Goal: Task Accomplishment & Management: Manage account settings

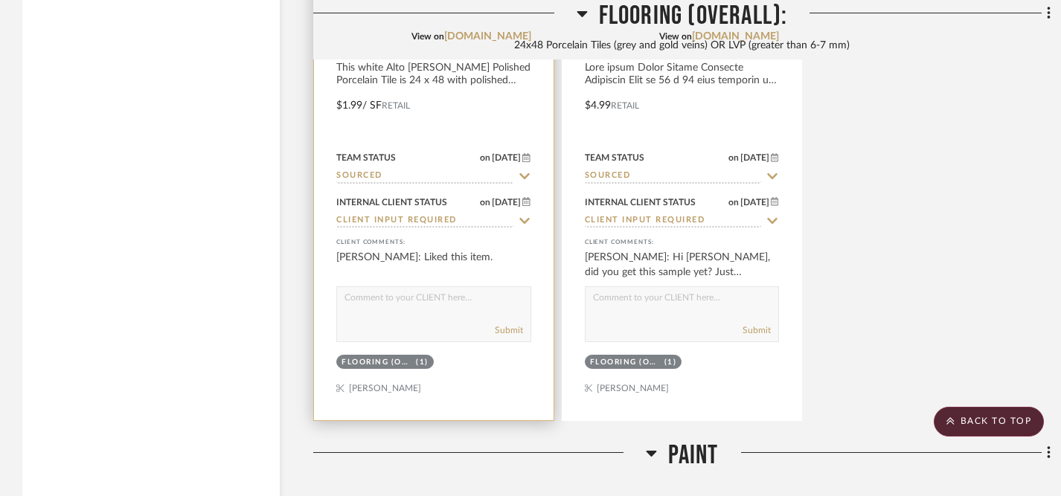
scroll to position [2889, 0]
click at [527, 176] on icon at bounding box center [524, 179] width 10 height 6
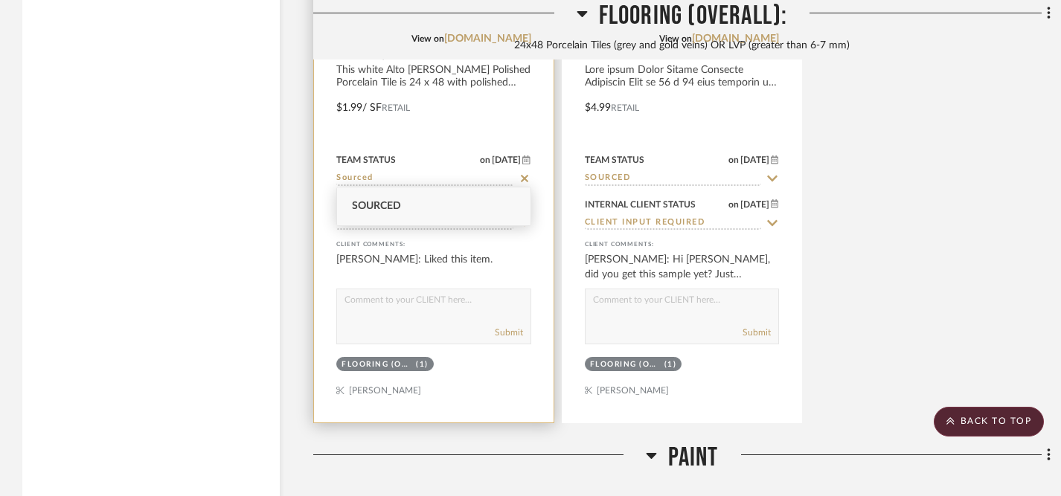
click at [527, 173] on icon at bounding box center [524, 179] width 13 height 12
type input "9/16/2025"
click at [521, 222] on icon at bounding box center [524, 223] width 13 height 12
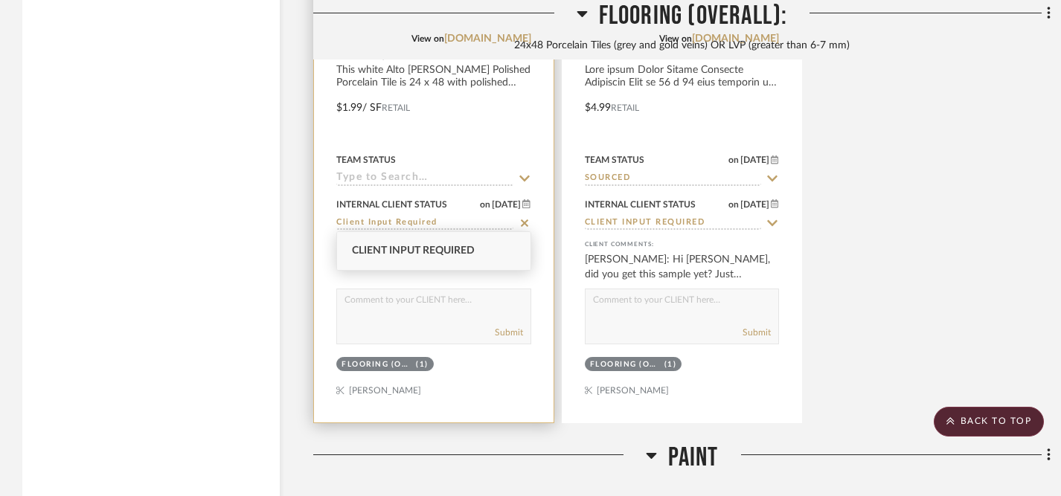
click at [521, 222] on icon at bounding box center [524, 222] width 7 height 7
type input "9/16/2025"
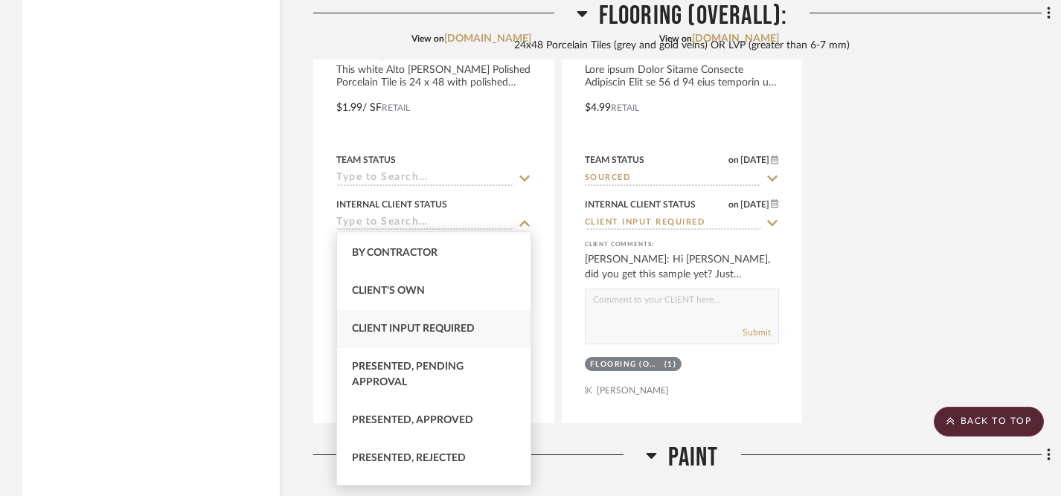
scroll to position [65, 0]
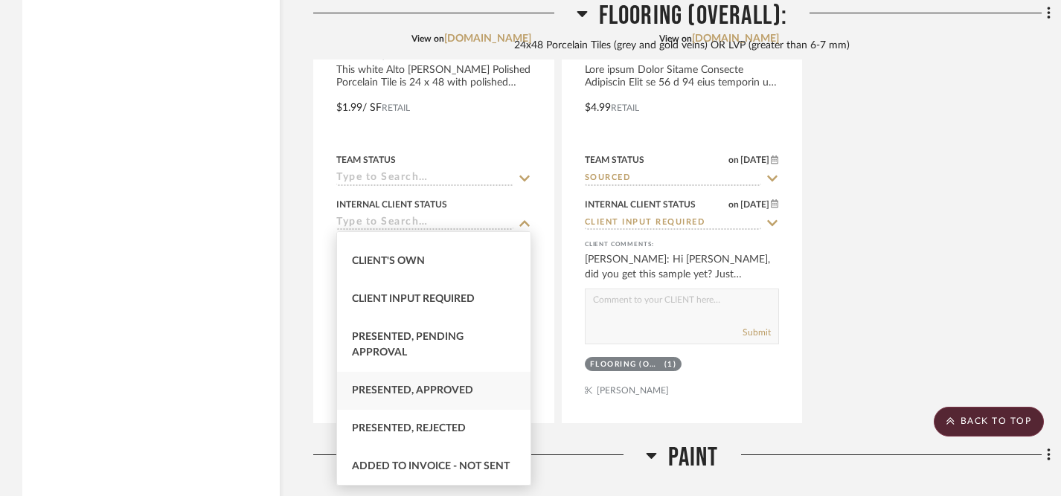
click at [434, 389] on span "Presented, Approved" at bounding box center [412, 390] width 121 height 10
type input "Presented, Approved"
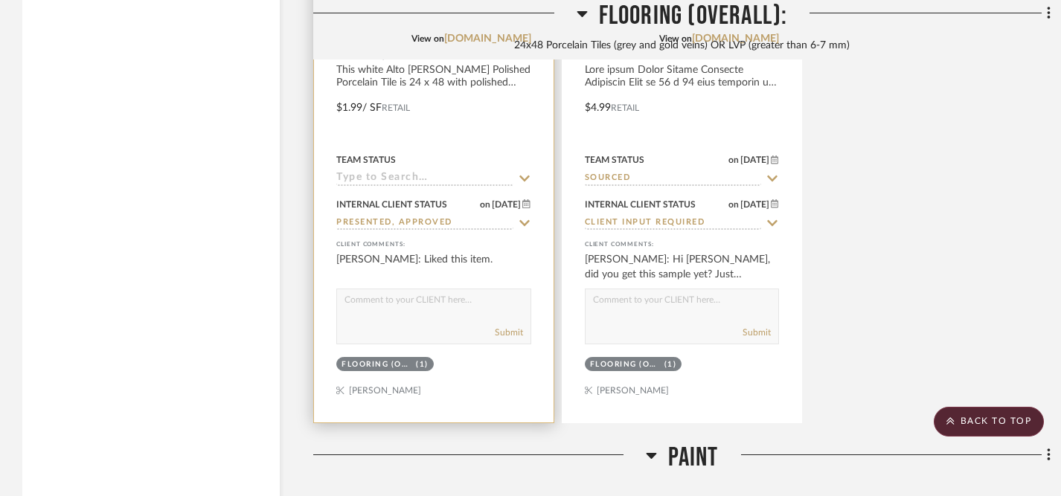
click at [433, 306] on textarea at bounding box center [433, 303] width 193 height 28
type textarea "B"
type textarea "Bessy ordered the Alto flooring 9.15.25"
click at [524, 173] on icon at bounding box center [524, 179] width 13 height 12
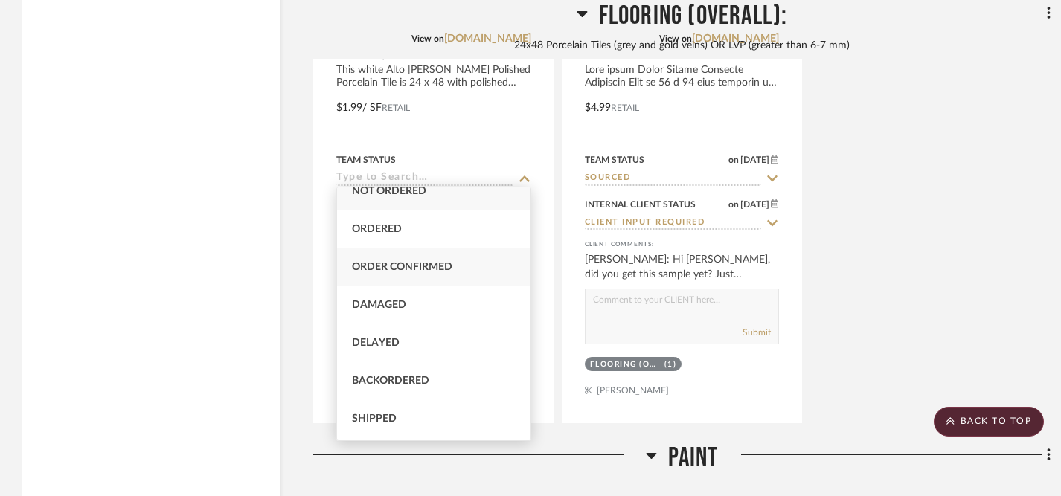
scroll to position [10, 0]
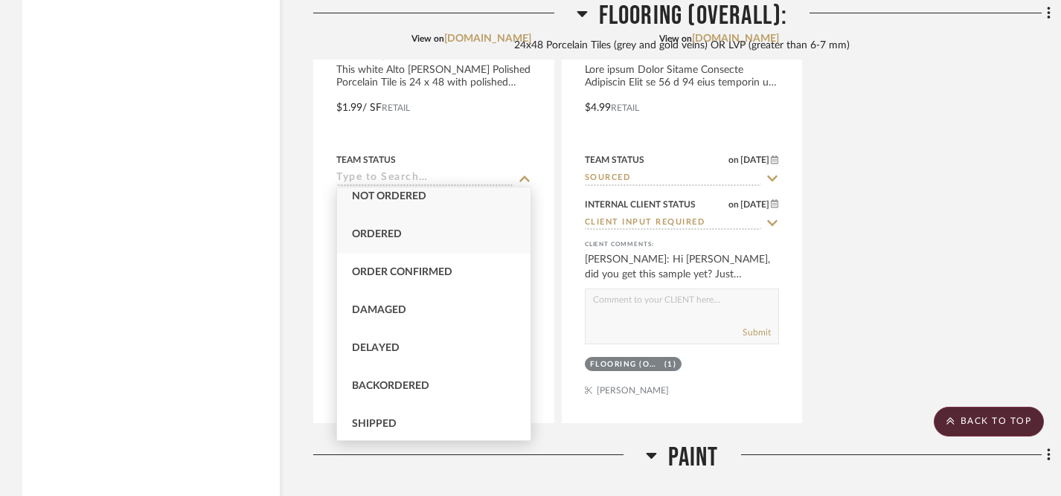
click at [448, 242] on div "Ordered" at bounding box center [433, 235] width 193 height 38
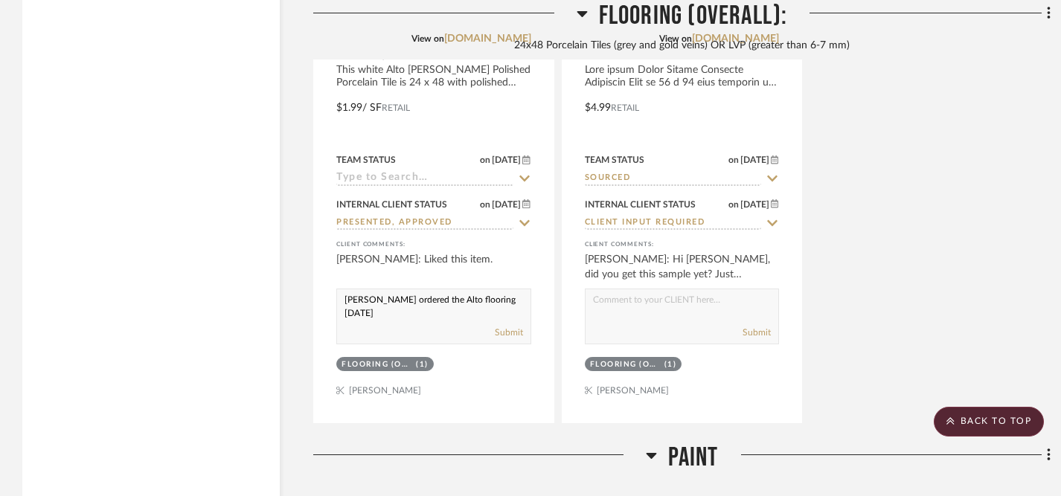
type input "Ordered"
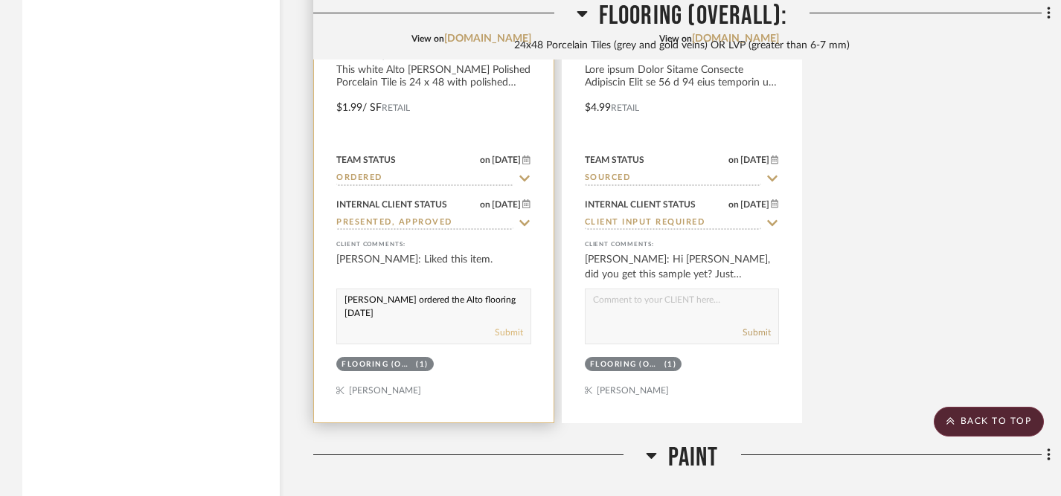
click at [509, 330] on button "Submit" at bounding box center [509, 332] width 28 height 13
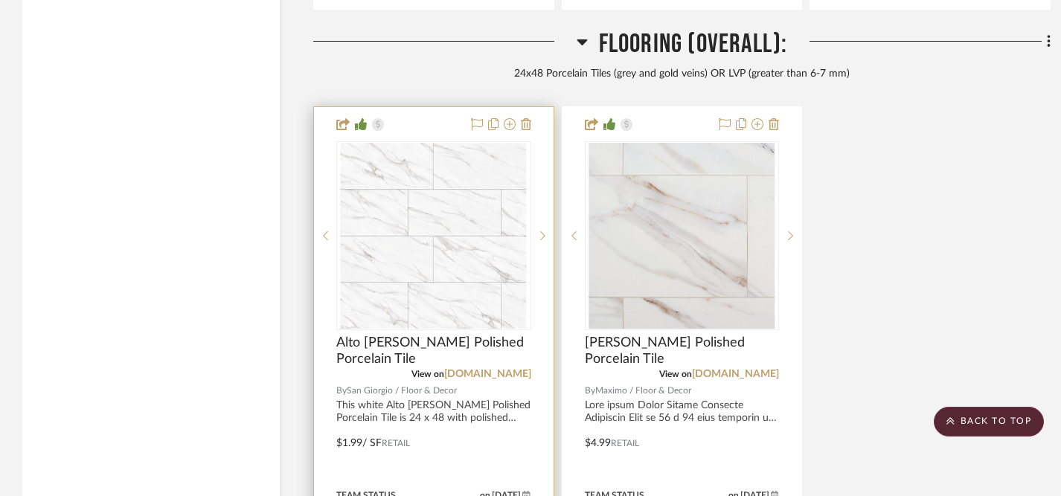
scroll to position [2543, 0]
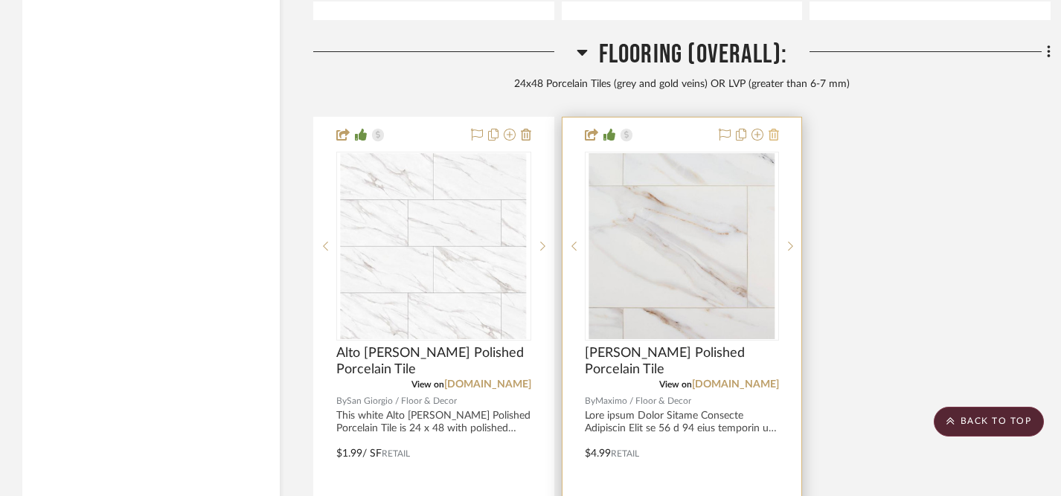
click at [774, 129] on icon at bounding box center [773, 135] width 10 height 12
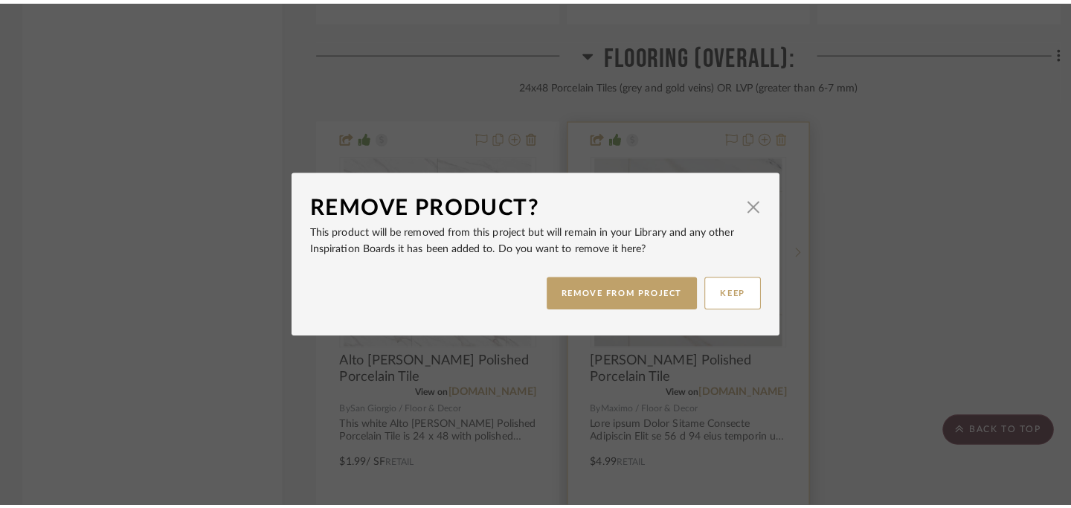
scroll to position [0, 0]
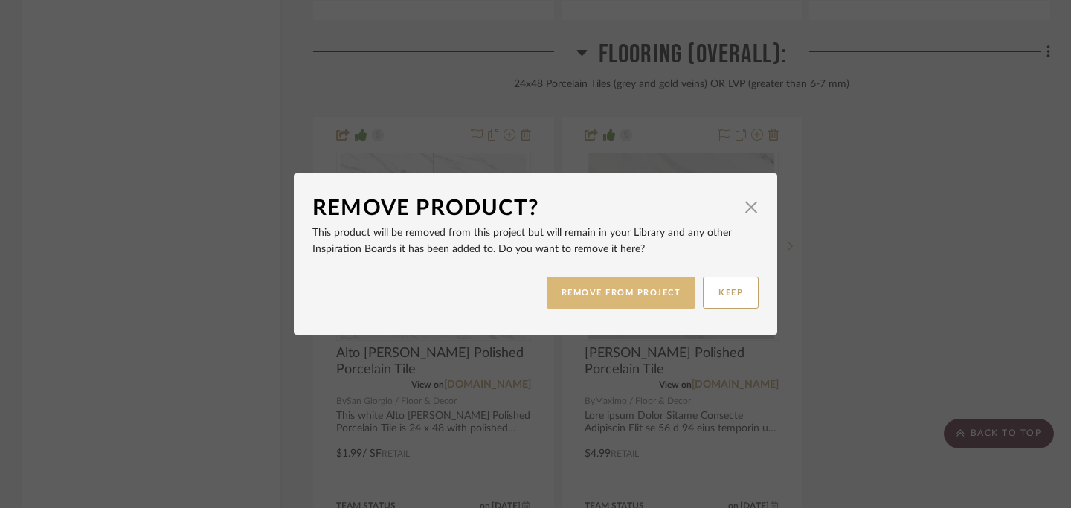
click at [622, 293] on button "REMOVE FROM PROJECT" at bounding box center [622, 293] width 150 height 32
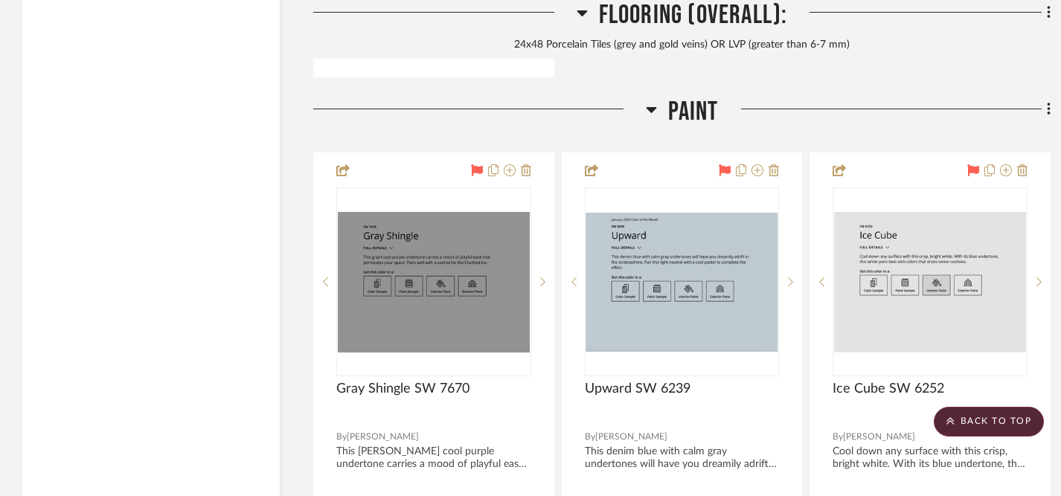
scroll to position [3233, 0]
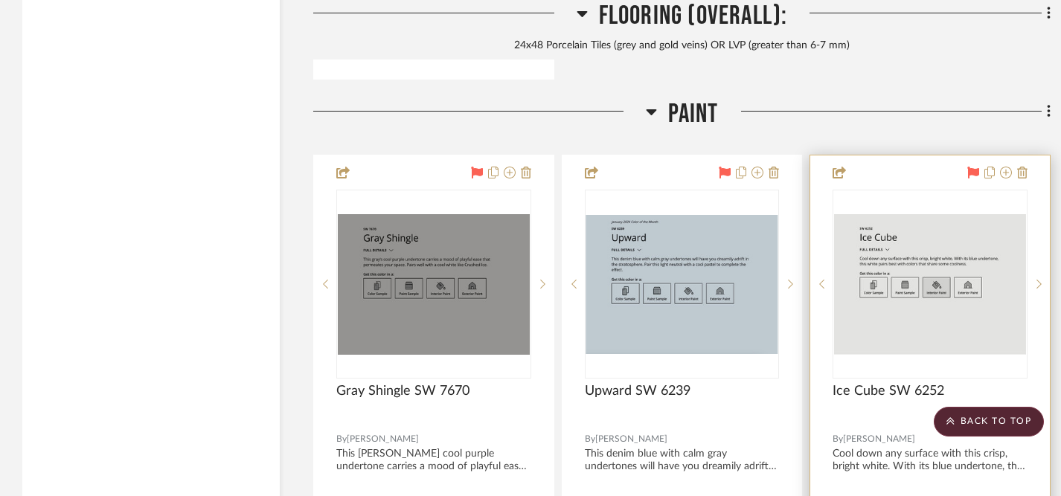
click at [968, 167] on icon at bounding box center [973, 173] width 12 height 12
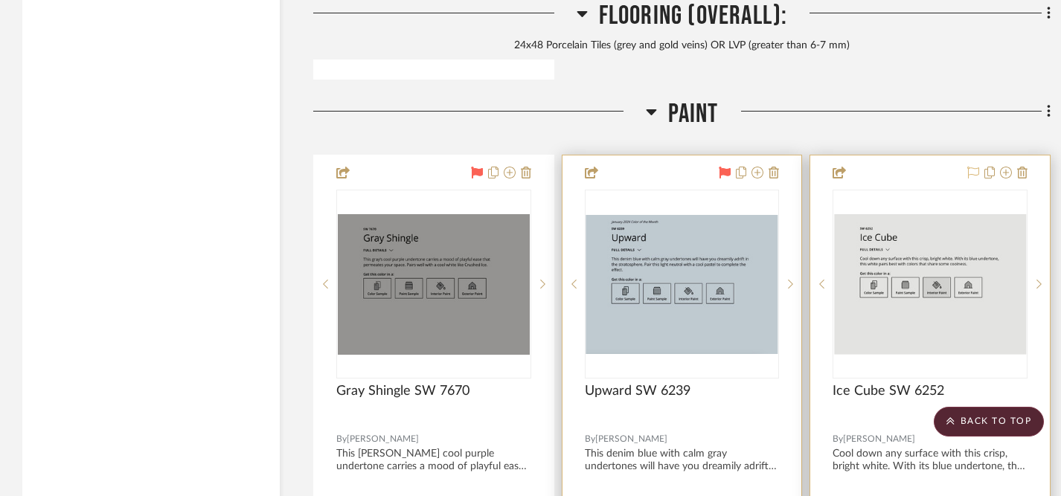
click at [719, 169] on icon at bounding box center [725, 173] width 12 height 12
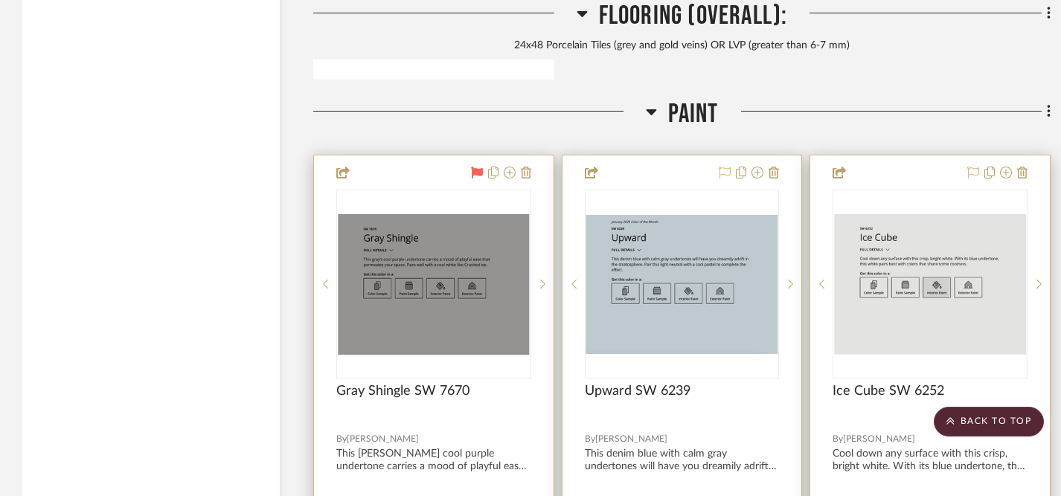
click at [478, 170] on icon at bounding box center [477, 173] width 12 height 12
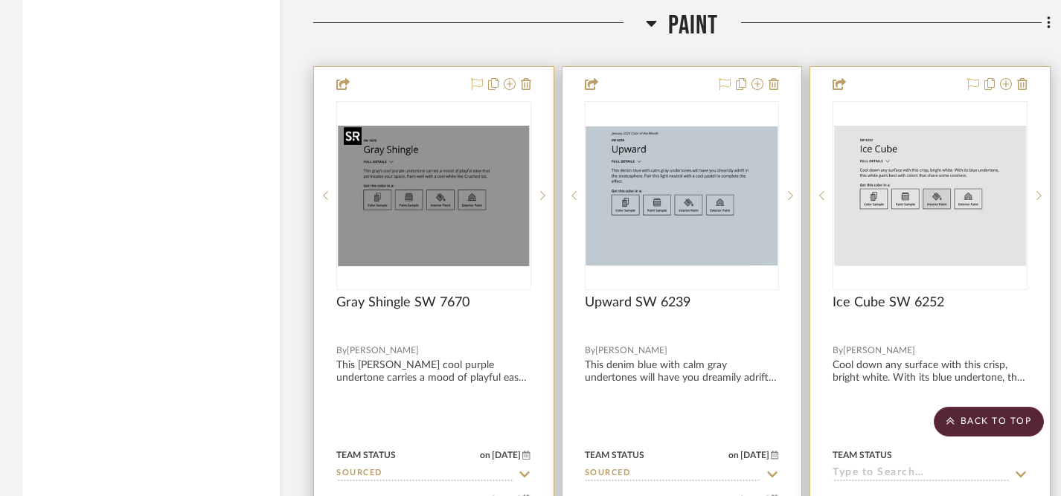
scroll to position [3318, 0]
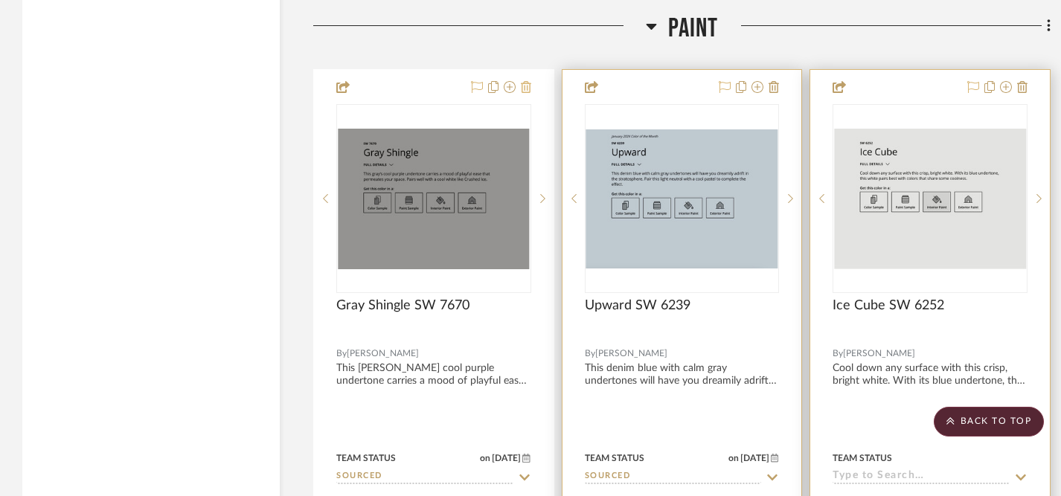
click at [523, 81] on icon at bounding box center [526, 87] width 10 height 12
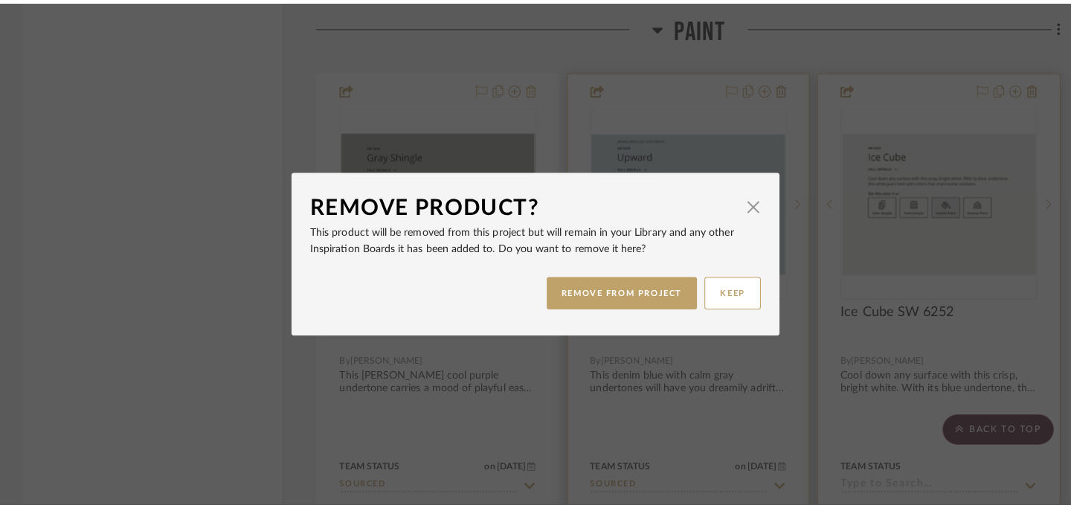
scroll to position [0, 0]
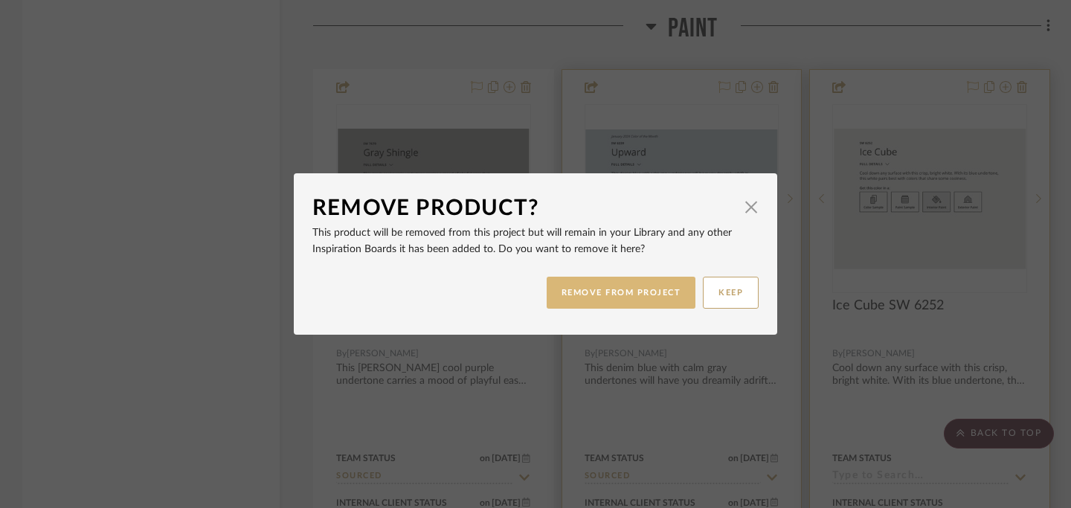
click at [581, 291] on button "REMOVE FROM PROJECT" at bounding box center [622, 293] width 150 height 32
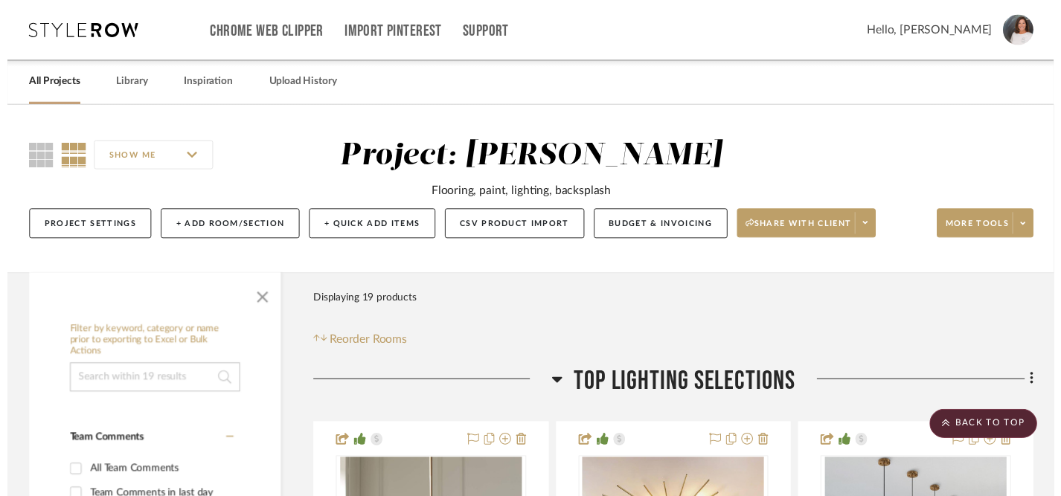
scroll to position [3318, 0]
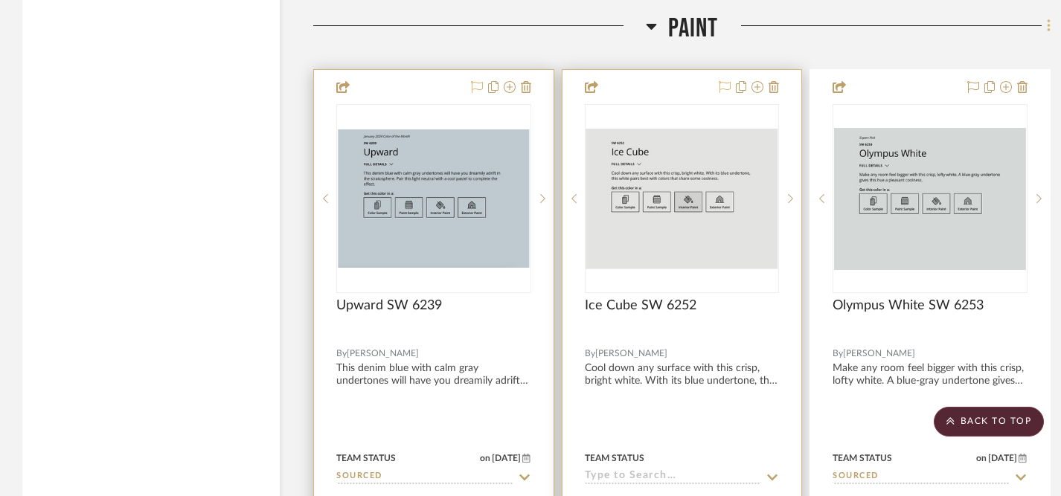
click at [1047, 21] on icon at bounding box center [1048, 25] width 3 height 13
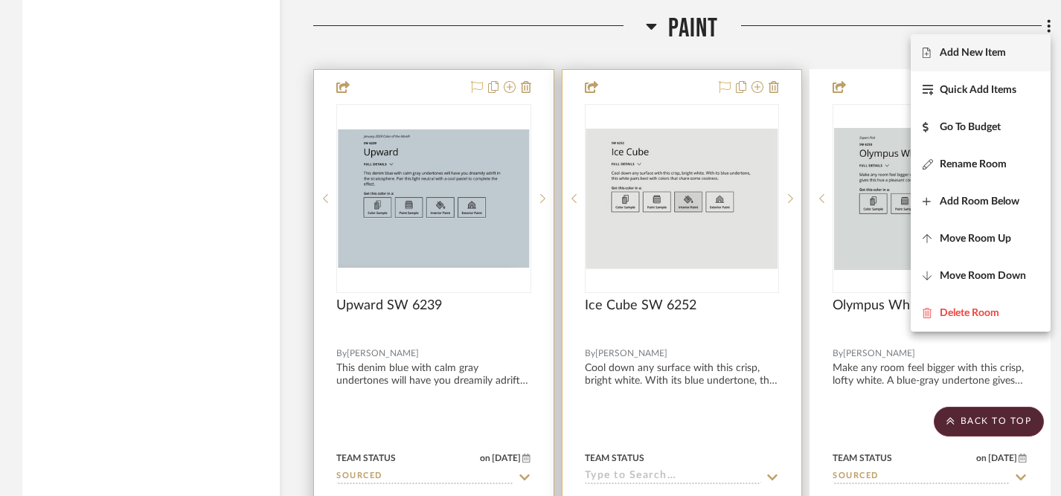
click at [982, 53] on span "Add New Item" at bounding box center [972, 53] width 66 height 13
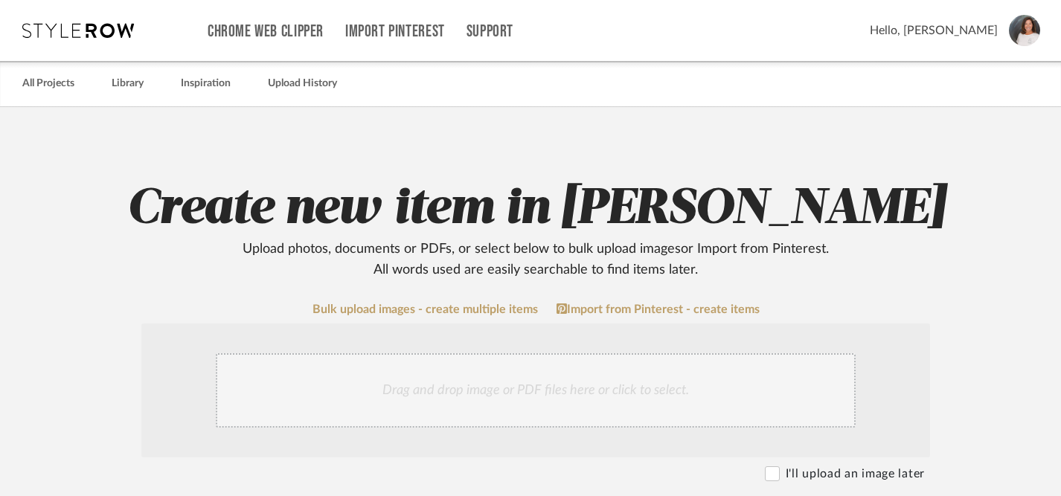
click at [575, 391] on div "Drag and drop image or PDF files here or click to select." at bounding box center [536, 390] width 640 height 74
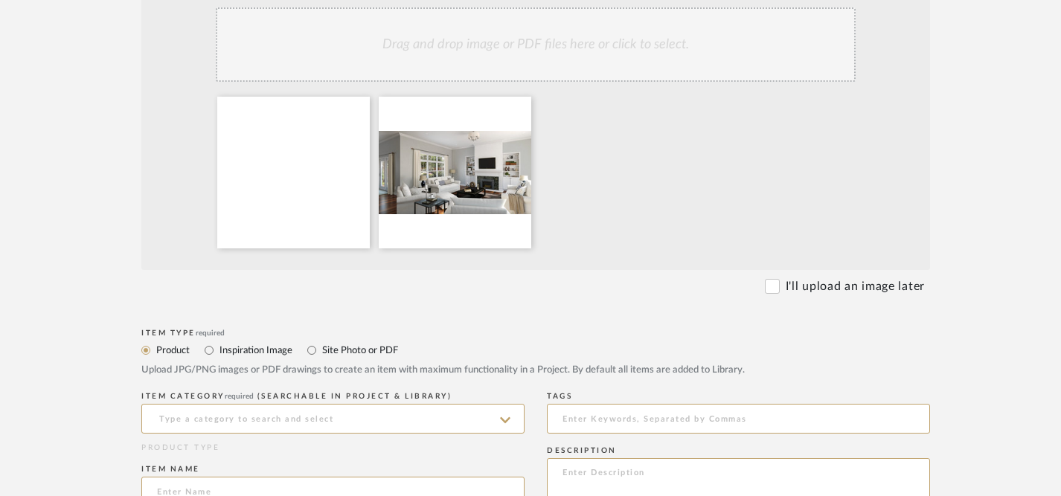
scroll to position [347, 0]
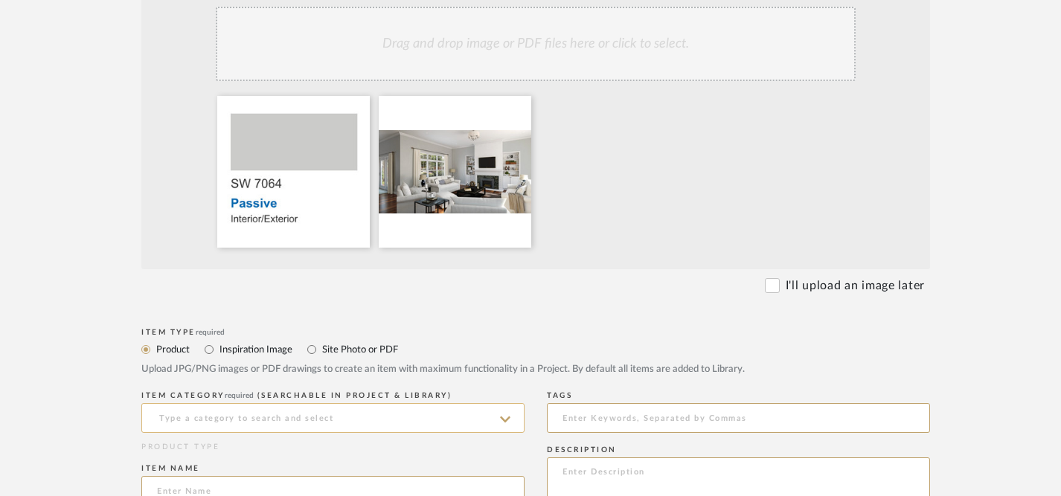
click at [221, 426] on input at bounding box center [332, 418] width 383 height 30
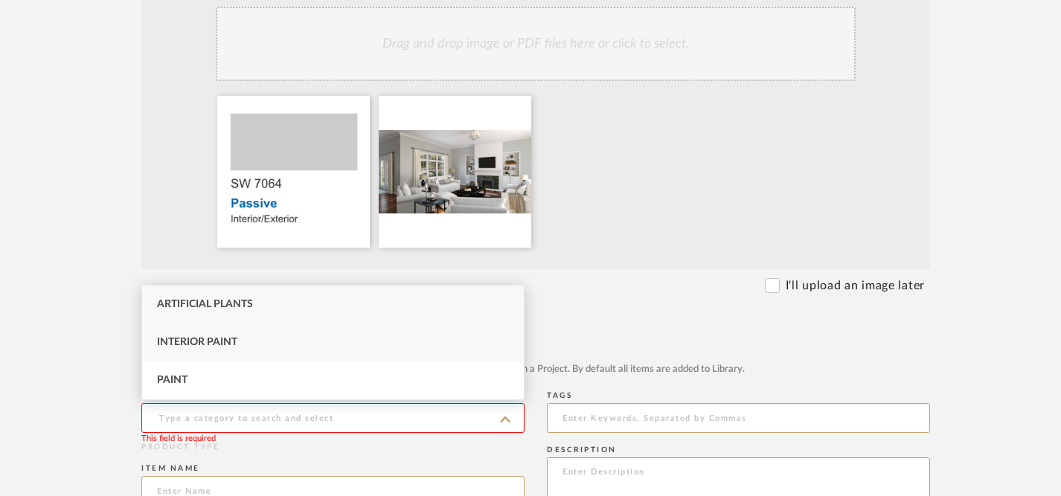
click at [219, 338] on span "Interior Paint" at bounding box center [197, 342] width 80 height 10
type input "Interior Paint"
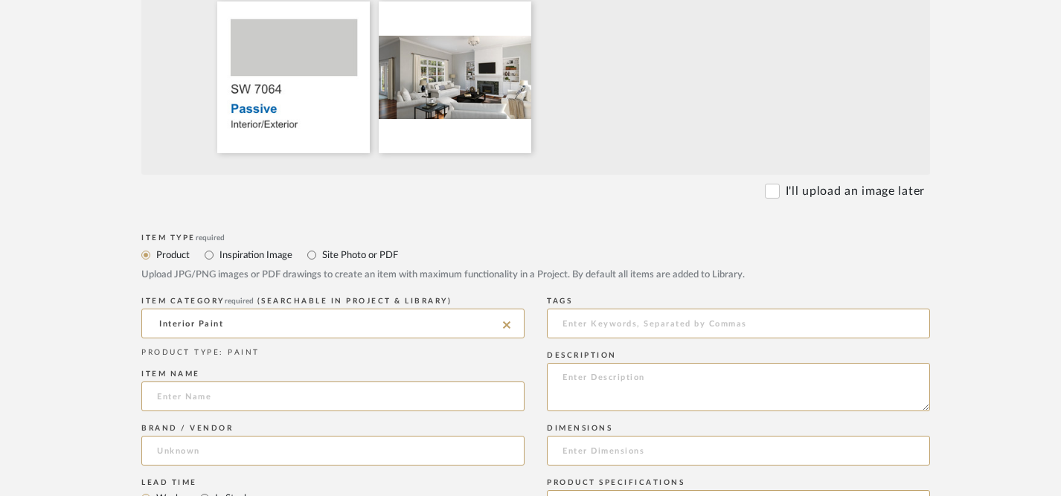
scroll to position [436, 0]
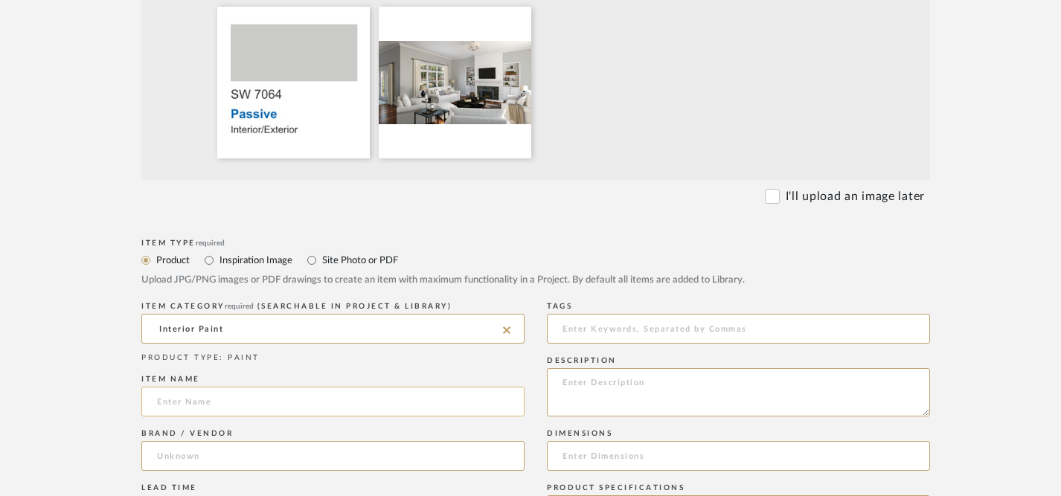
click at [295, 403] on input at bounding box center [332, 402] width 383 height 30
type input "S"
type input "Passive SW 7064"
click at [284, 463] on input at bounding box center [332, 456] width 383 height 30
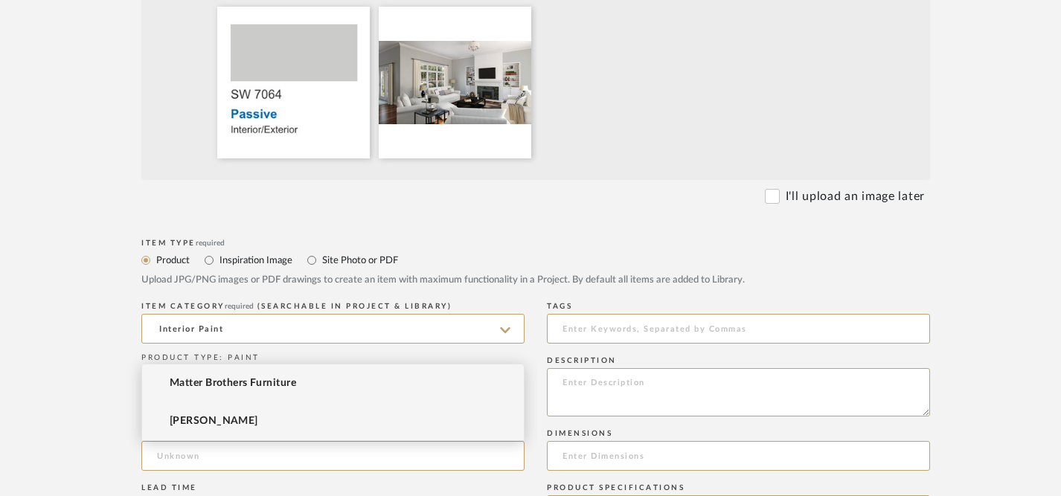
click at [293, 422] on mat-option "Sherwin-Williams" at bounding box center [333, 421] width 382 height 38
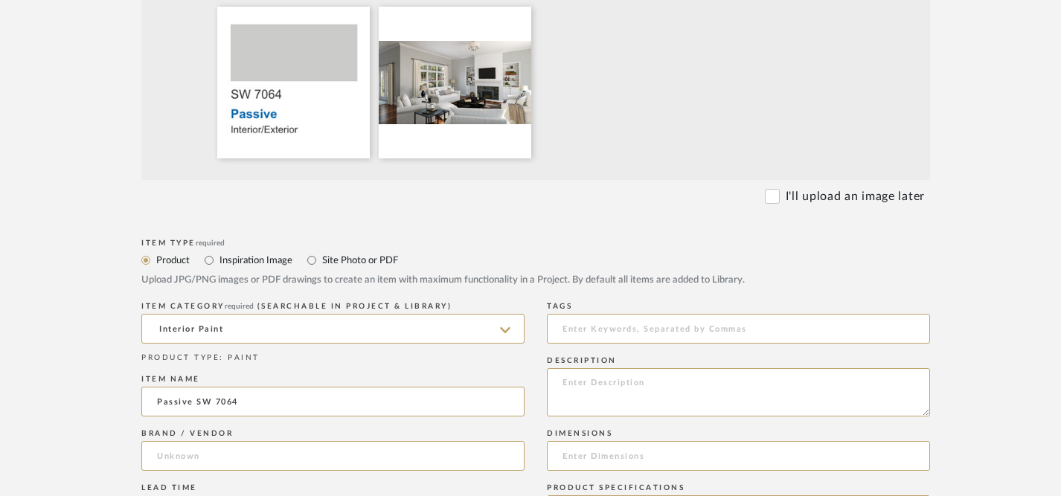
type input "Sherwin-Williams"
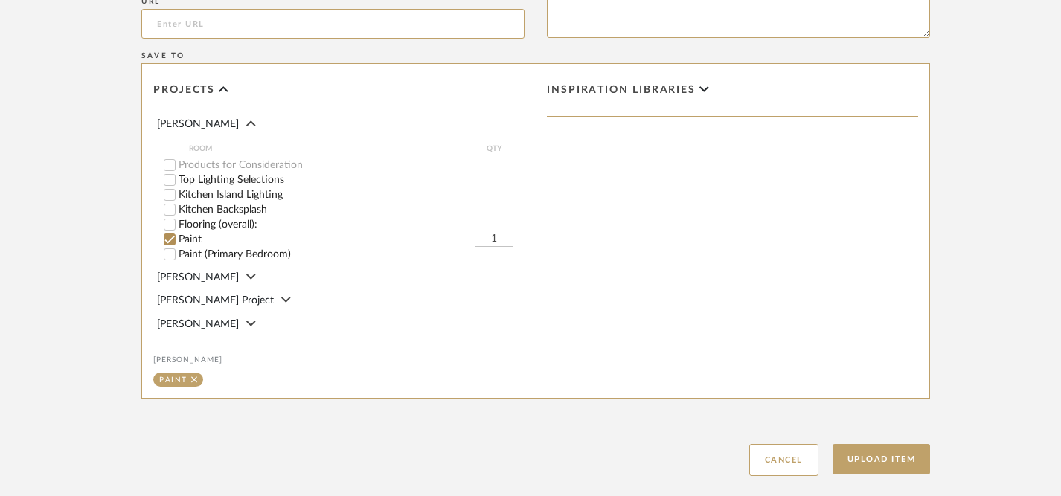
scroll to position [1097, 0]
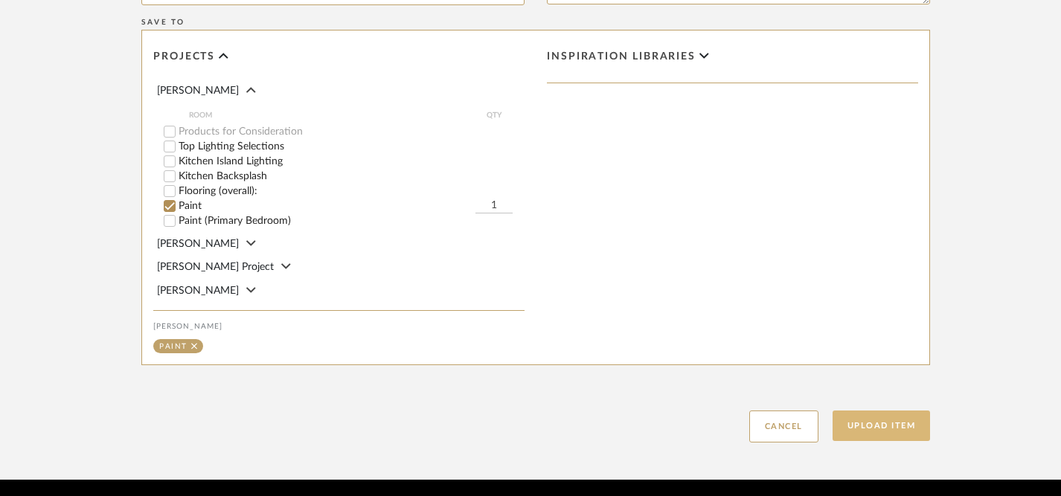
click at [881, 424] on button "Upload Item" at bounding box center [881, 426] width 98 height 30
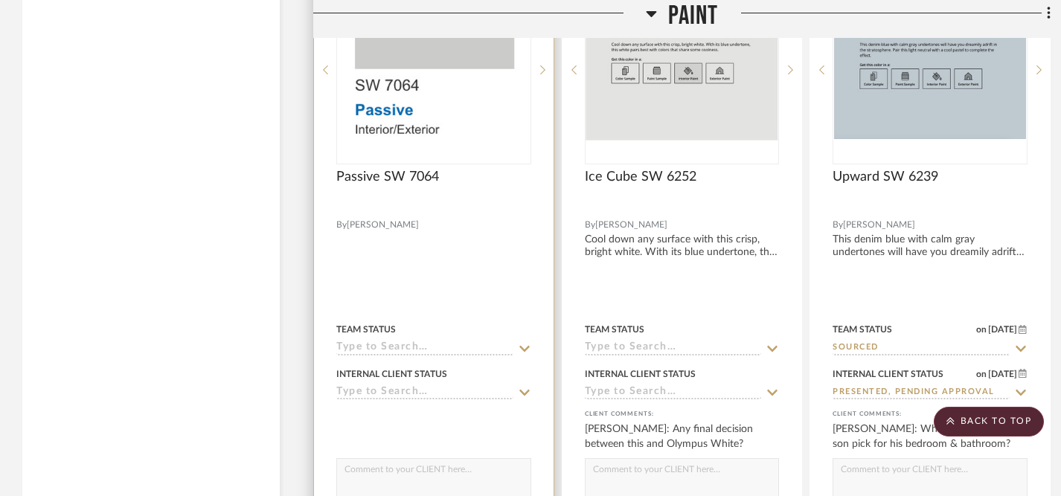
scroll to position [3450, 0]
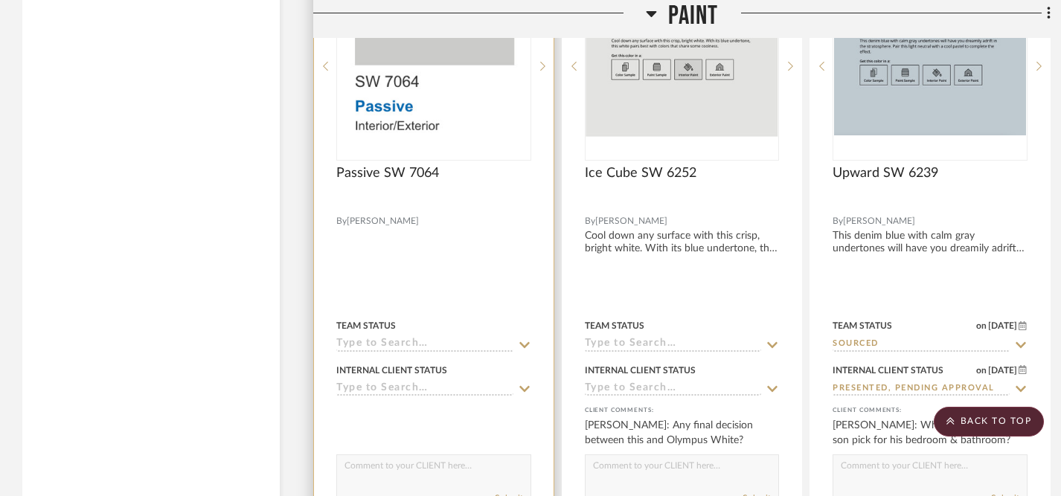
click at [527, 341] on icon at bounding box center [524, 344] width 10 height 6
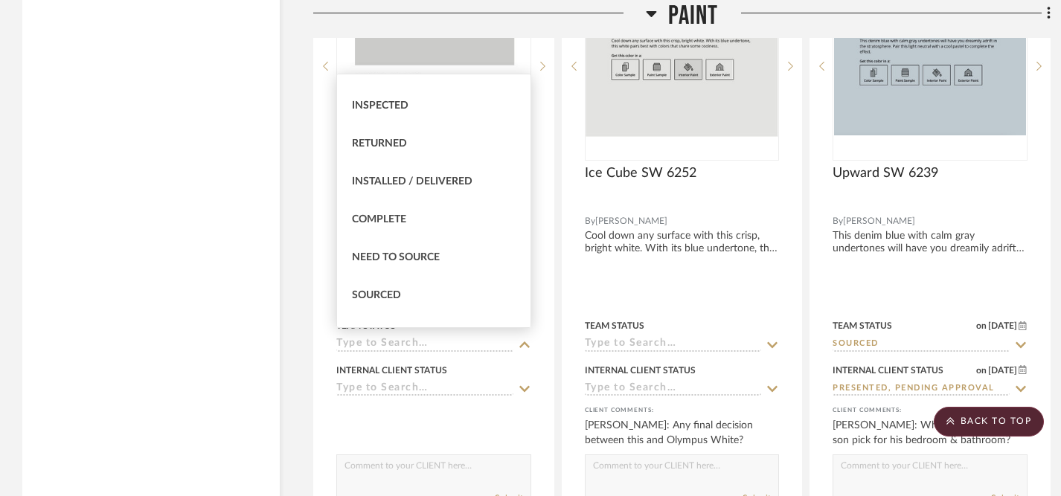
scroll to position [292, 0]
click at [447, 294] on div "Sourced" at bounding box center [433, 294] width 193 height 38
type input "[DATE]"
type input "Sourced"
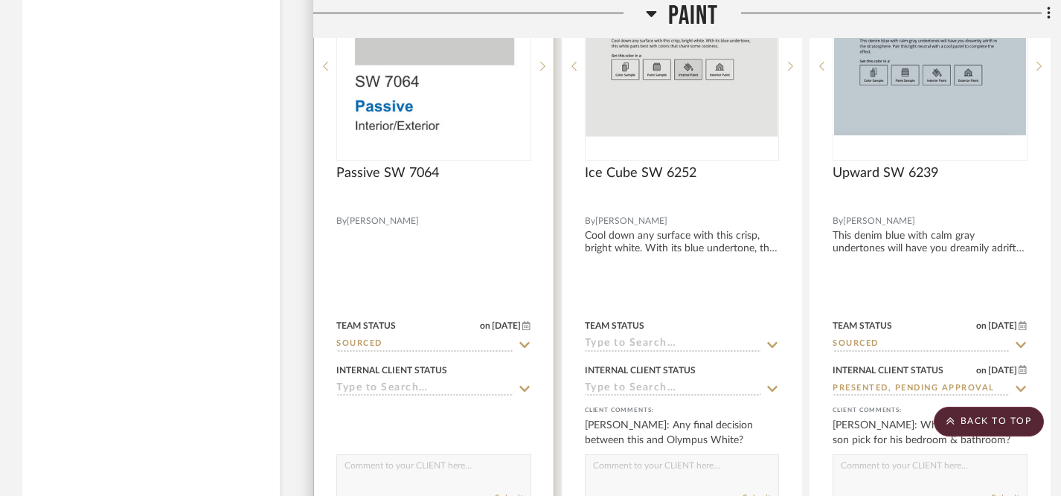
click at [524, 383] on icon at bounding box center [524, 389] width 13 height 12
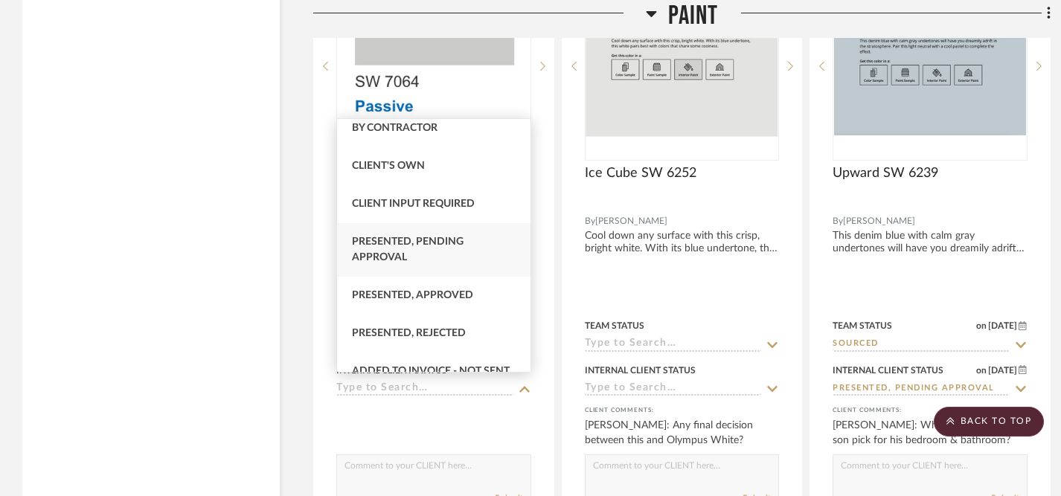
scroll to position [45, 0]
click at [451, 302] on span "Presented, Approved" at bounding box center [412, 297] width 121 height 10
type input "[DATE]"
type input "Presented, Approved"
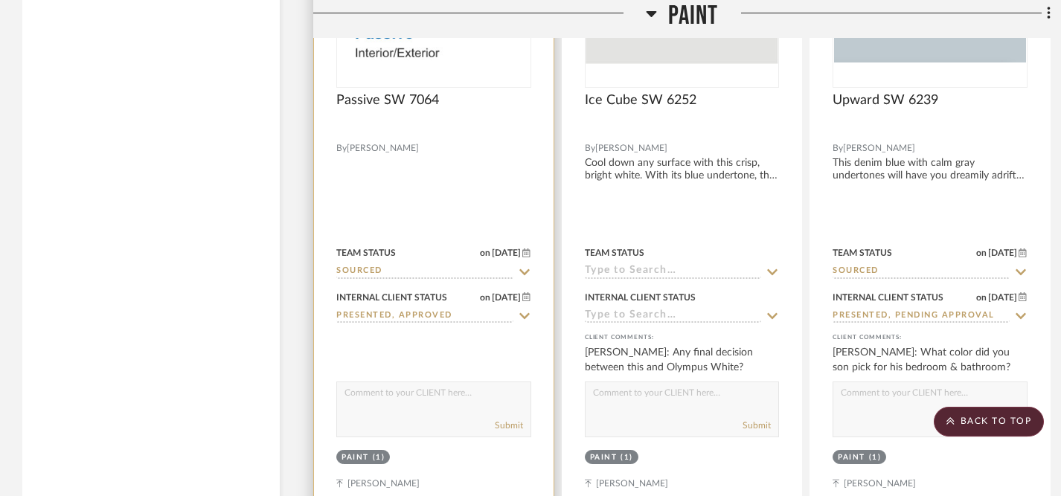
scroll to position [3526, 0]
click at [438, 393] on textarea at bounding box center [433, 394] width 193 height 28
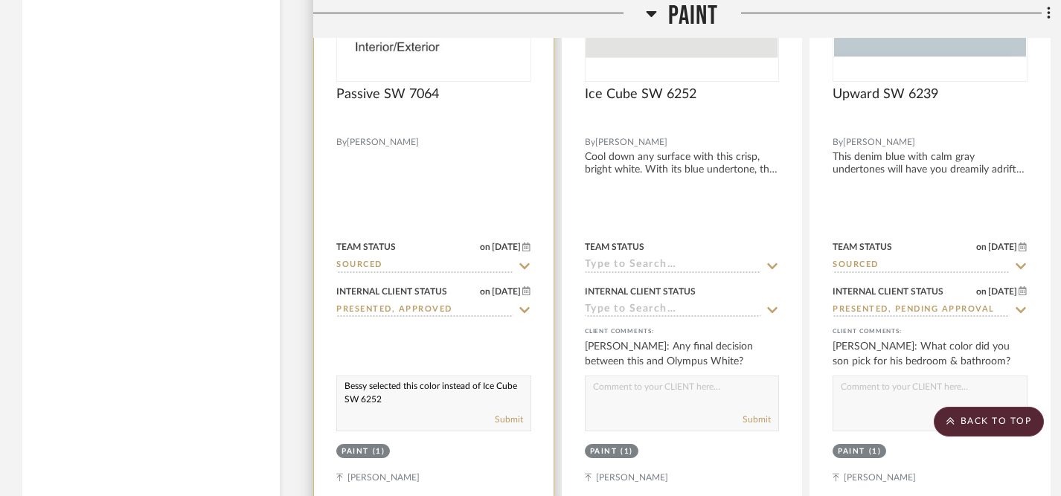
click at [482, 383] on textarea "Bessy selected this color instead of Ice Cube SW 6252" at bounding box center [433, 390] width 193 height 28
click at [512, 393] on textarea "Bessy selected this color instead of going with designer recommended Ice Cube S…" at bounding box center [433, 390] width 193 height 28
click at [390, 395] on textarea "Bessy selected this color instead of going with designer recommended Ice Cube S…" at bounding box center [433, 390] width 193 height 28
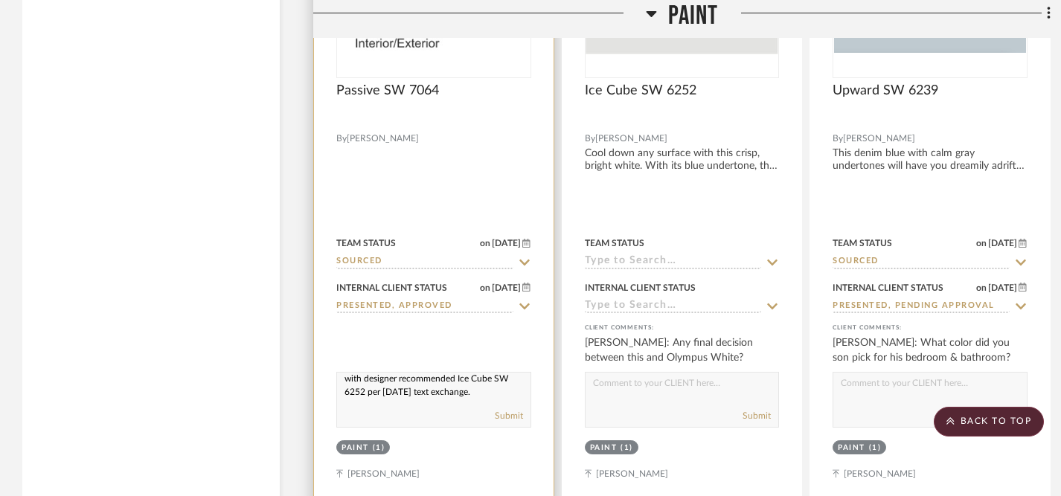
scroll to position [19, 0]
type textarea "Bessy selected this color instead of going with designer recommended Ice Cube S…"
click at [507, 413] on button "Submit" at bounding box center [509, 415] width 28 height 13
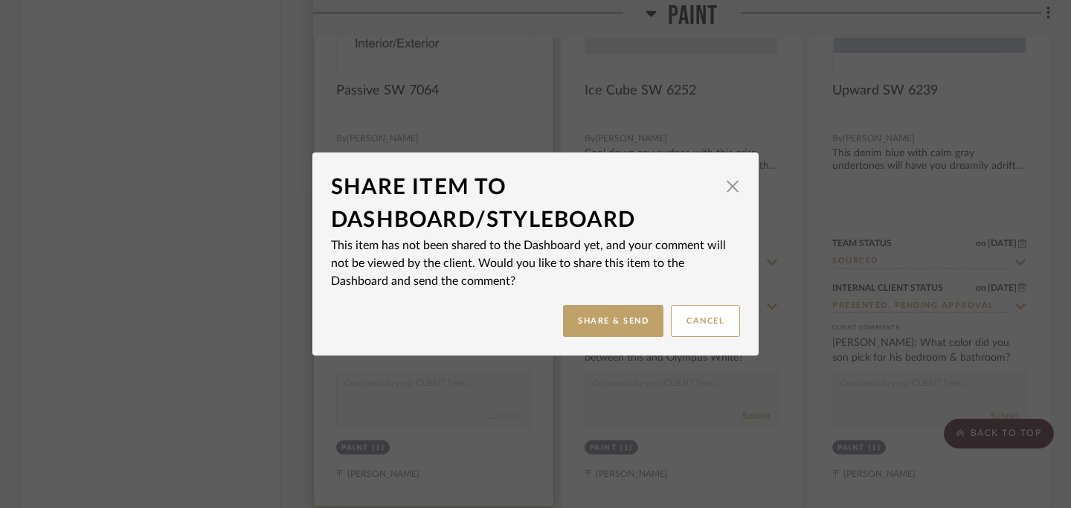
scroll to position [0, 0]
click at [613, 318] on button "Share & Send" at bounding box center [613, 321] width 100 height 32
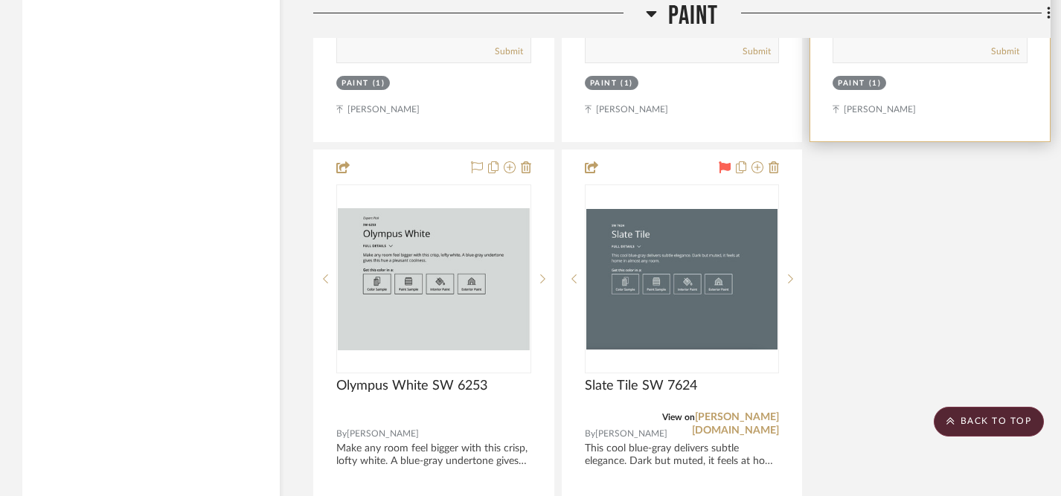
scroll to position [3900, 0]
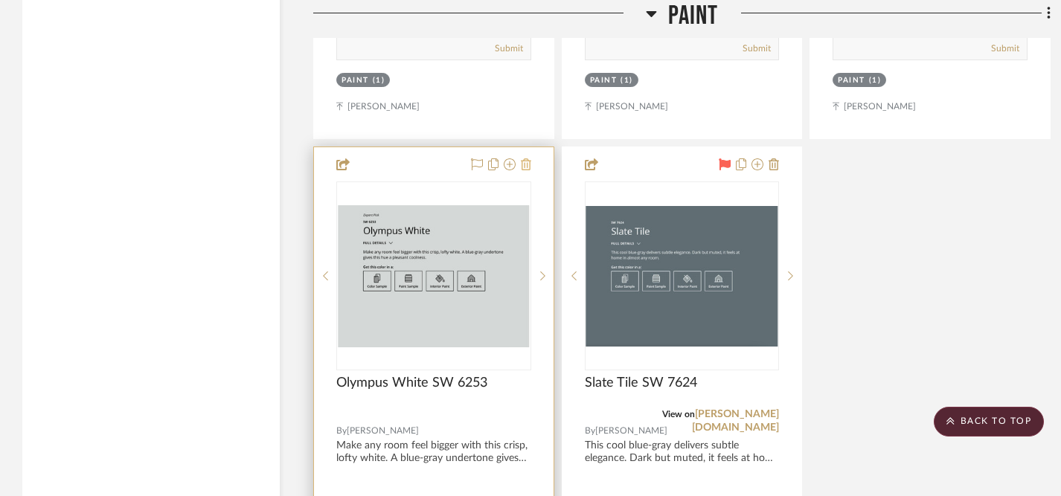
click at [527, 160] on icon at bounding box center [526, 164] width 10 height 12
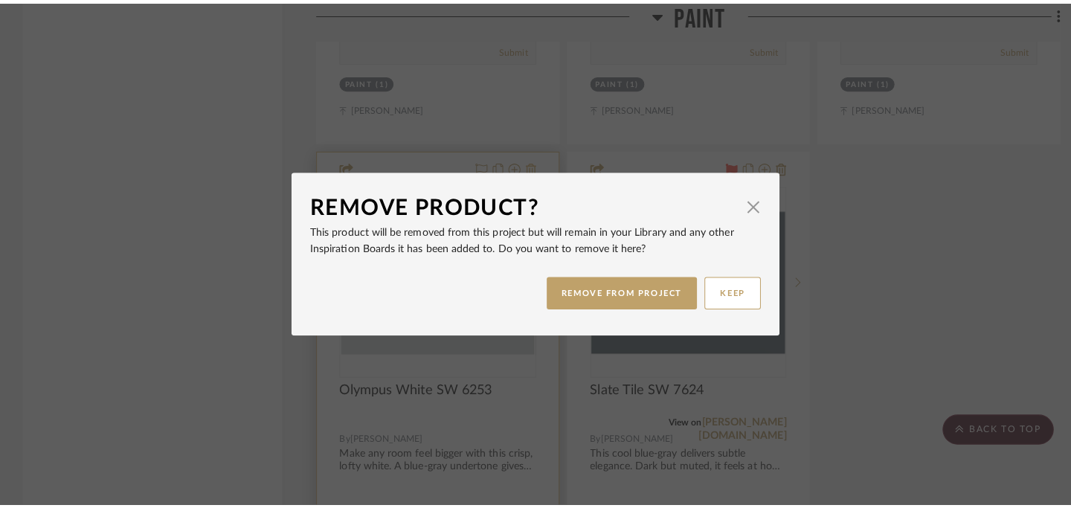
scroll to position [0, 0]
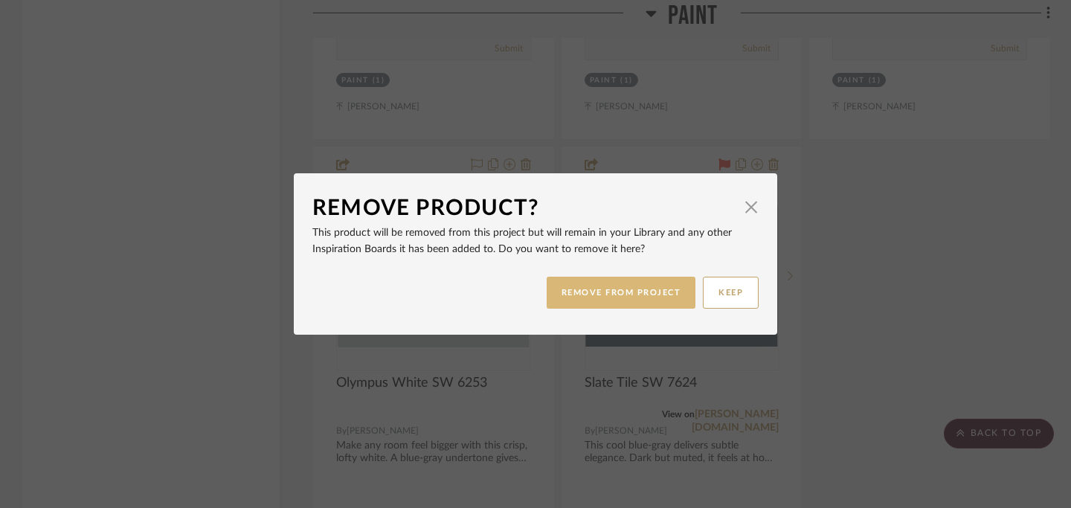
click at [602, 298] on button "REMOVE FROM PROJECT" at bounding box center [622, 293] width 150 height 32
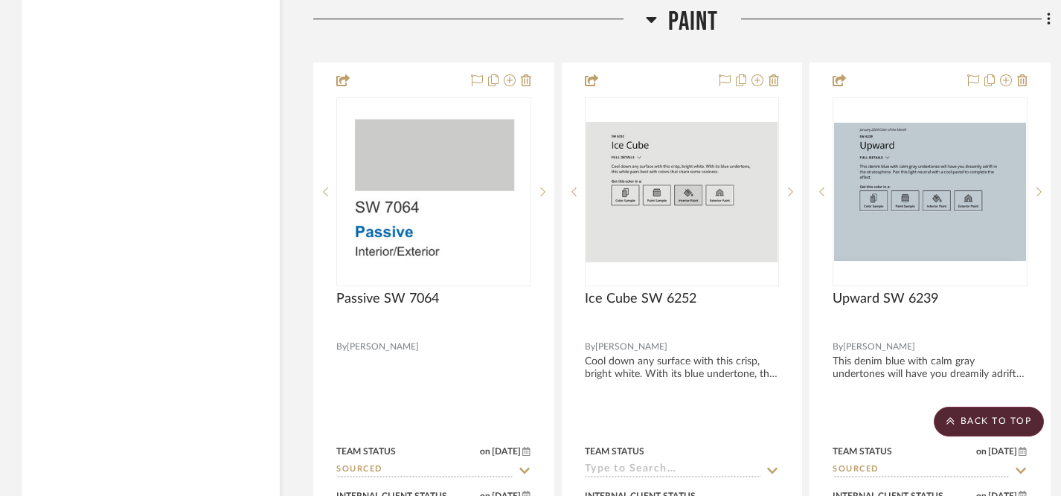
scroll to position [3304, 0]
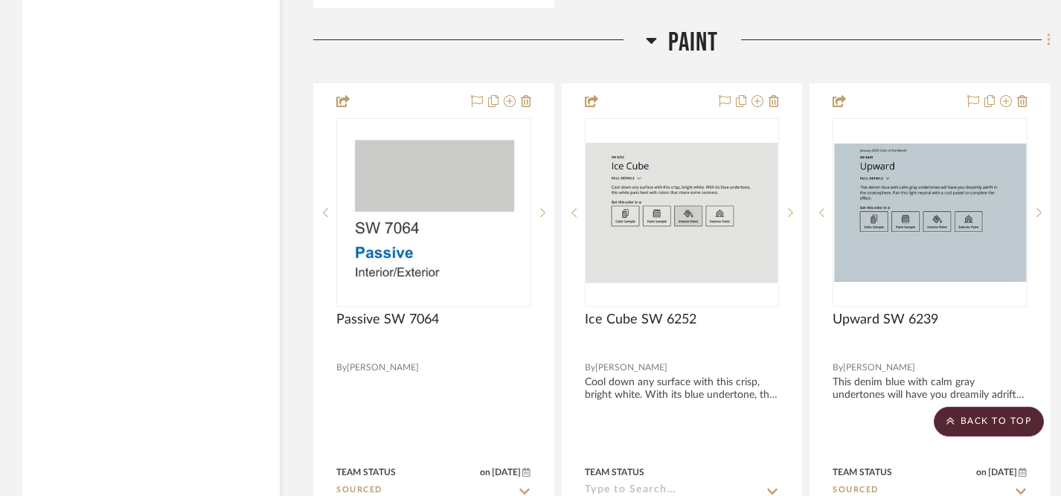
click at [1047, 36] on icon at bounding box center [1048, 39] width 3 height 13
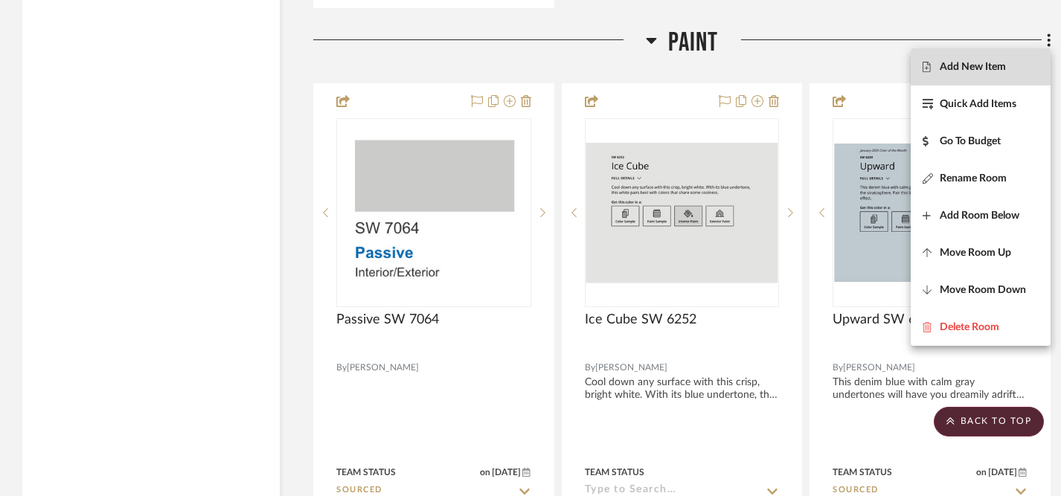
click at [975, 66] on span "Add New Item" at bounding box center [972, 67] width 66 height 13
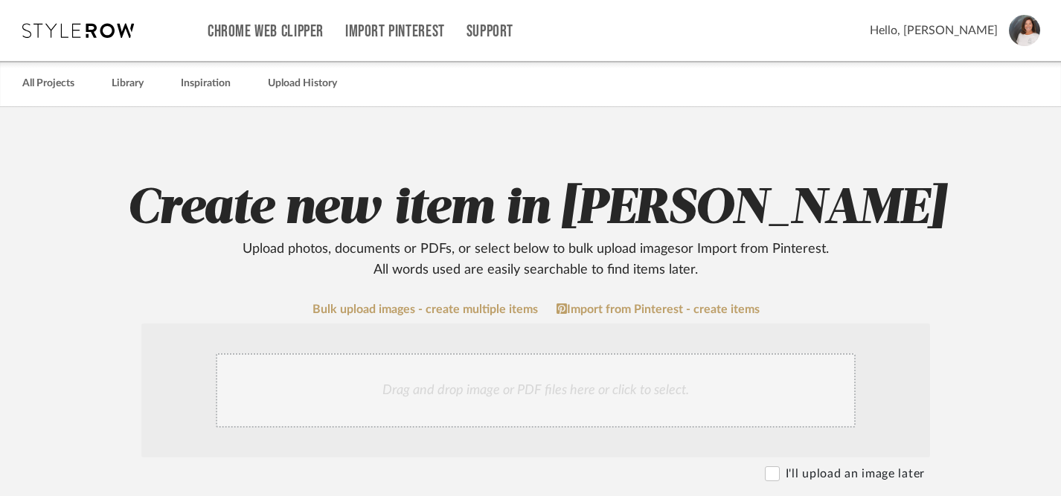
click at [634, 390] on div "Drag and drop image or PDF files here or click to select." at bounding box center [536, 390] width 640 height 74
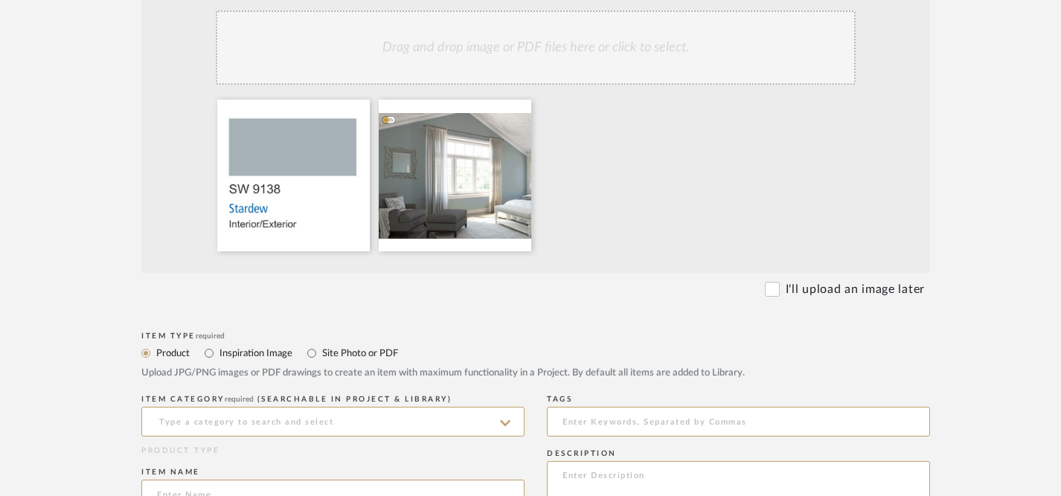
scroll to position [370, 0]
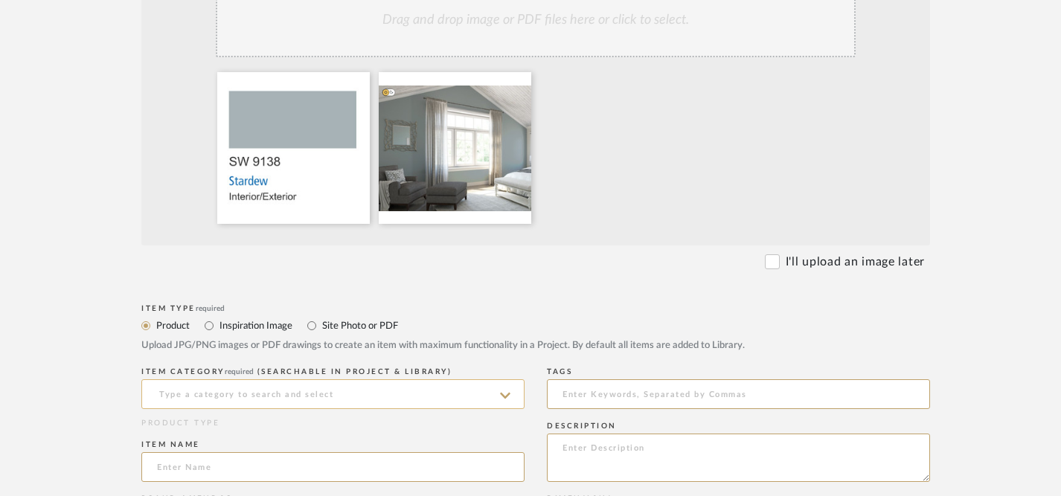
click at [303, 395] on input at bounding box center [332, 394] width 383 height 30
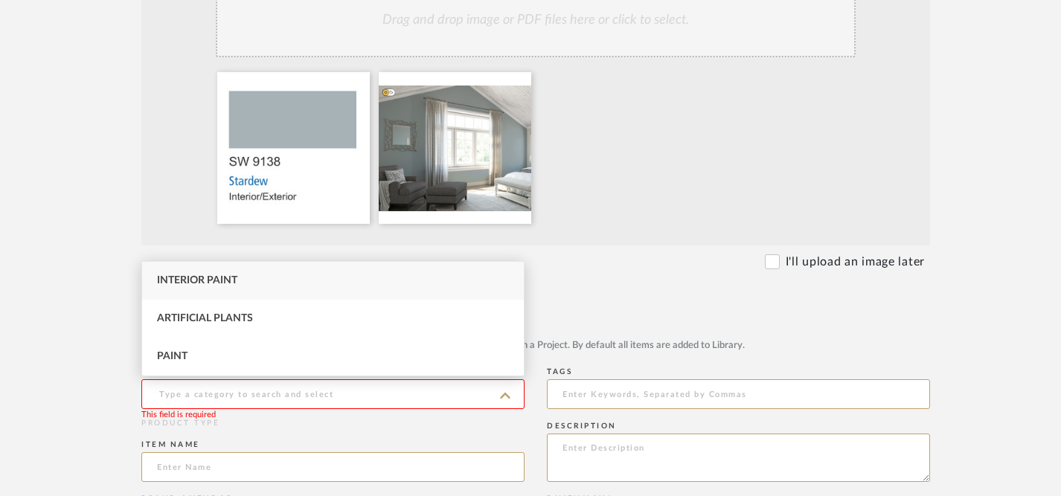
click at [289, 286] on div "Interior Paint" at bounding box center [333, 281] width 382 height 38
type input "Interior Paint"
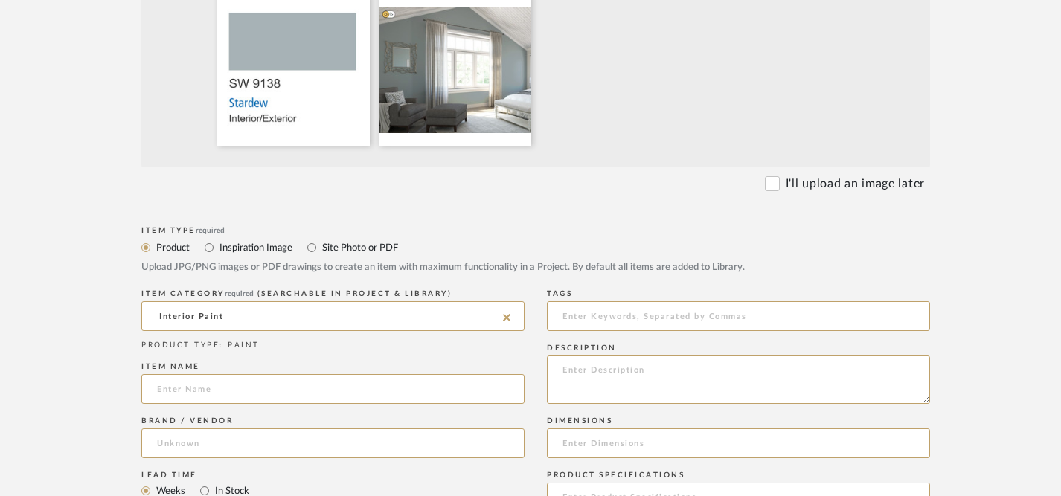
scroll to position [450, 0]
click at [321, 390] on input at bounding box center [332, 388] width 383 height 30
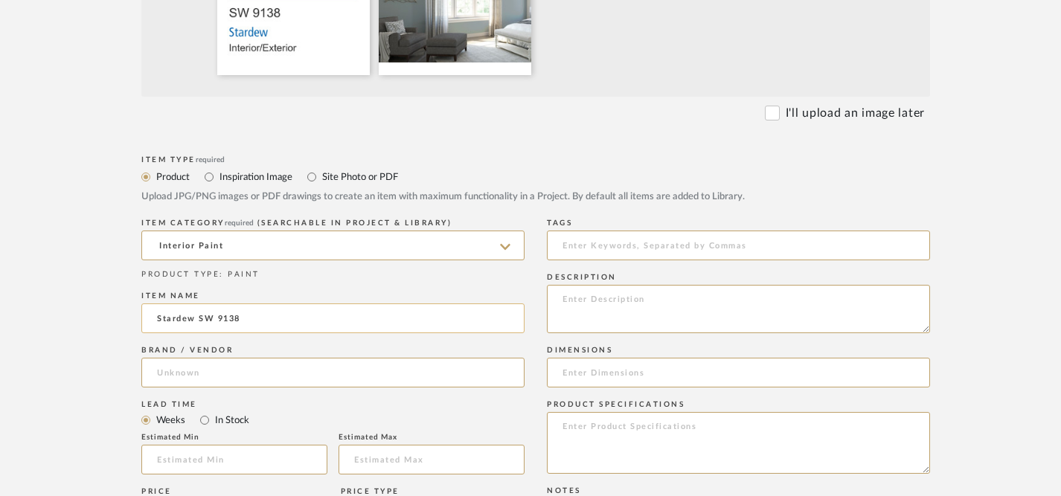
scroll to position [520, 0]
type input "Stardew SW 9138"
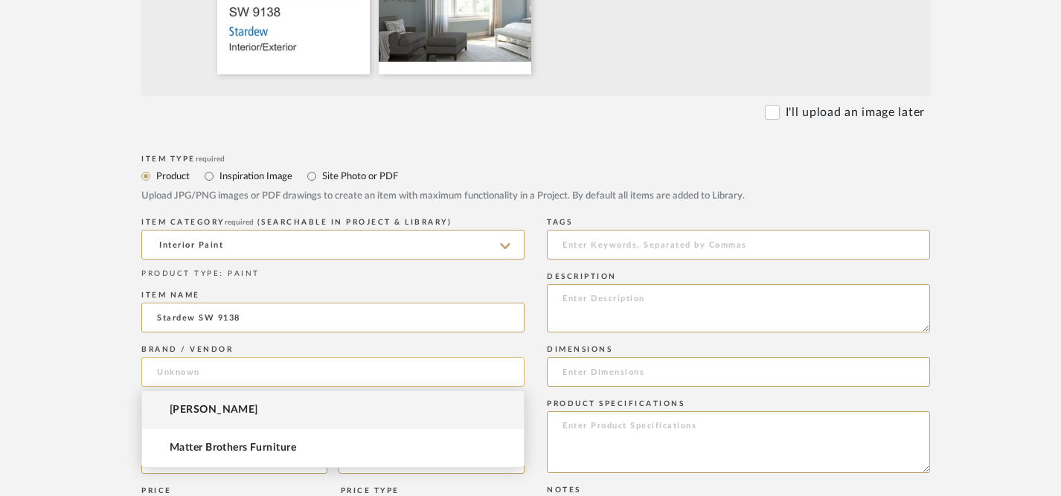
click at [322, 372] on input at bounding box center [332, 372] width 383 height 30
click at [307, 413] on mat-option "Sherwin-Williams" at bounding box center [333, 410] width 382 height 38
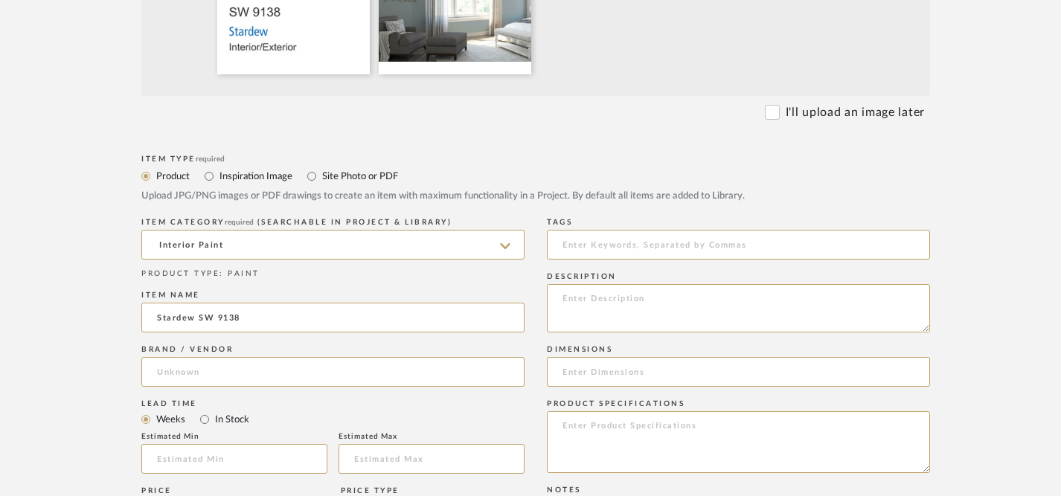
type input "Sherwin-Williams"
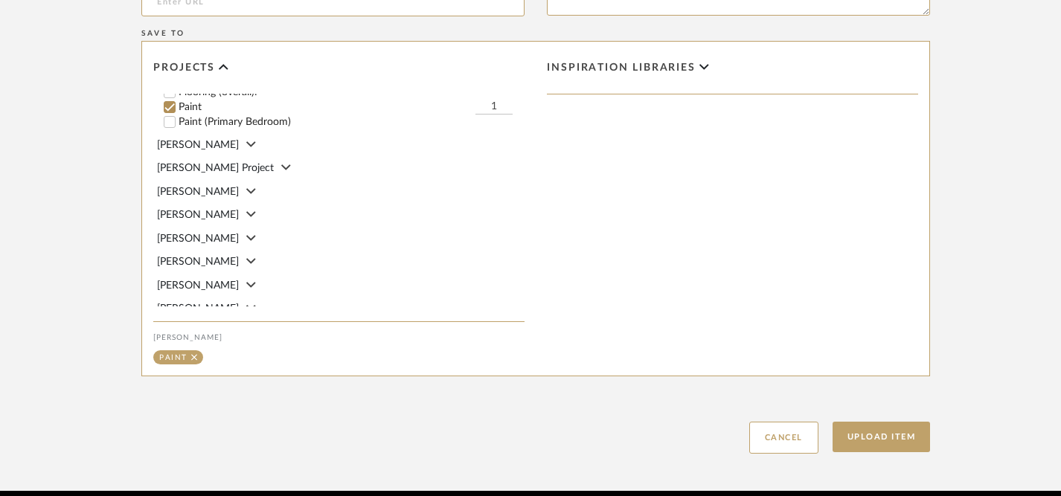
scroll to position [1088, 0]
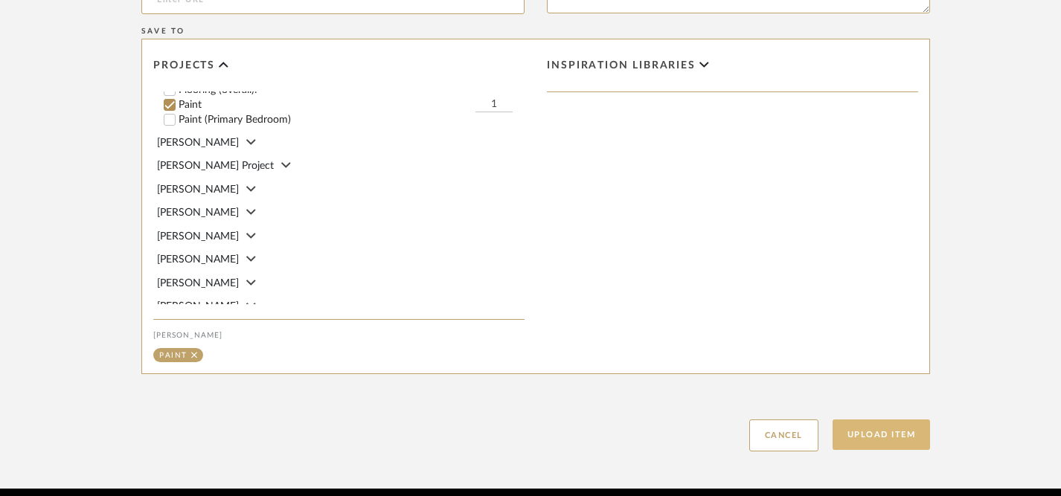
click at [885, 434] on button "Upload Item" at bounding box center [881, 435] width 98 height 30
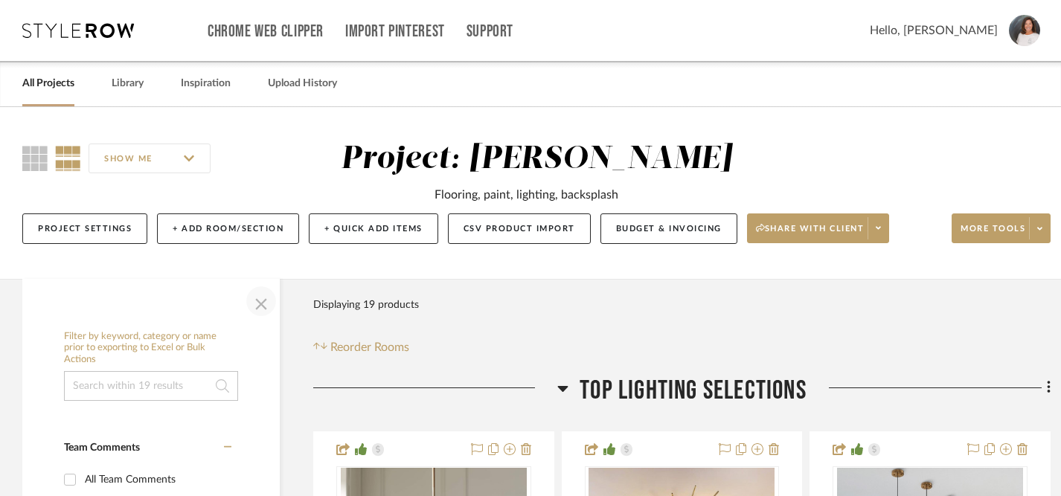
click at [262, 306] on span "button" at bounding box center [261, 301] width 36 height 36
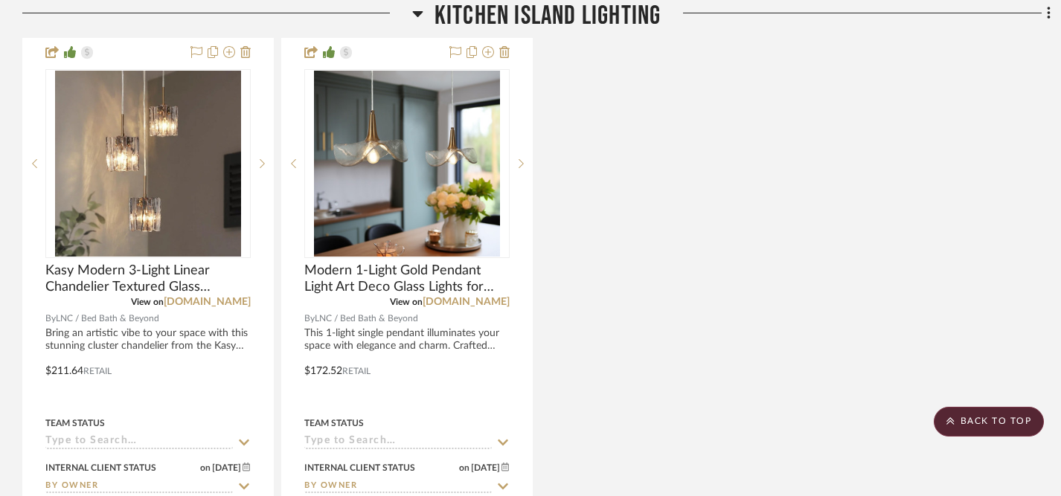
scroll to position [1130, 0]
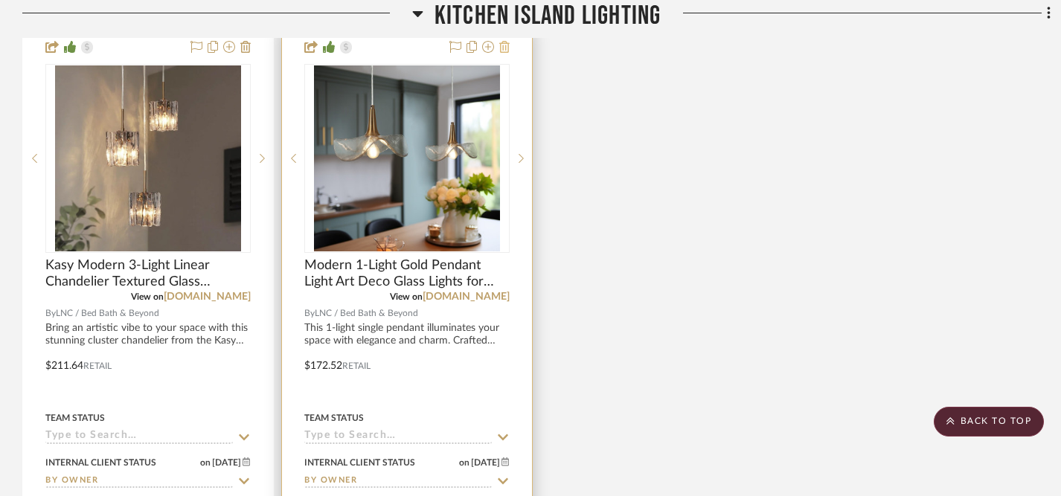
click at [506, 50] on icon at bounding box center [504, 47] width 10 height 12
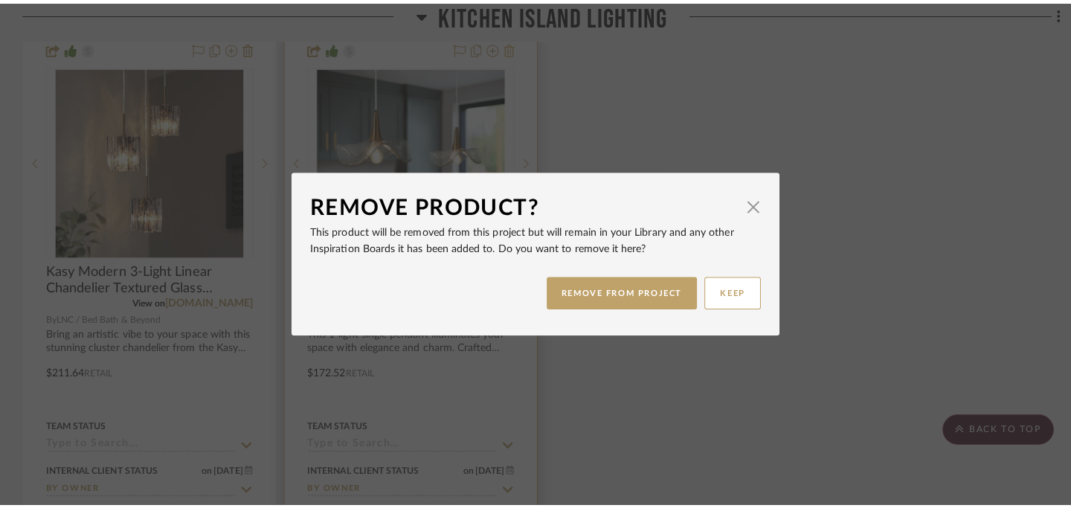
scroll to position [0, 0]
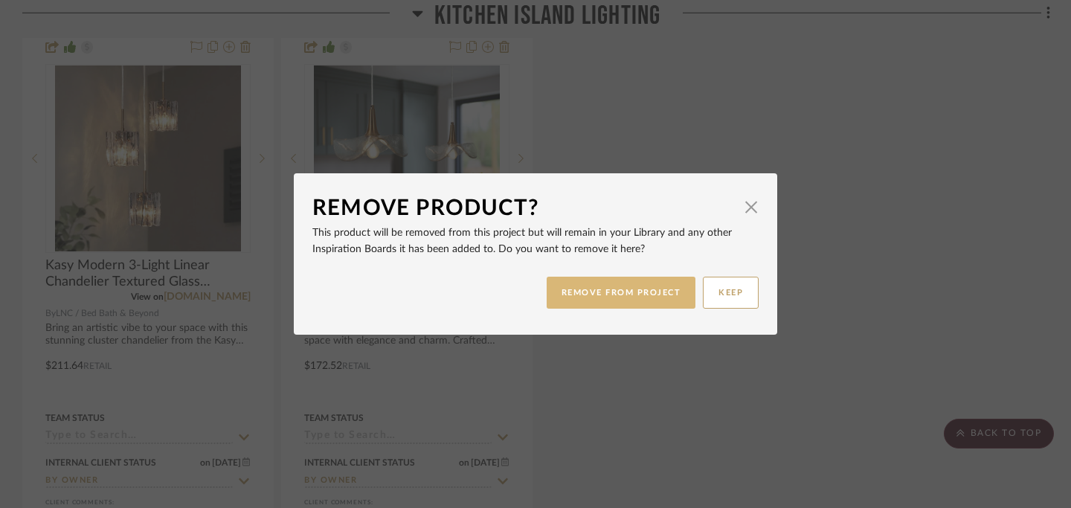
click at [609, 291] on button "REMOVE FROM PROJECT" at bounding box center [622, 293] width 150 height 32
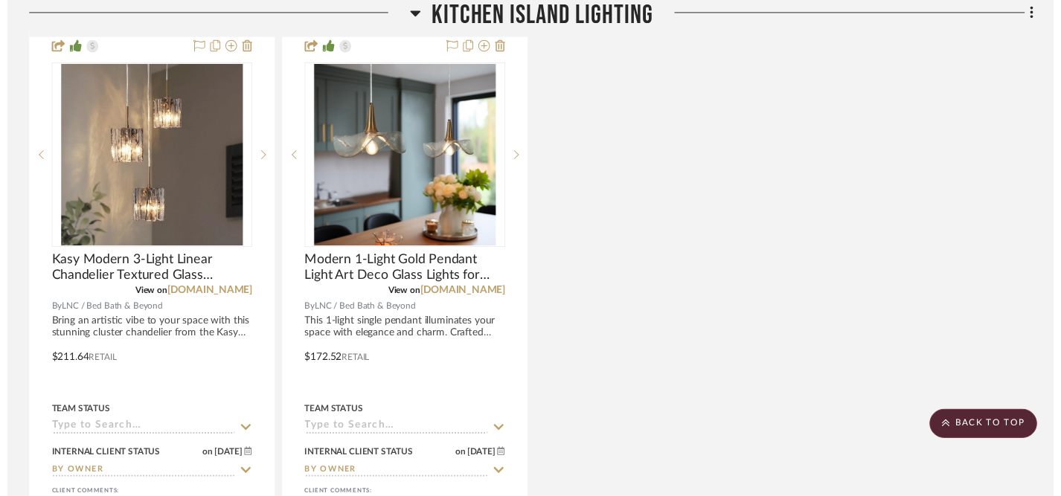
scroll to position [1130, 0]
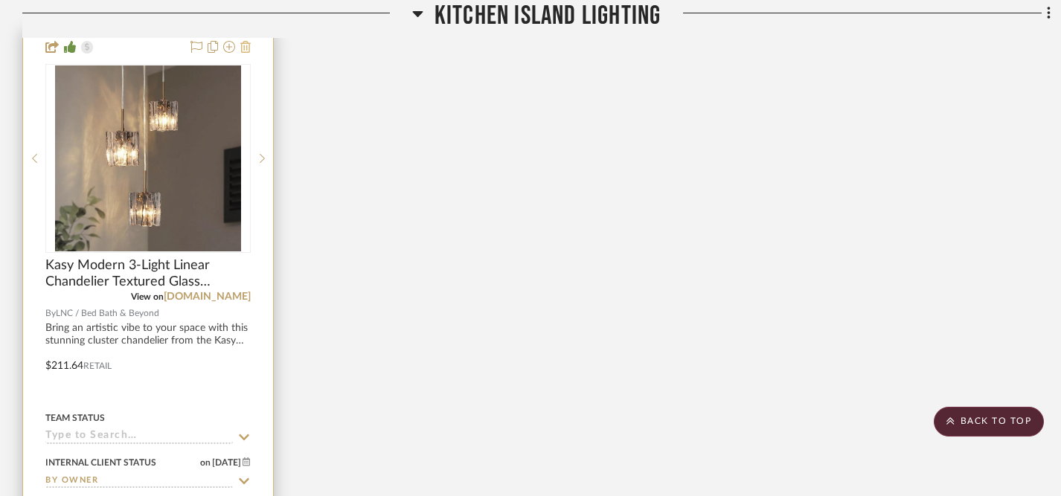
click at [245, 49] on icon at bounding box center [245, 47] width 10 height 12
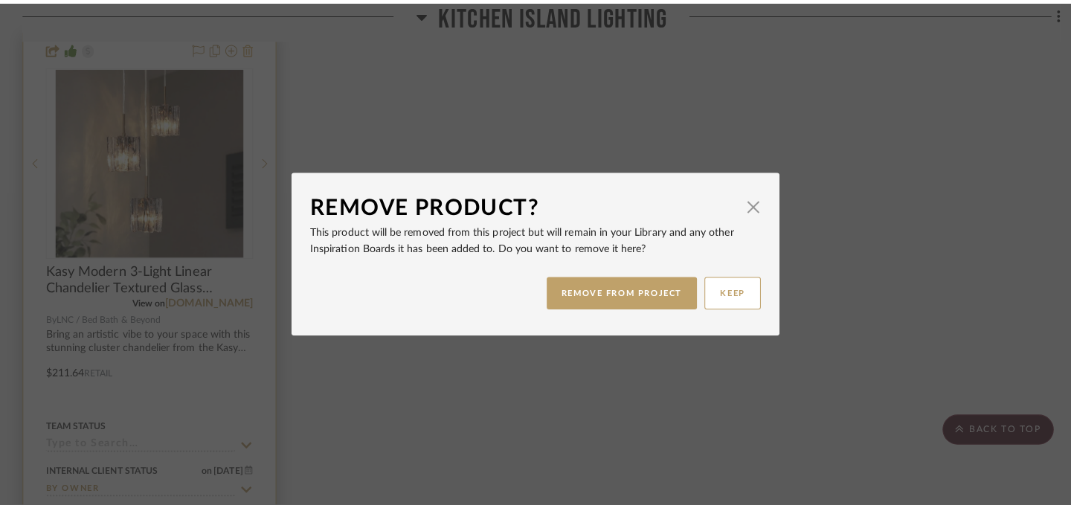
scroll to position [0, 0]
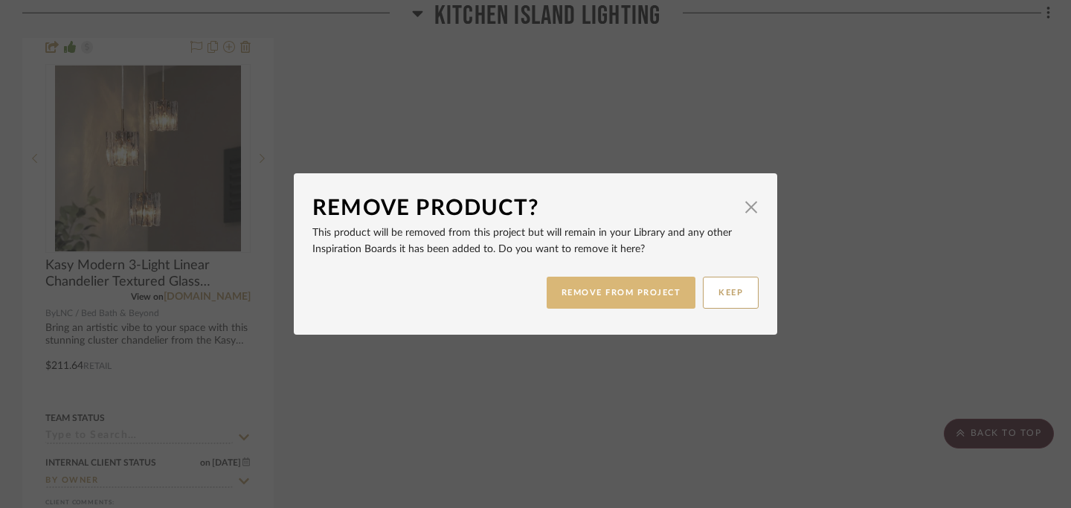
click at [621, 299] on button "REMOVE FROM PROJECT" at bounding box center [622, 293] width 150 height 32
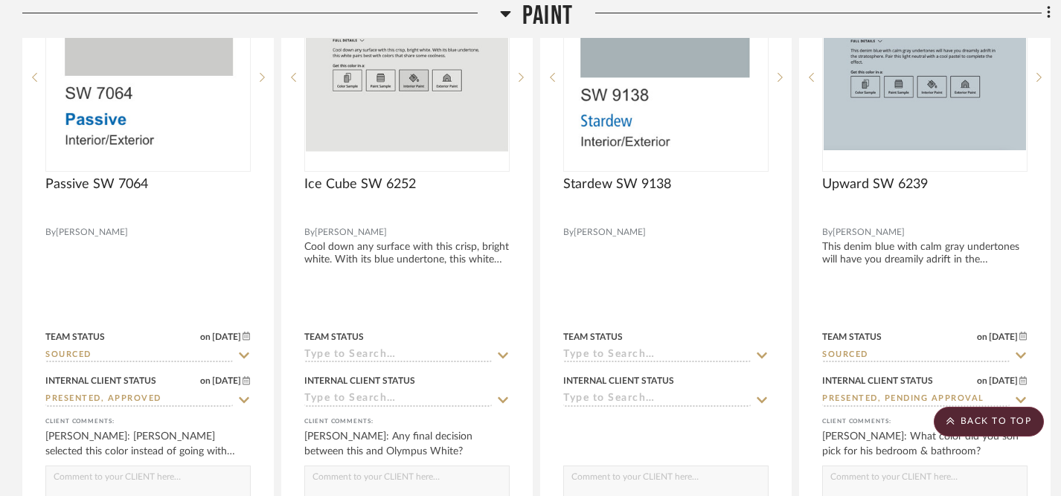
scroll to position [2868, 0]
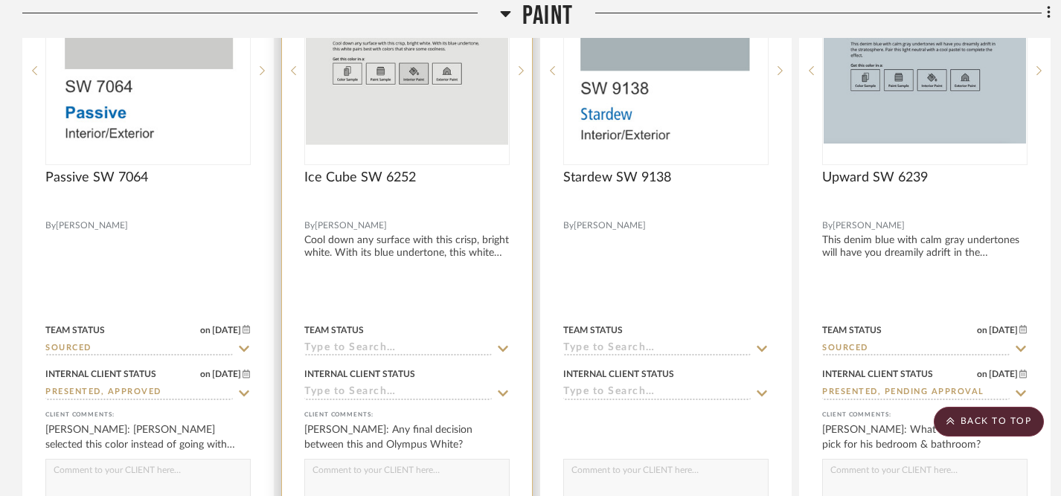
click at [506, 343] on icon at bounding box center [502, 349] width 13 height 12
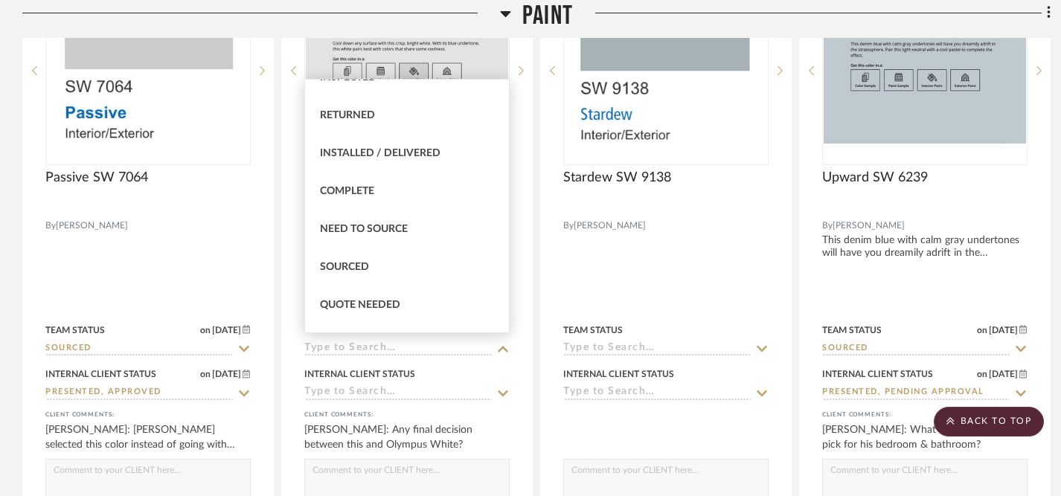
scroll to position [335, 0]
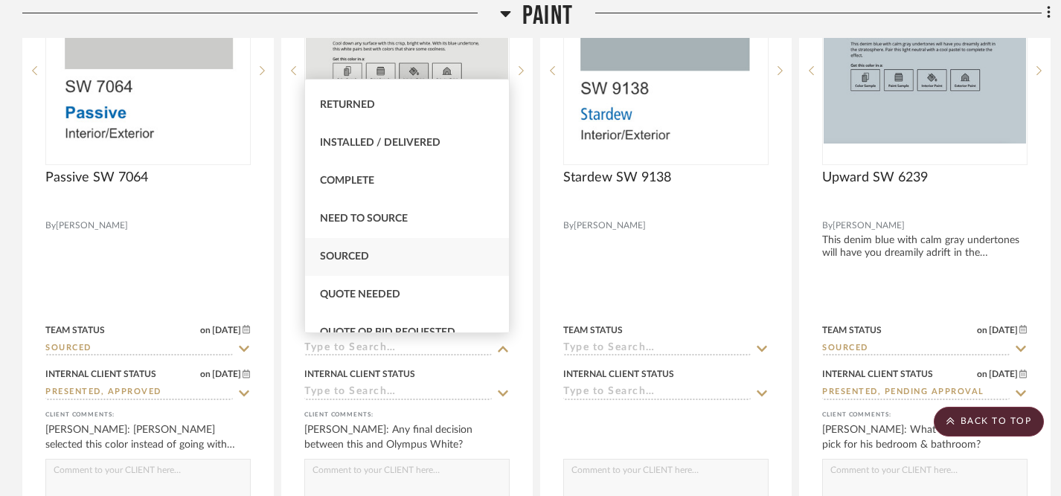
click at [386, 261] on div "Sourced" at bounding box center [407, 257] width 204 height 38
type input "[DATE]"
type input "Sourced"
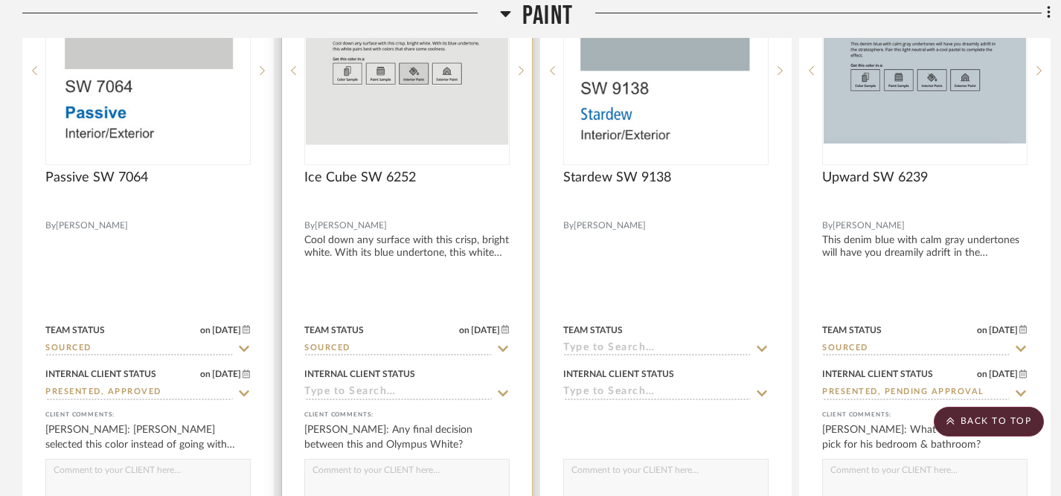
click at [504, 388] on icon at bounding box center [502, 394] width 13 height 12
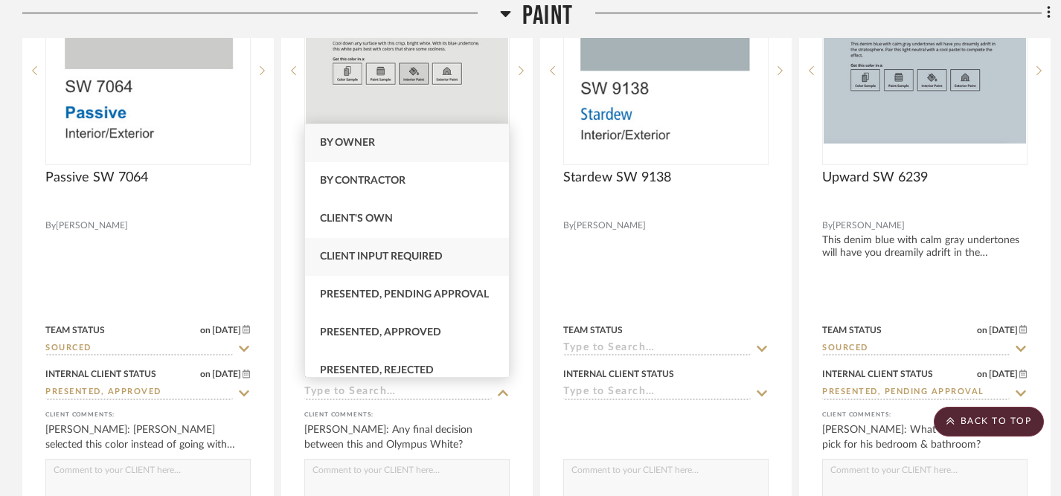
click at [422, 256] on span "Client Input Required" at bounding box center [381, 256] width 123 height 10
type input "[DATE]"
type input "Client Input Required"
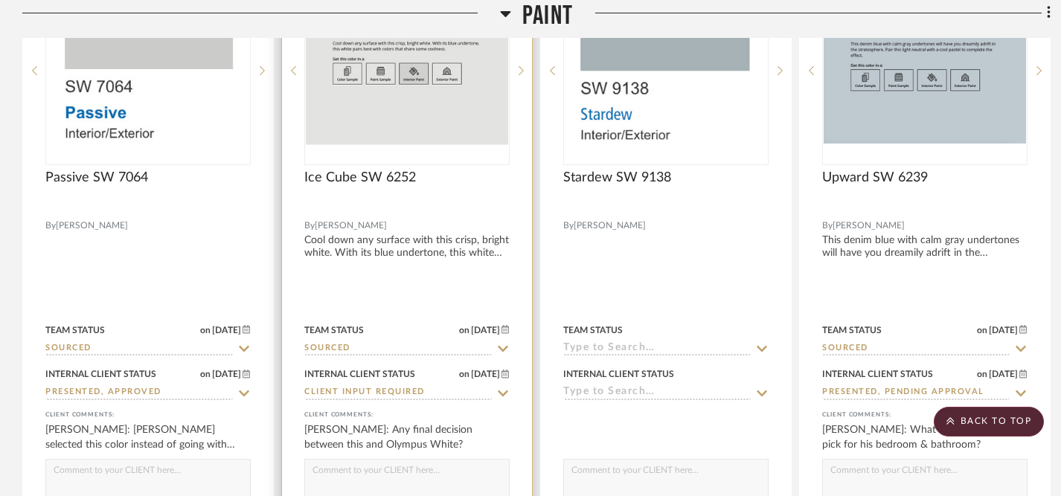
click at [502, 388] on icon at bounding box center [502, 394] width 13 height 12
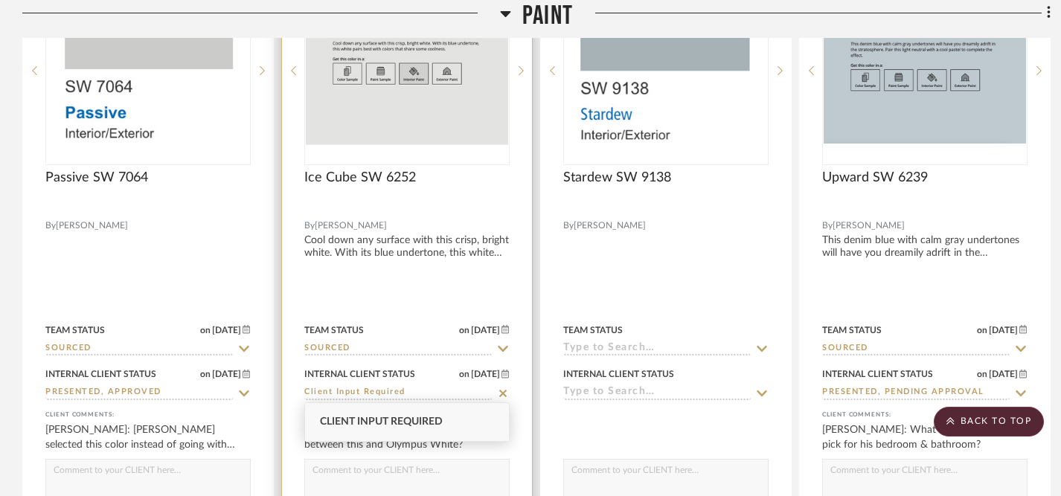
click at [503, 388] on icon at bounding box center [502, 394] width 13 height 12
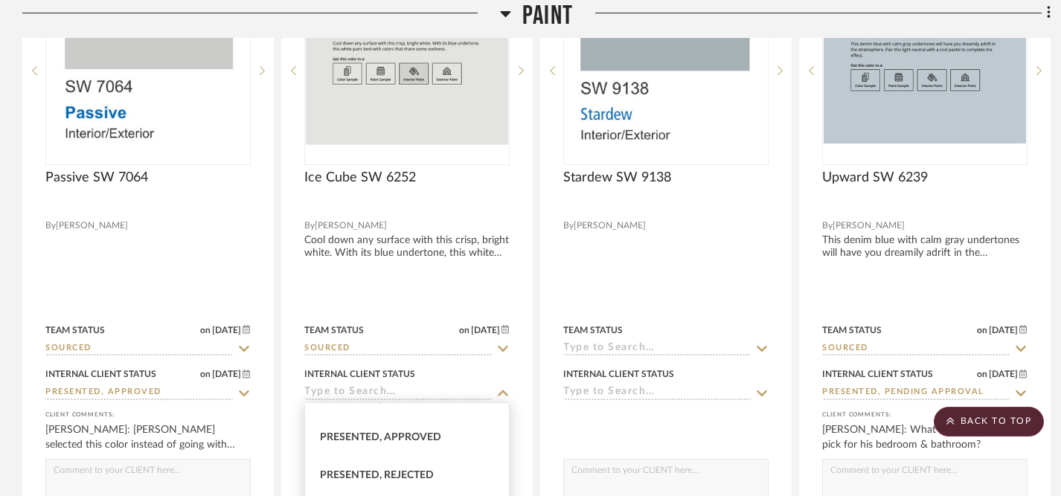
scroll to position [156, 0]
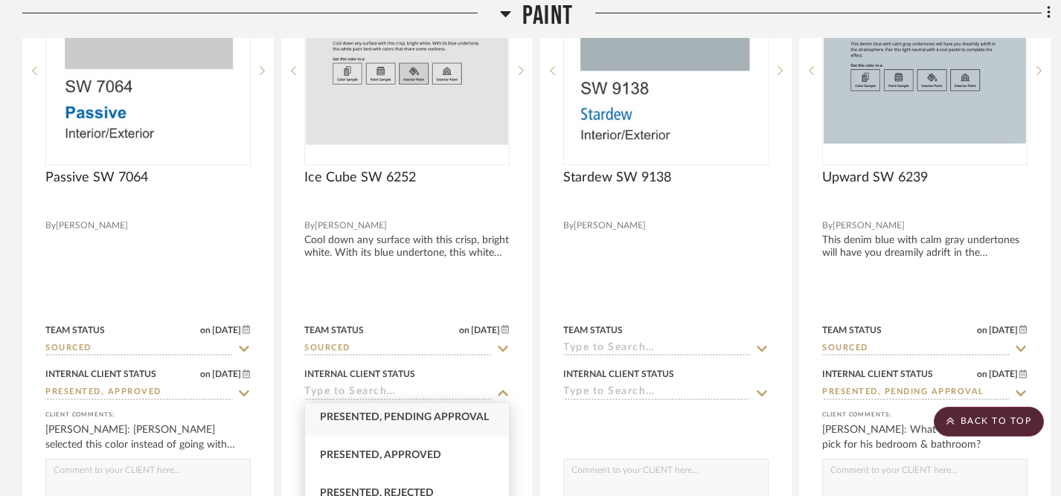
click at [444, 417] on span "Presented, Pending Approval" at bounding box center [404, 417] width 169 height 10
type input "Presented, Pending Approval"
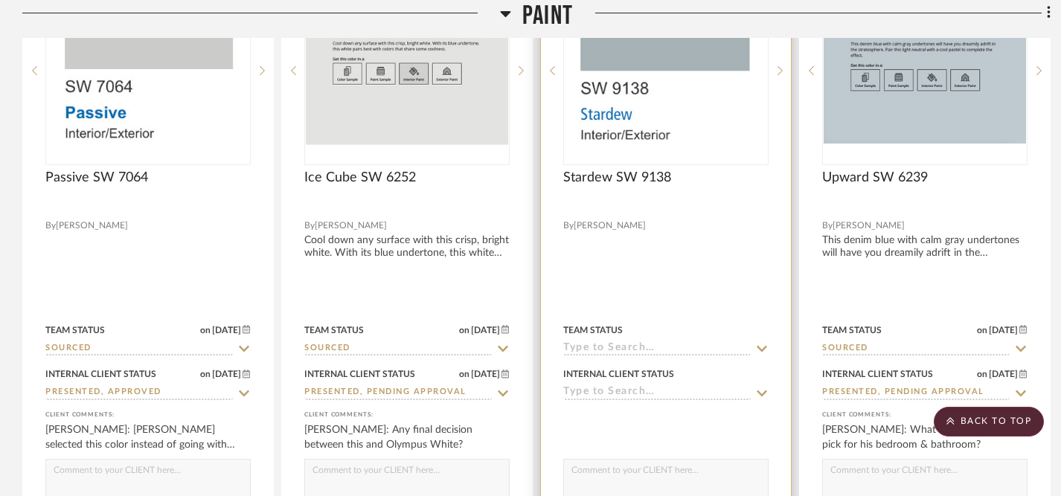
click at [760, 343] on icon at bounding box center [761, 349] width 13 height 12
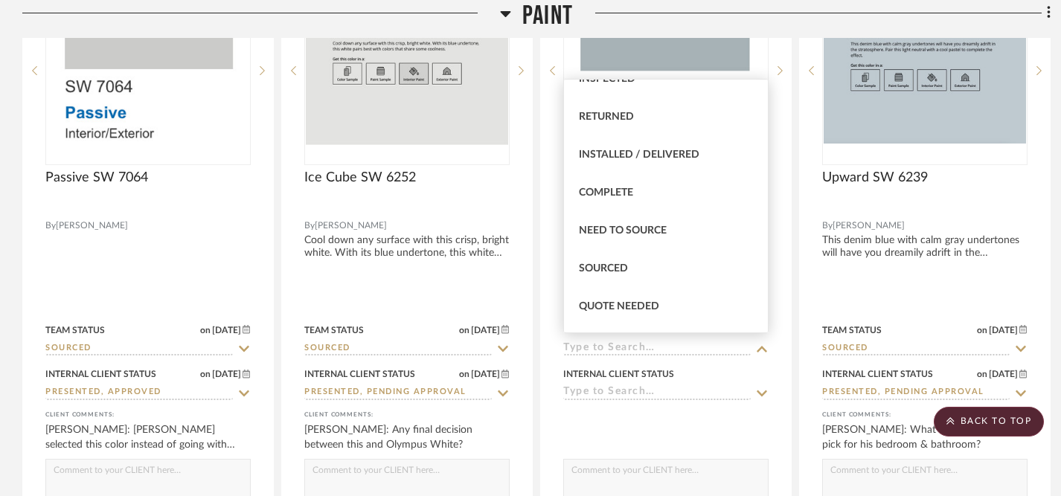
scroll to position [341, 0]
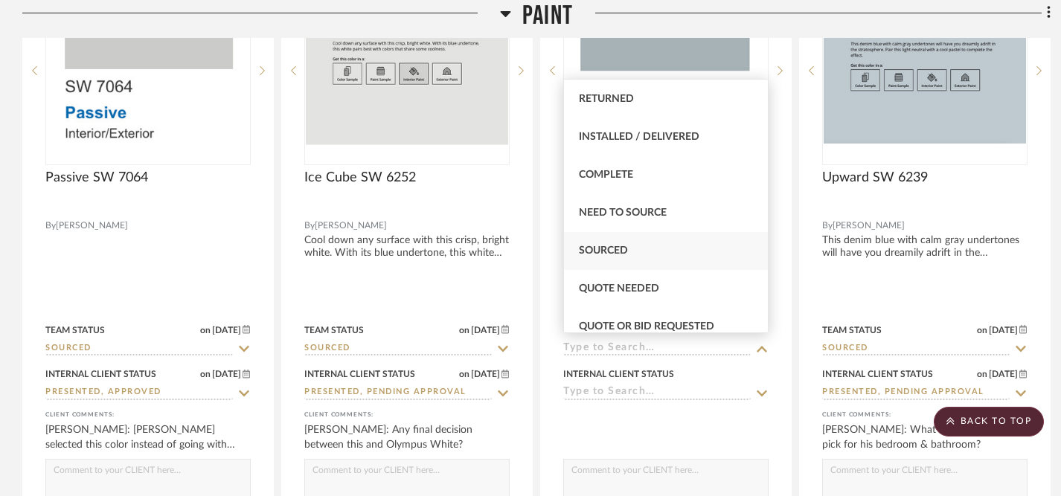
click at [654, 247] on div "Sourced" at bounding box center [666, 251] width 204 height 38
type input "[DATE]"
type input "Sourced"
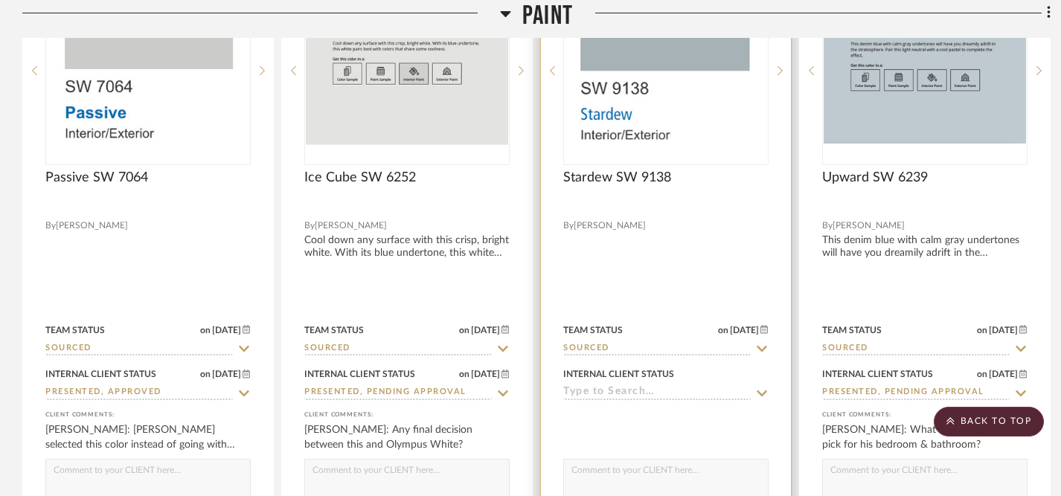
click at [759, 388] on icon at bounding box center [761, 394] width 13 height 12
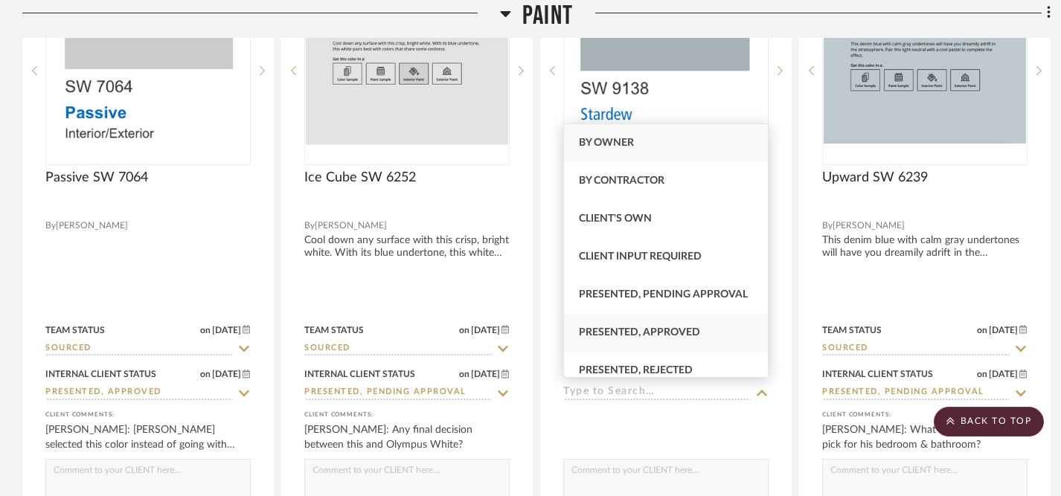
click at [698, 335] on div "Presented, Approved" at bounding box center [666, 333] width 204 height 38
type input "[DATE]"
type input "Presented, Approved"
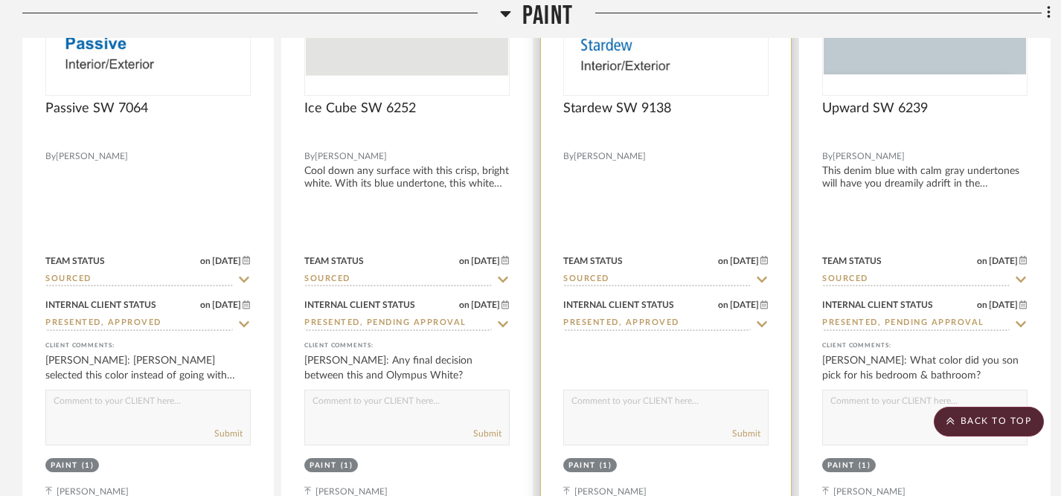
scroll to position [2942, 0]
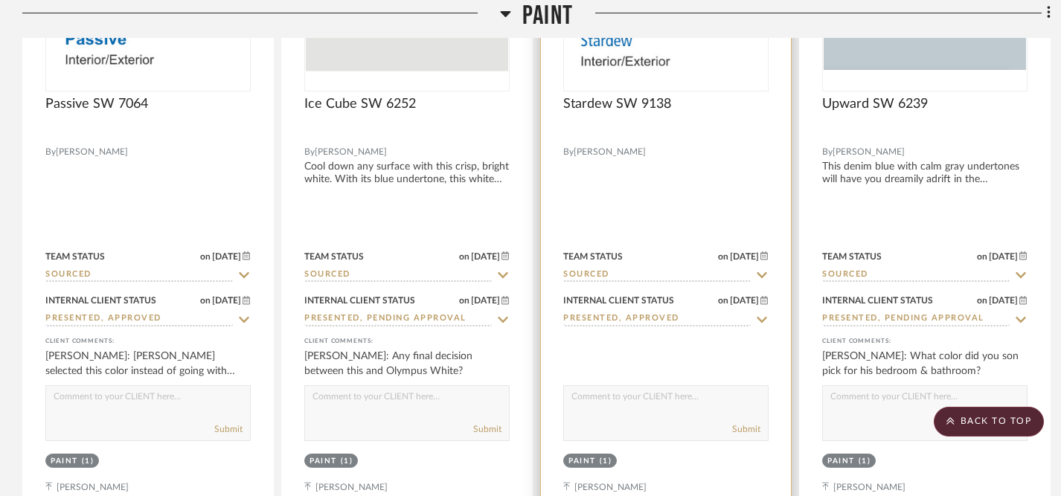
click at [682, 411] on div "Submit" at bounding box center [665, 413] width 205 height 56
click at [664, 398] on textarea at bounding box center [666, 400] width 204 height 28
click at [631, 409] on textarea "Bessy selected this color for her son's bedroom via 9.15.25 text exchange." at bounding box center [666, 400] width 204 height 28
click at [644, 406] on textarea "Bessy selected this color for her son's bedroom via 9/15.25 text exchange." at bounding box center [666, 400] width 204 height 28
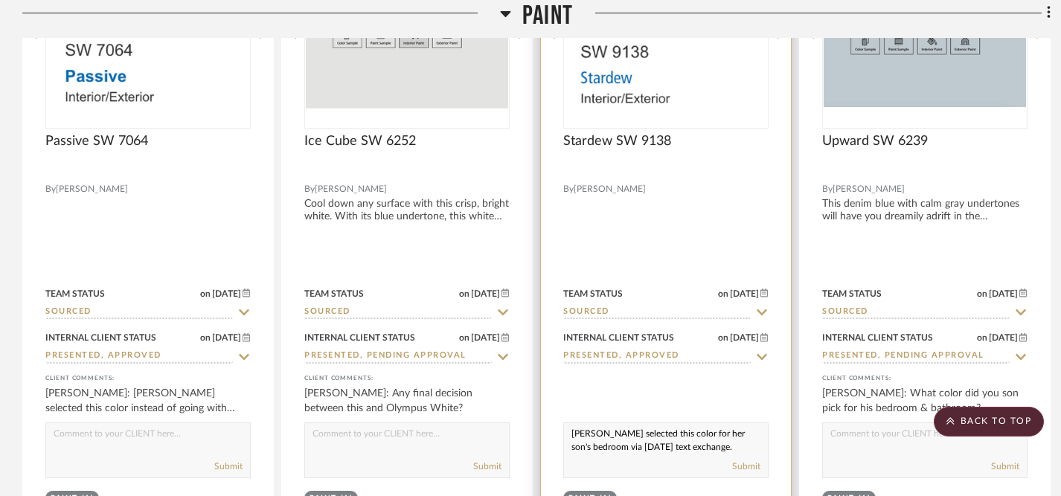
scroll to position [2908, 0]
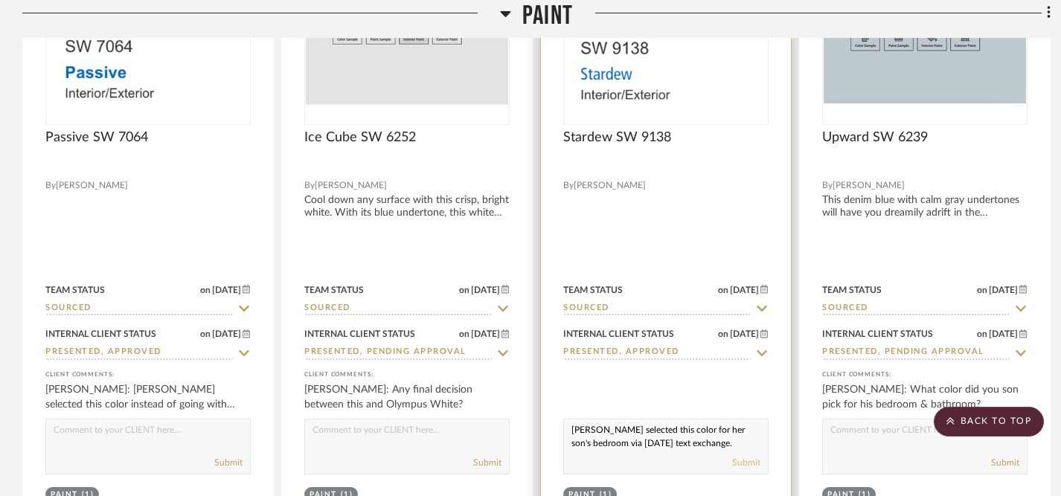
type textarea "Bessy selected this color for her son's bedroom via 9/15/25 text exchange."
click at [746, 459] on button "Submit" at bounding box center [746, 462] width 28 height 13
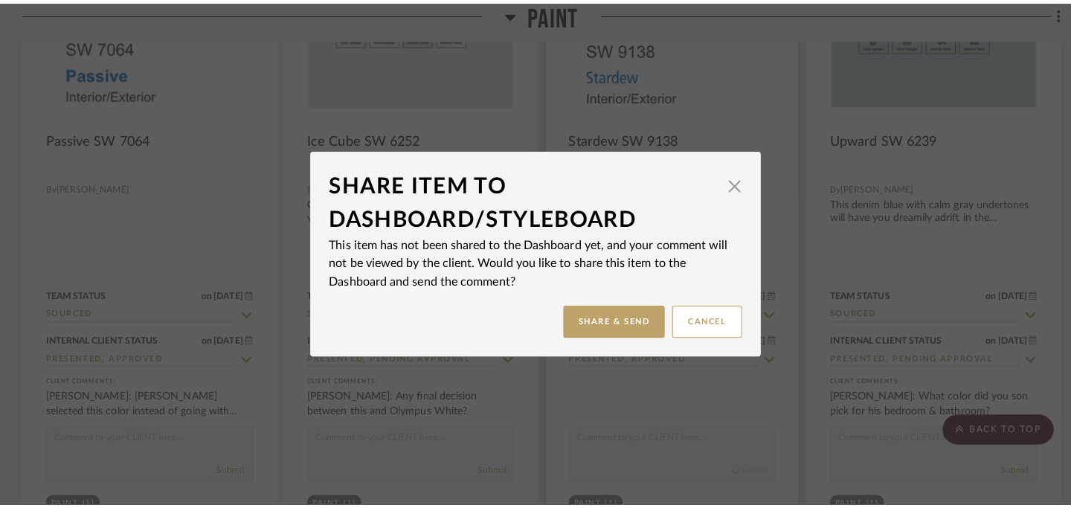
scroll to position [0, 0]
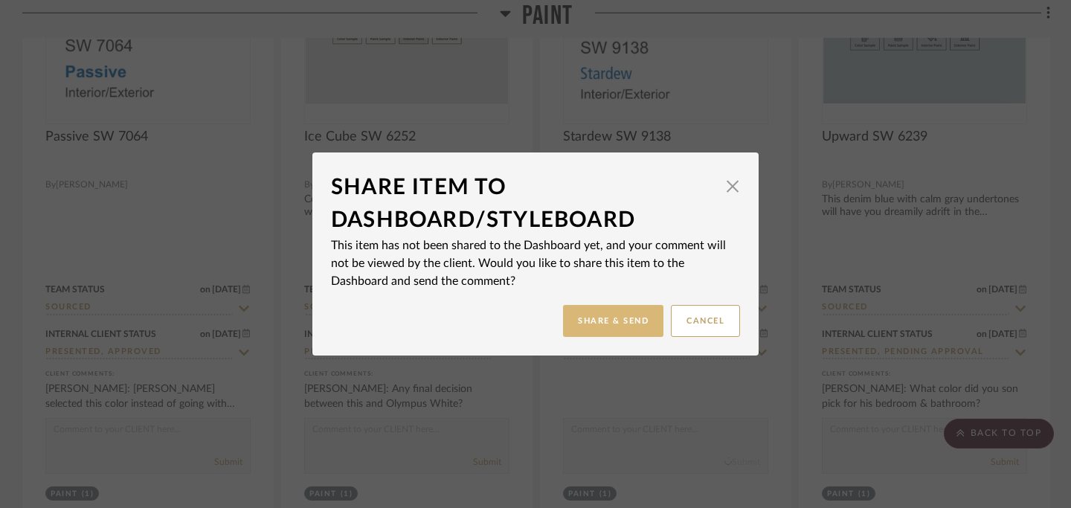
click at [620, 324] on button "Share & Send" at bounding box center [613, 321] width 100 height 32
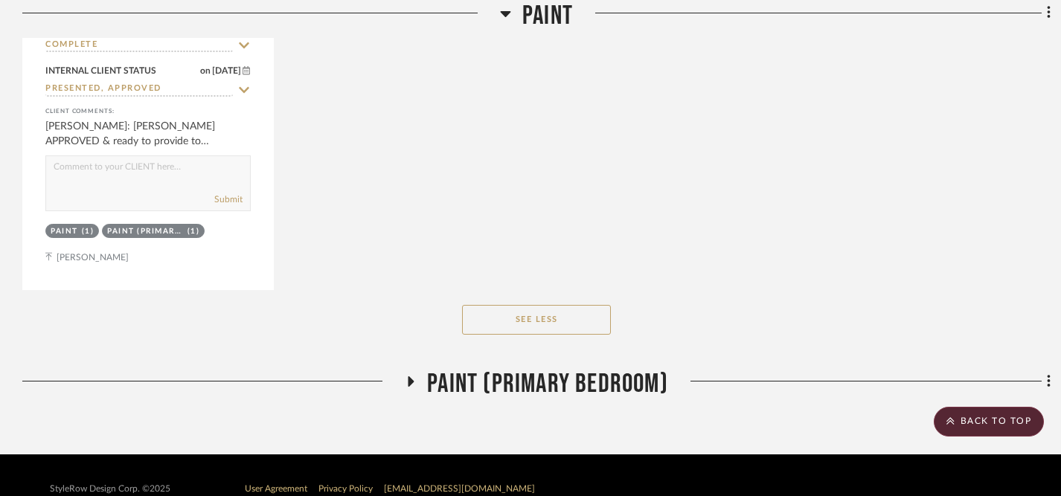
scroll to position [3853, 0]
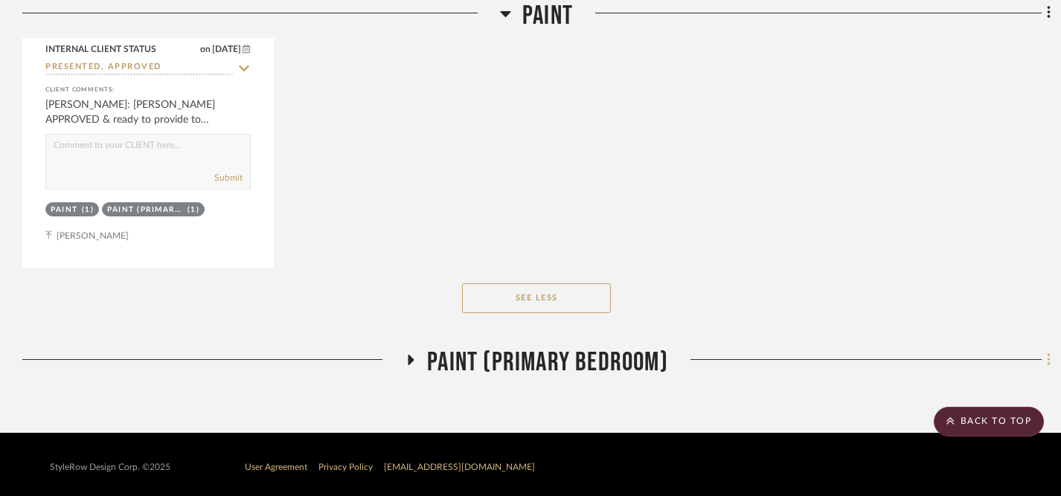
click at [1047, 359] on icon at bounding box center [1048, 359] width 3 height 13
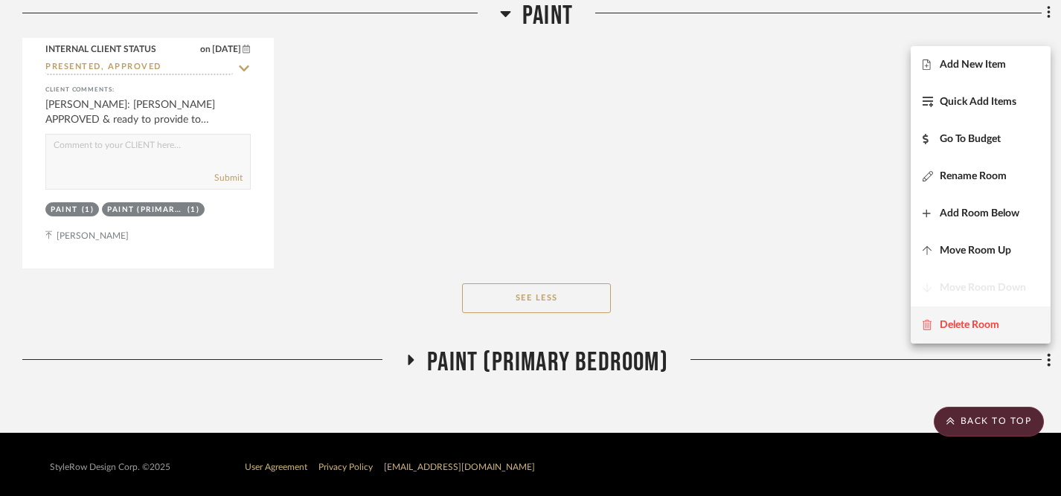
click at [959, 328] on span "Delete Room" at bounding box center [969, 324] width 60 height 13
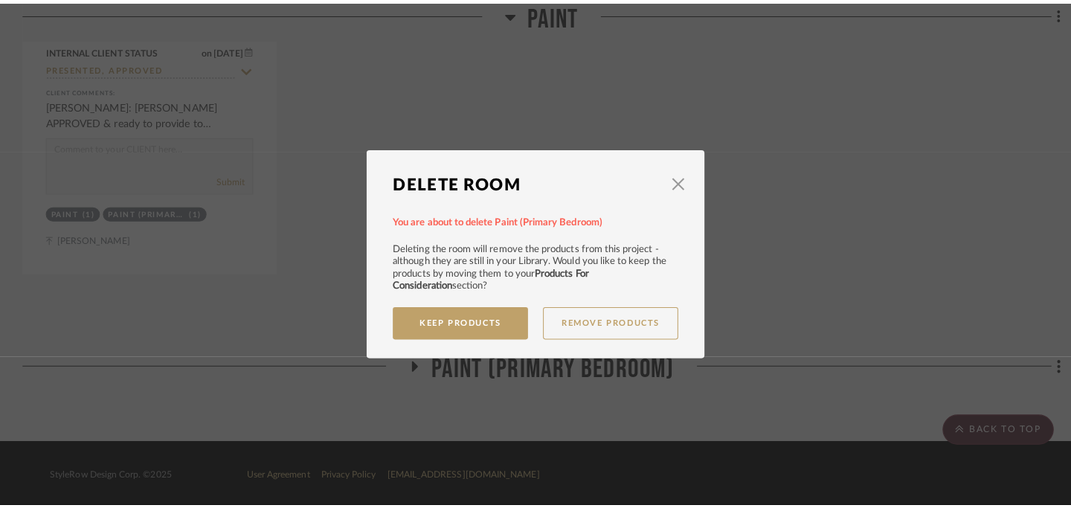
scroll to position [0, 0]
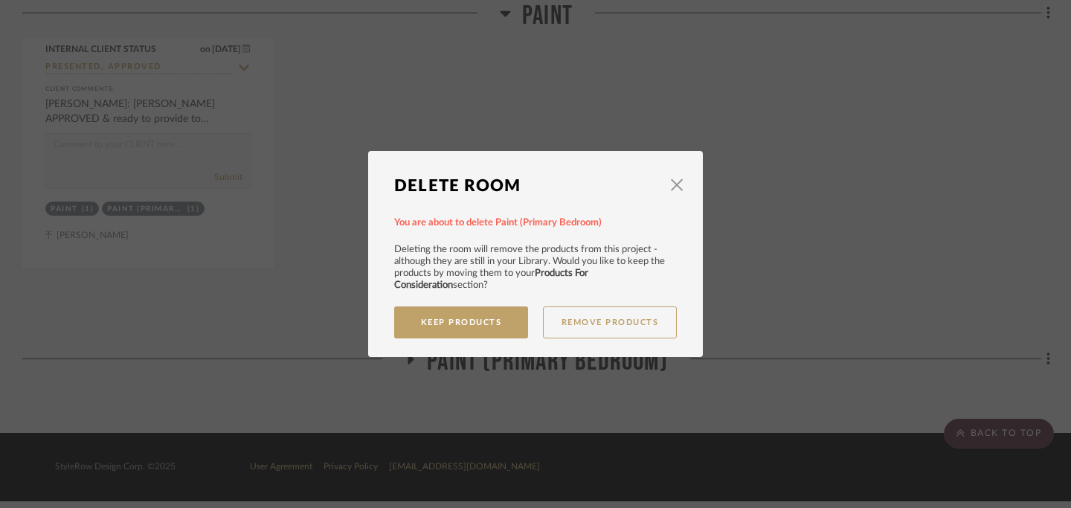
click at [807, 210] on div "Delete Room × You are about to delete Paint (Primary Bedroom) Deleting the room…" at bounding box center [535, 254] width 1071 height 508
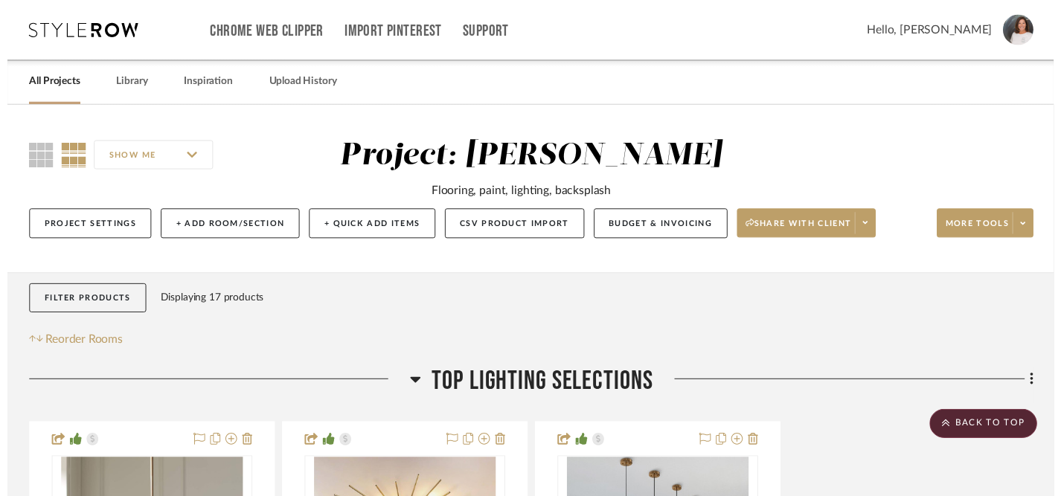
scroll to position [3853, 0]
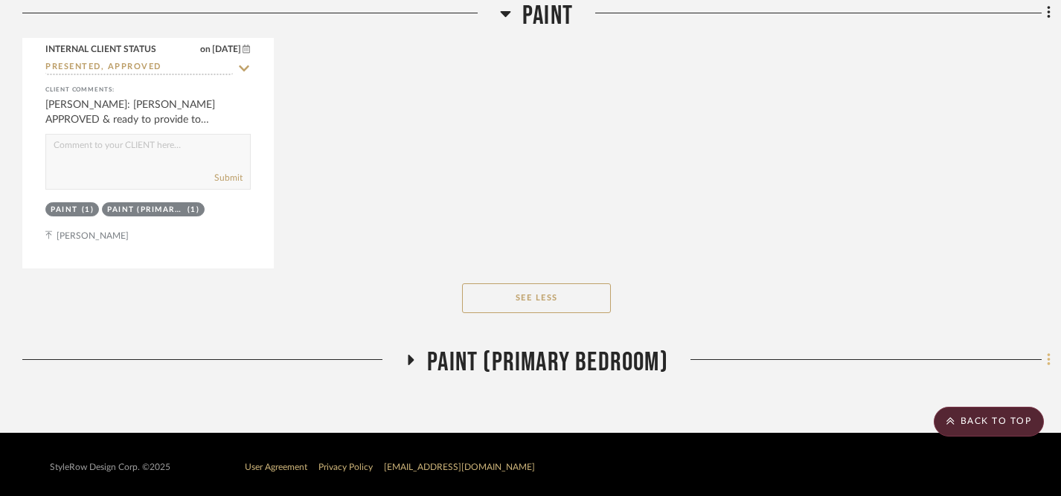
click at [1048, 355] on icon at bounding box center [1048, 359] width 3 height 13
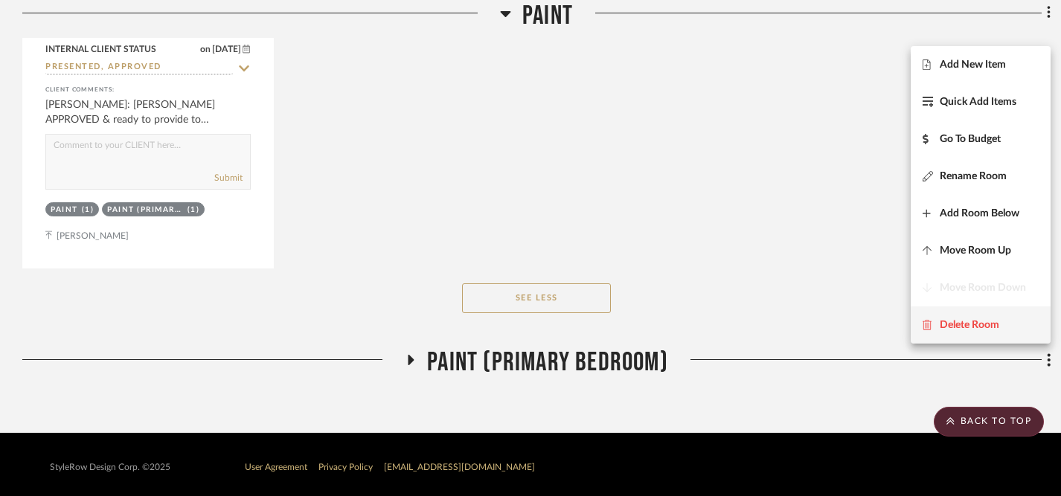
click at [957, 329] on span "Delete Room" at bounding box center [969, 324] width 60 height 13
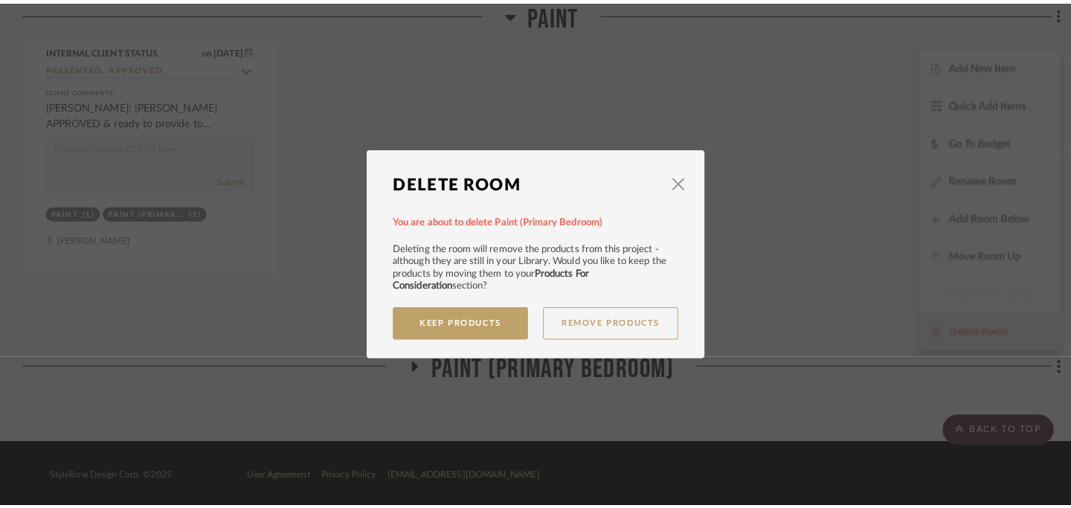
scroll to position [0, 0]
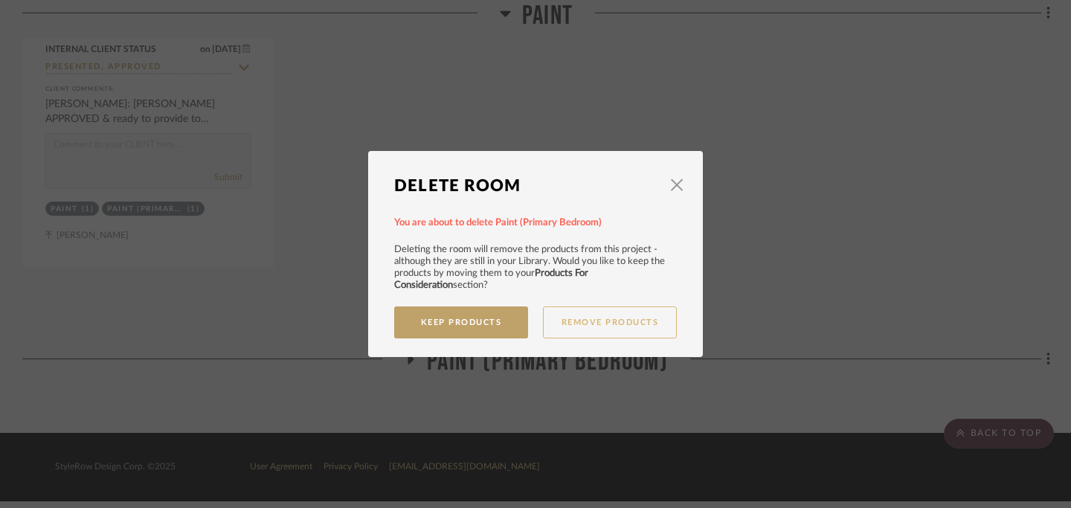
click at [577, 322] on button "Remove Products" at bounding box center [610, 322] width 134 height 32
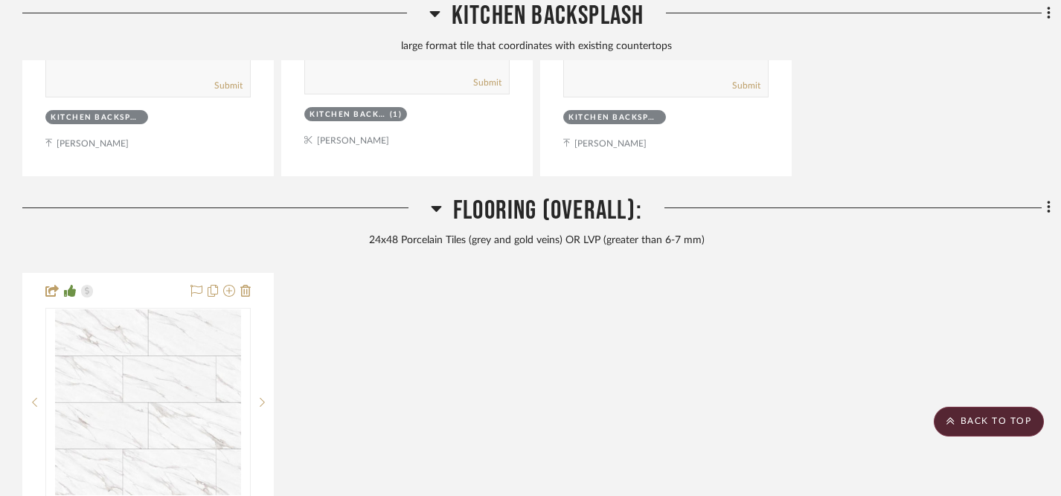
scroll to position [1810, 0]
click at [1049, 207] on icon at bounding box center [1049, 206] width 4 height 16
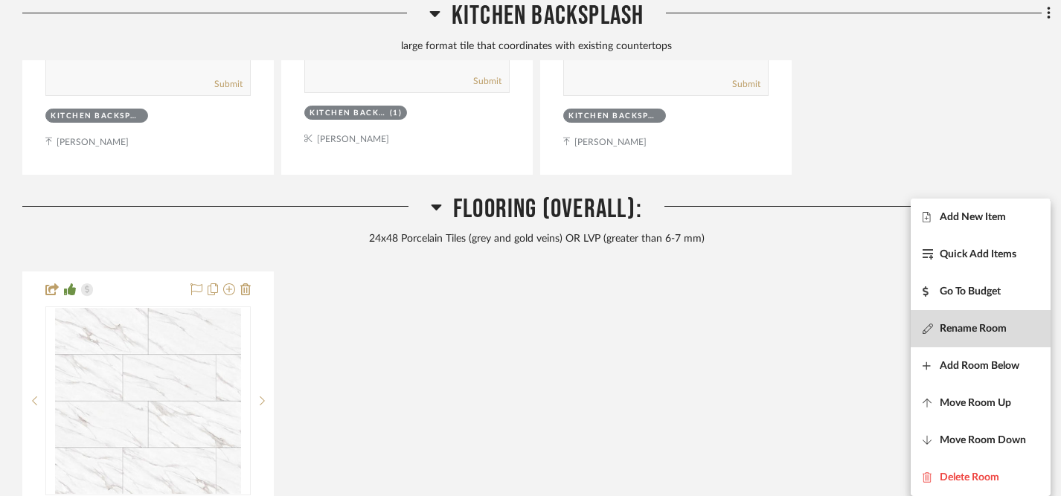
click at [962, 330] on span "Rename Room" at bounding box center [972, 329] width 67 height 13
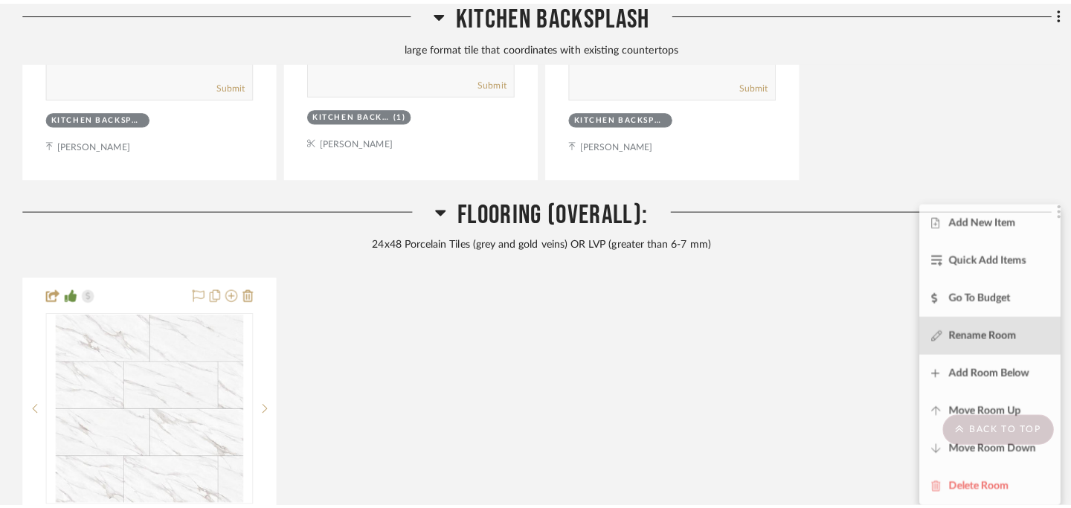
scroll to position [0, 0]
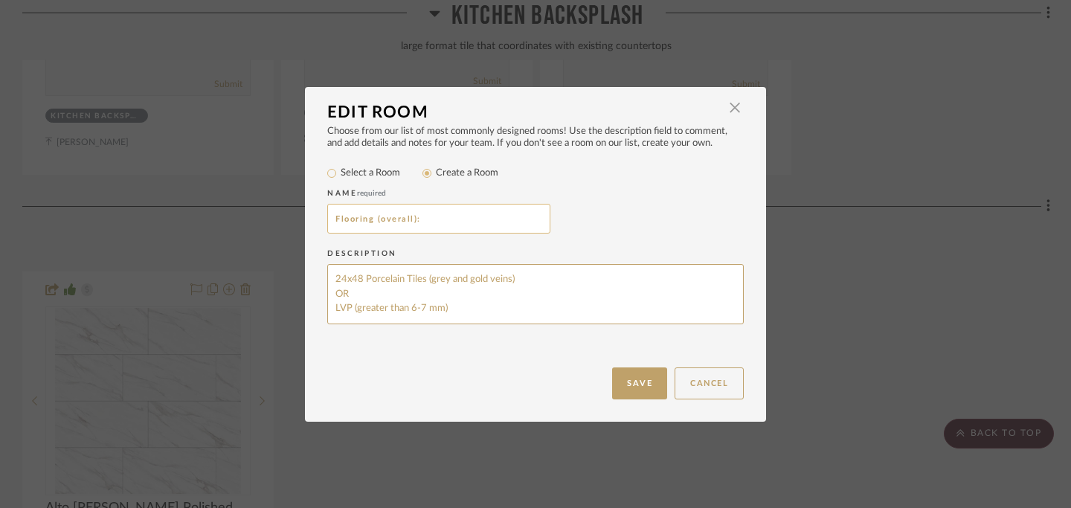
click at [410, 222] on input "Flooring (overall):" at bounding box center [438, 219] width 223 height 30
type input "Flooring & Paint for Main Areas:"
click at [631, 382] on button "Save" at bounding box center [639, 383] width 55 height 32
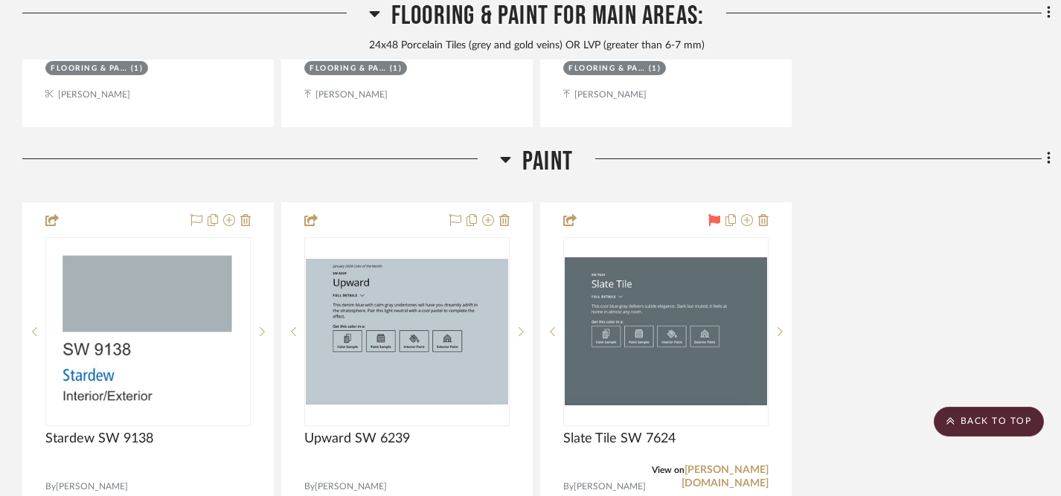
scroll to position [2585, 0]
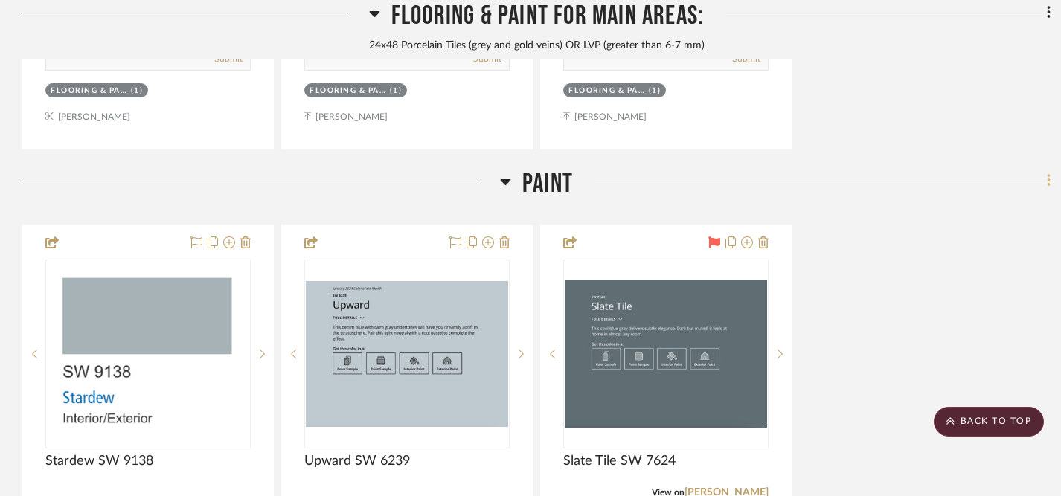
click at [1049, 180] on icon at bounding box center [1049, 181] width 4 height 16
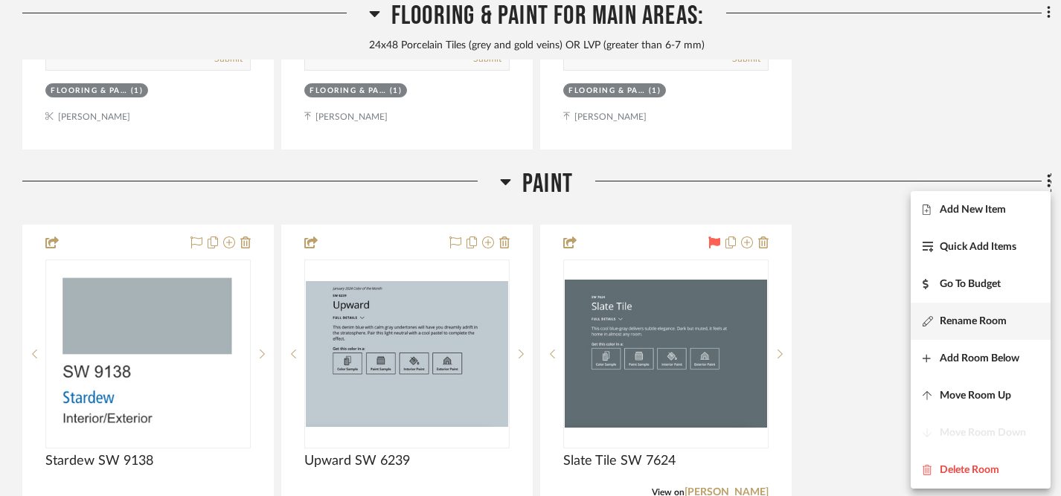
click at [959, 318] on span "Rename Room" at bounding box center [972, 321] width 67 height 13
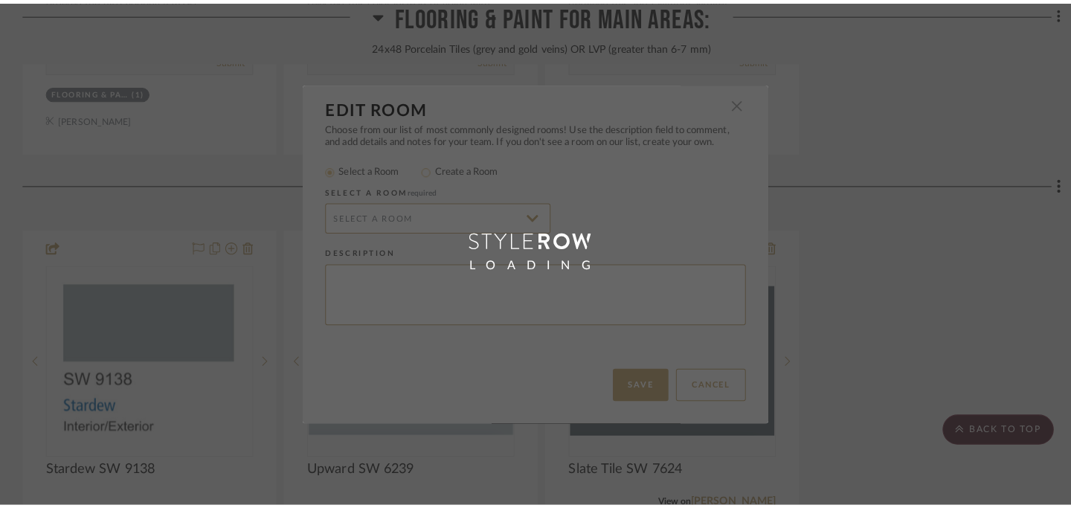
scroll to position [0, 0]
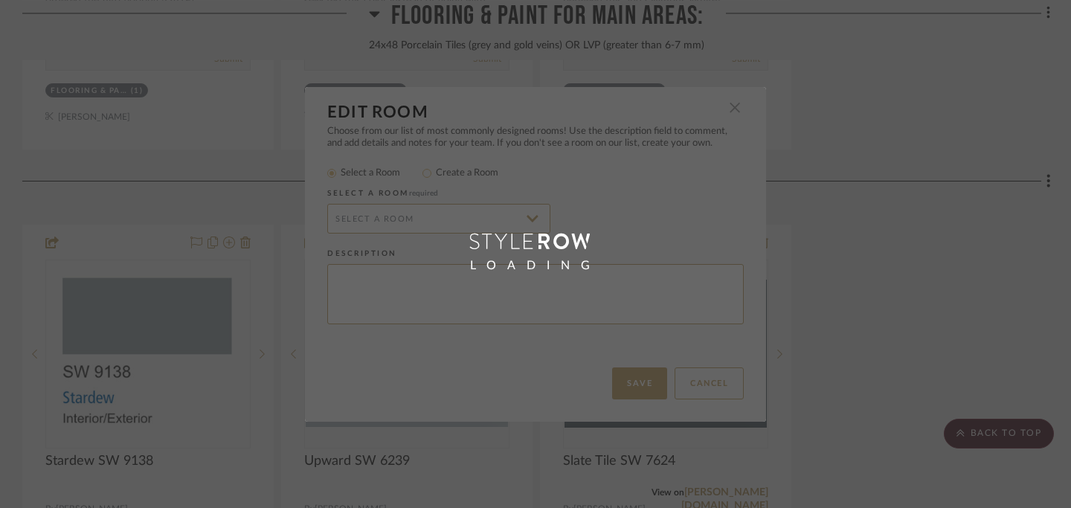
radio input "false"
radio input "true"
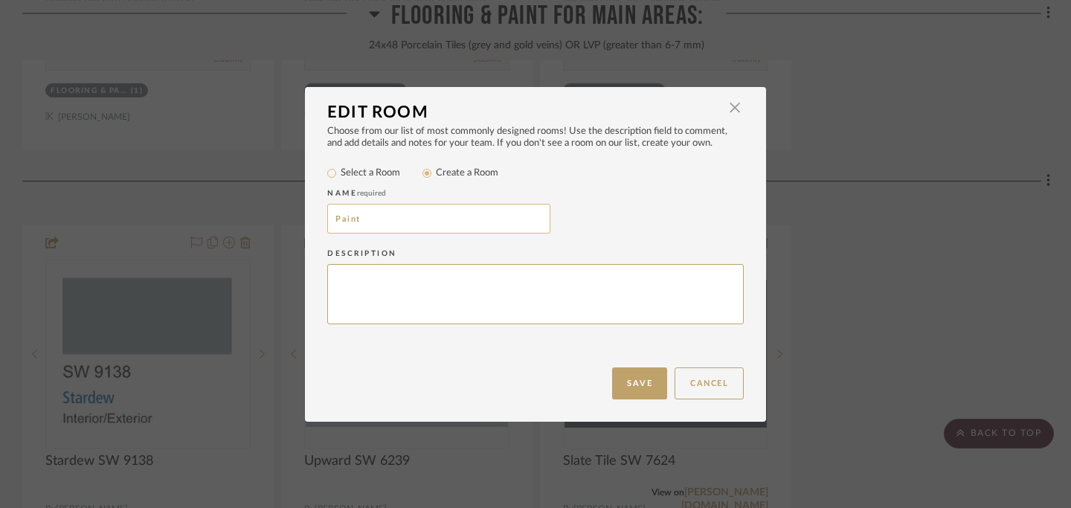
click at [402, 225] on input "Paint" at bounding box center [438, 219] width 223 height 30
type input "Paint for Bedrooms"
click at [634, 379] on button "Save" at bounding box center [639, 383] width 55 height 32
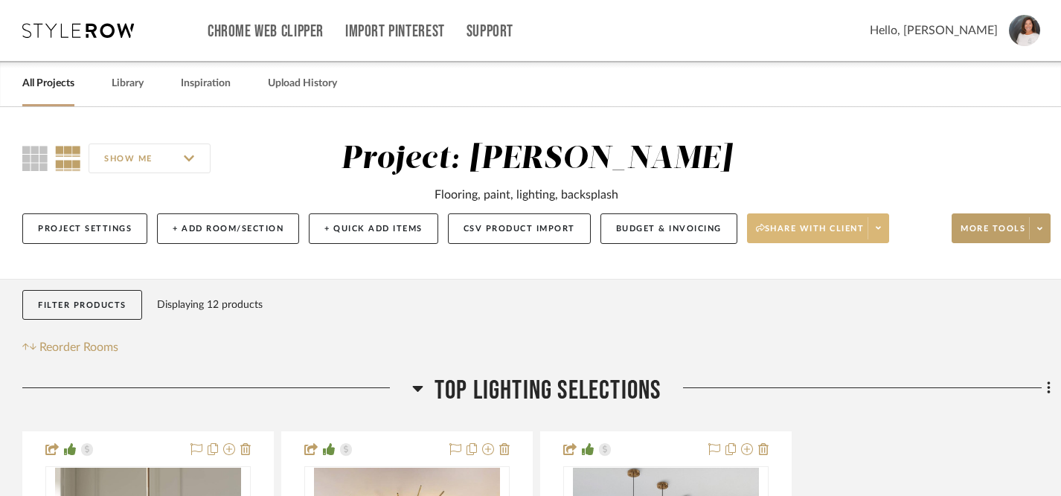
click at [836, 230] on span "Share with client" at bounding box center [810, 234] width 109 height 22
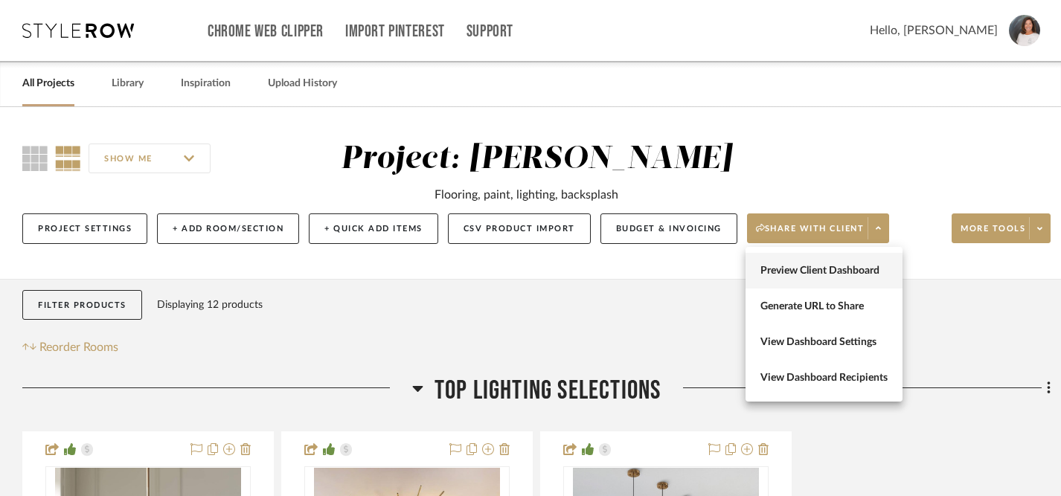
click at [816, 266] on span "Preview Client Dashboard" at bounding box center [823, 271] width 127 height 13
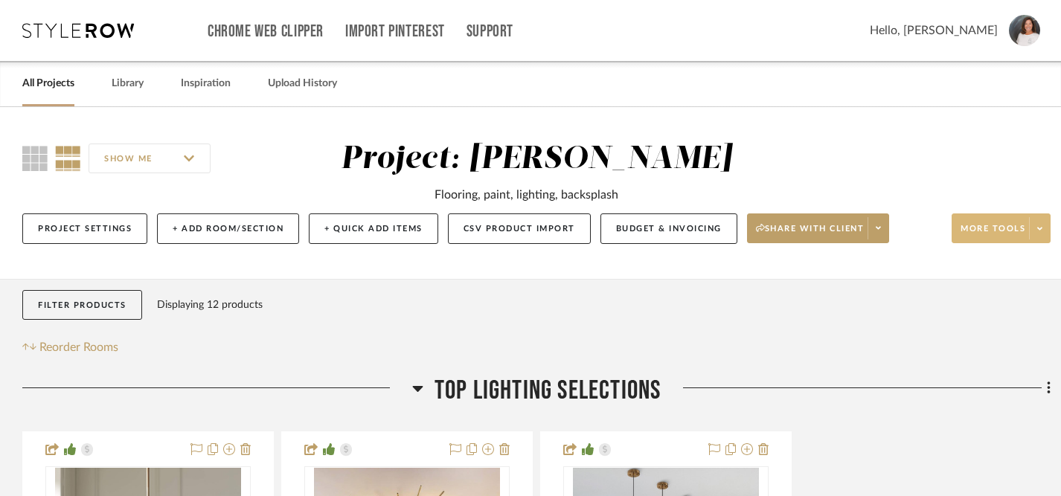
click at [1037, 231] on icon at bounding box center [1039, 229] width 5 height 8
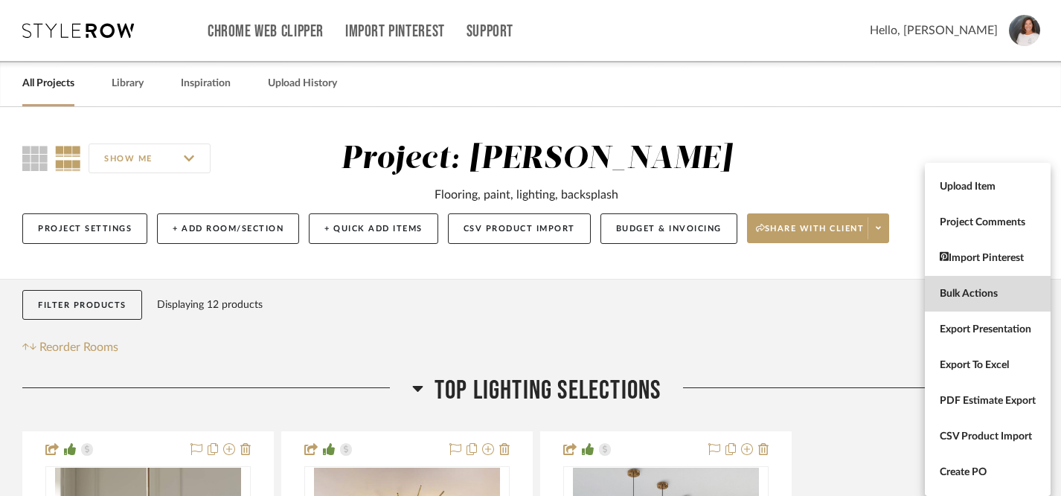
click at [974, 291] on span "Bulk Actions" at bounding box center [987, 294] width 96 height 13
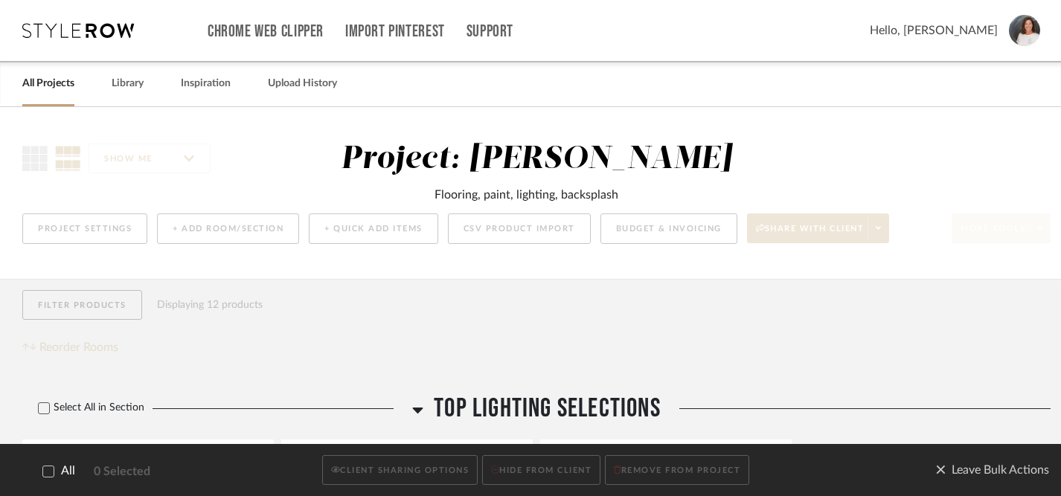
click at [47, 473] on icon at bounding box center [49, 470] width 10 height 7
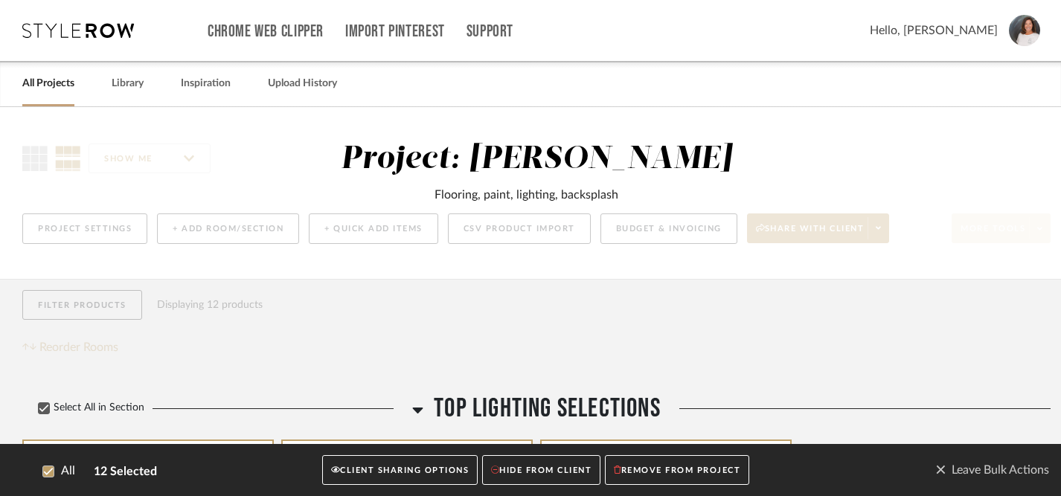
click at [370, 474] on button "CLIENT SHARING OPTIONS" at bounding box center [399, 470] width 155 height 30
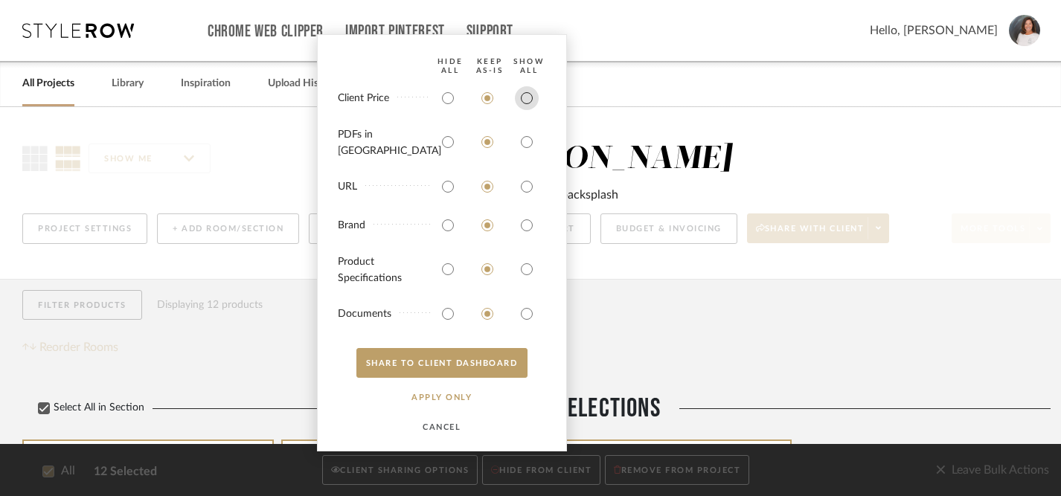
click at [523, 107] on input "radio" at bounding box center [527, 98] width 24 height 24
radio input "true"
click at [530, 145] on input "radio" at bounding box center [527, 142] width 24 height 24
radio input "true"
click at [524, 187] on input "radio" at bounding box center [527, 187] width 24 height 24
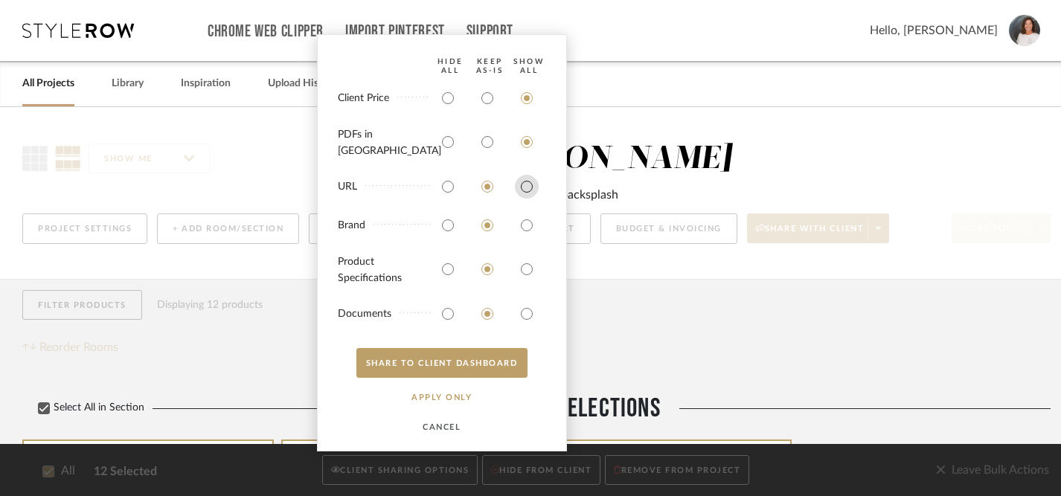
radio input "true"
click at [525, 221] on input "radio" at bounding box center [527, 225] width 24 height 24
radio input "true"
click at [525, 274] on input "radio" at bounding box center [527, 269] width 24 height 24
radio input "true"
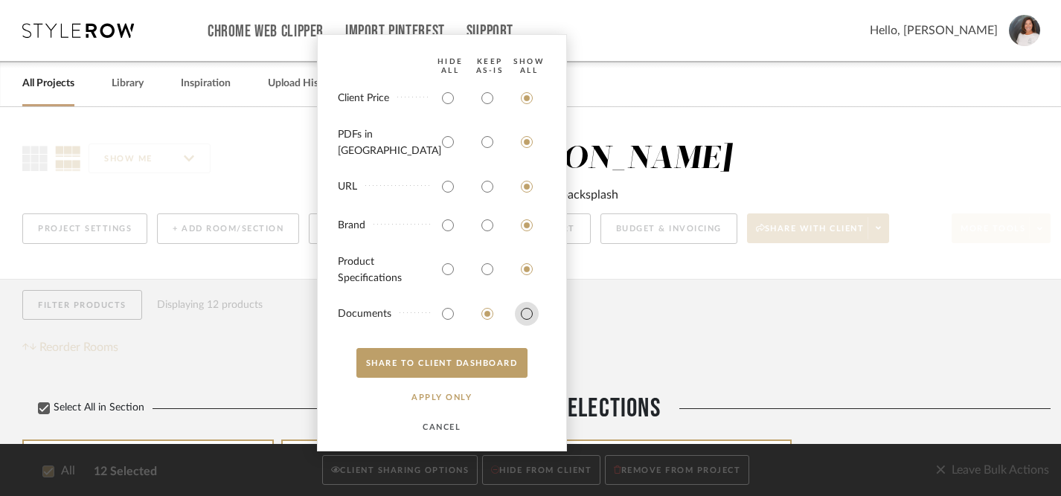
click at [525, 312] on input "radio" at bounding box center [527, 314] width 24 height 24
radio input "true"
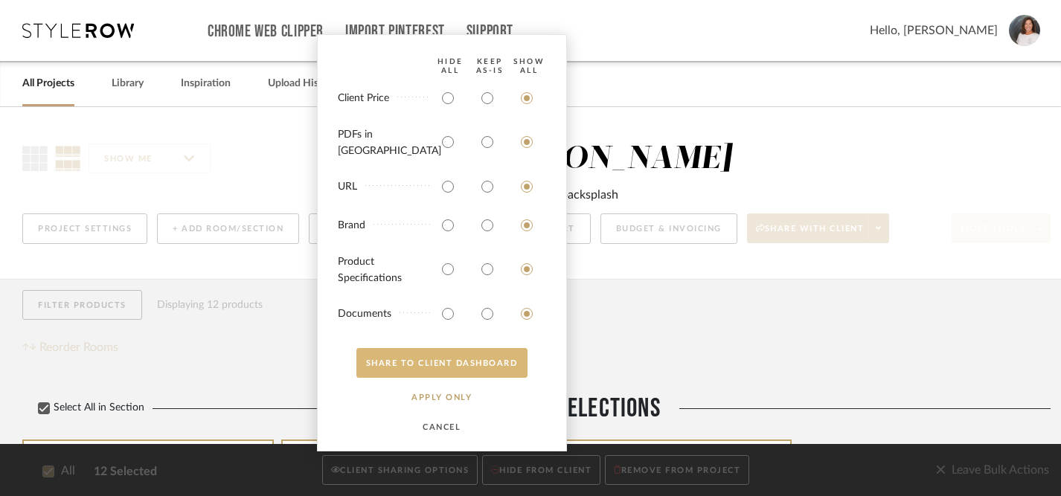
click at [444, 360] on button "SHARE TO CLIENT Dashboard" at bounding box center [441, 363] width 171 height 30
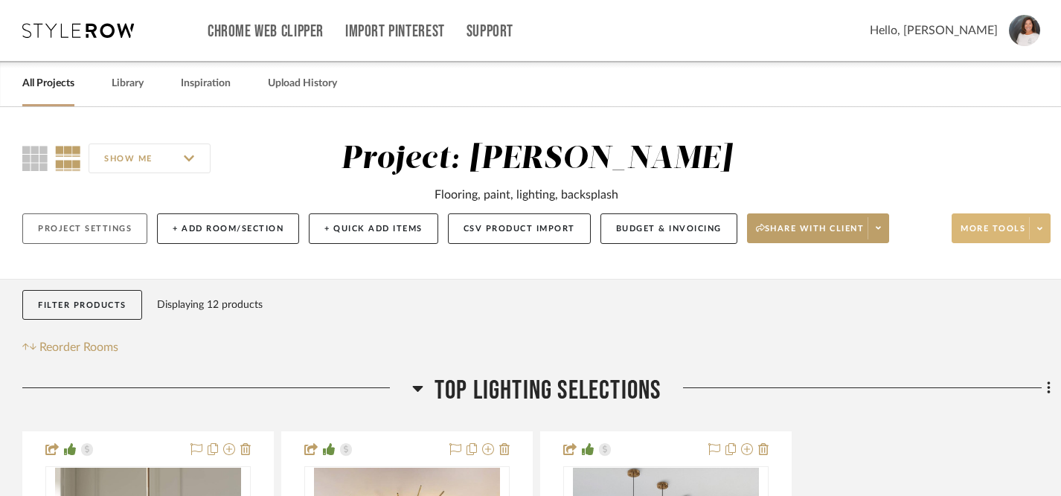
click at [86, 222] on button "Project Settings" at bounding box center [84, 228] width 125 height 30
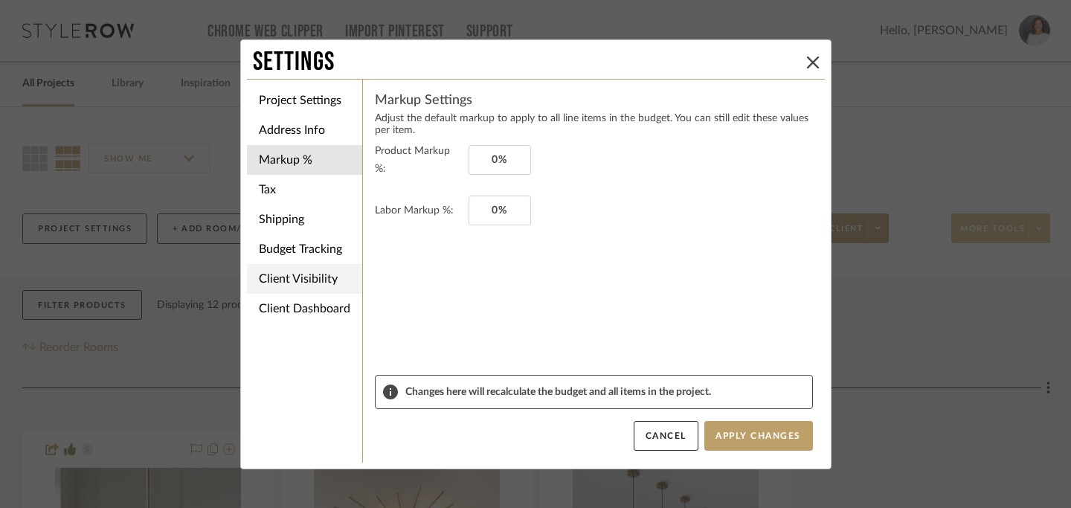
click at [277, 285] on li "Client Visibility" at bounding box center [304, 279] width 115 height 30
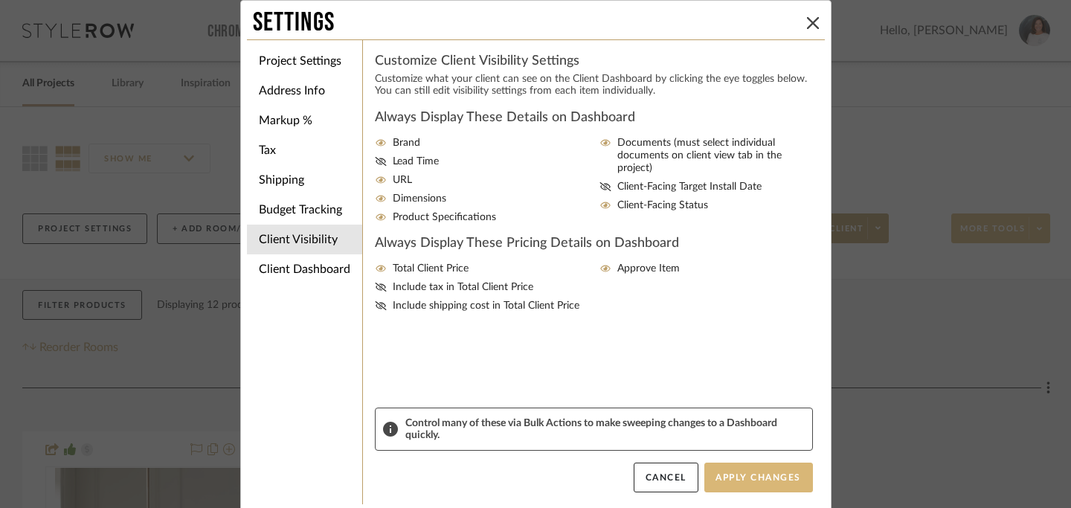
click at [764, 474] on button "Apply Changes" at bounding box center [758, 478] width 109 height 30
click at [807, 27] on icon at bounding box center [813, 23] width 12 height 12
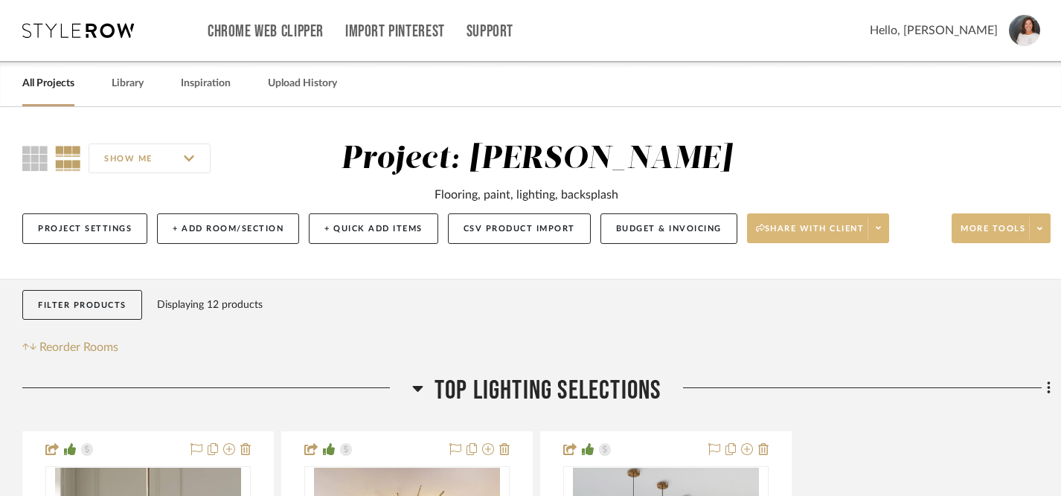
click at [805, 231] on span "Share with client" at bounding box center [810, 234] width 109 height 22
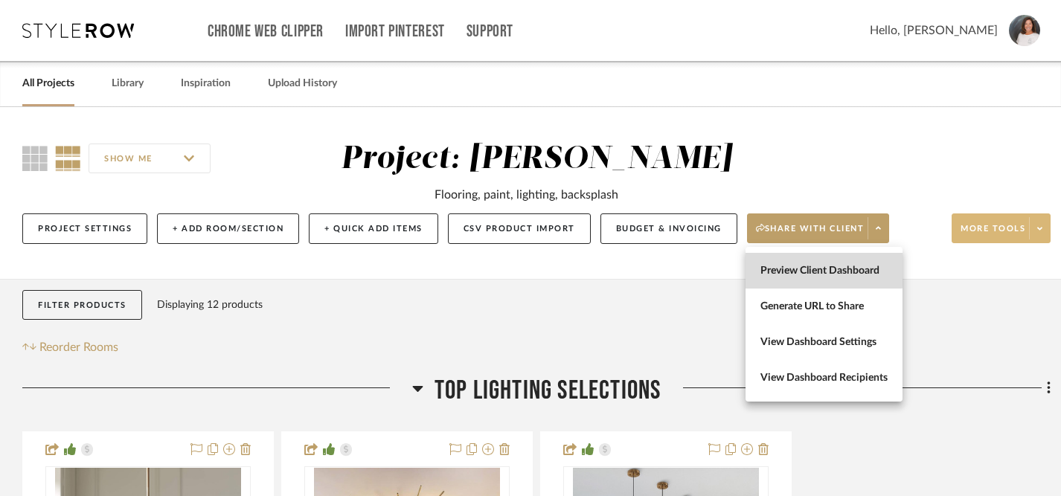
click at [800, 270] on span "Preview Client Dashboard" at bounding box center [823, 271] width 127 height 13
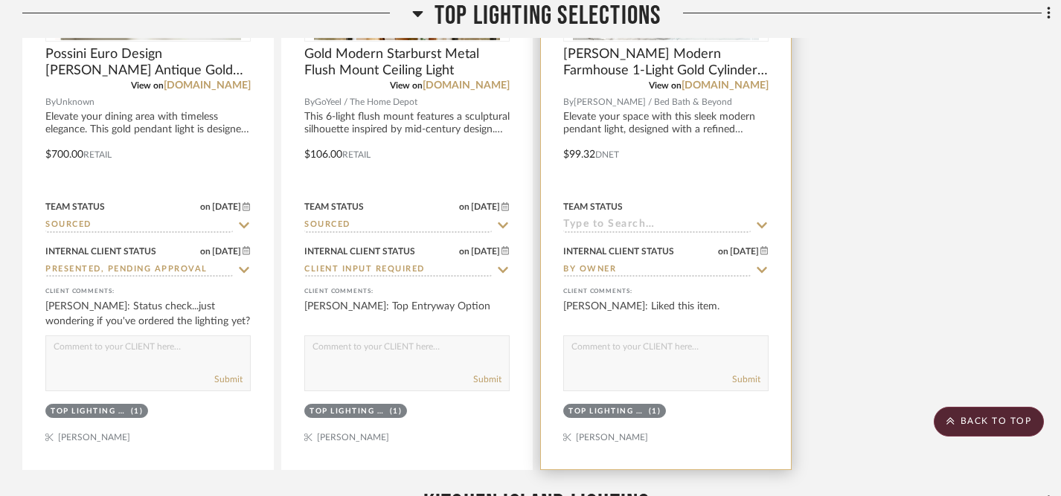
scroll to position [615, 0]
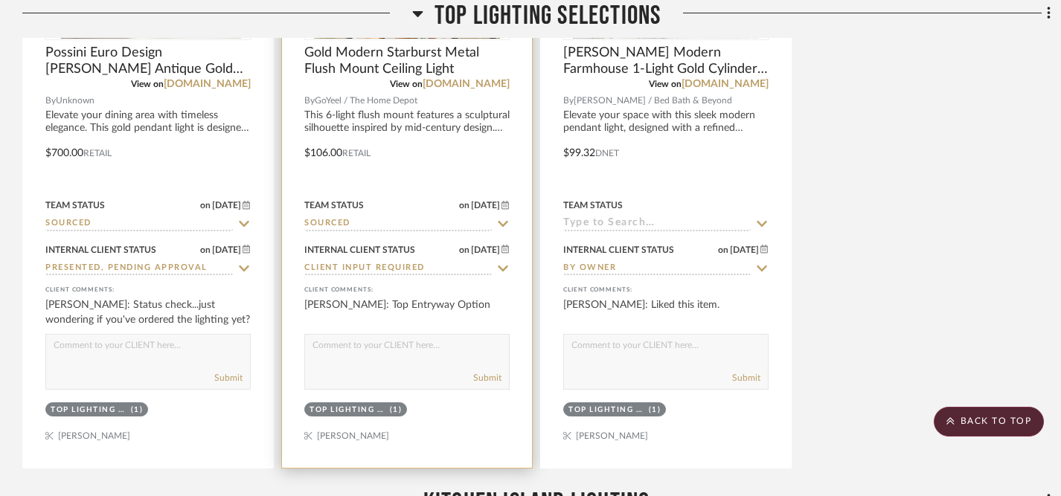
click at [504, 268] on icon at bounding box center [502, 269] width 13 height 12
click at [503, 271] on icon at bounding box center [502, 269] width 13 height 12
type input "[DATE]"
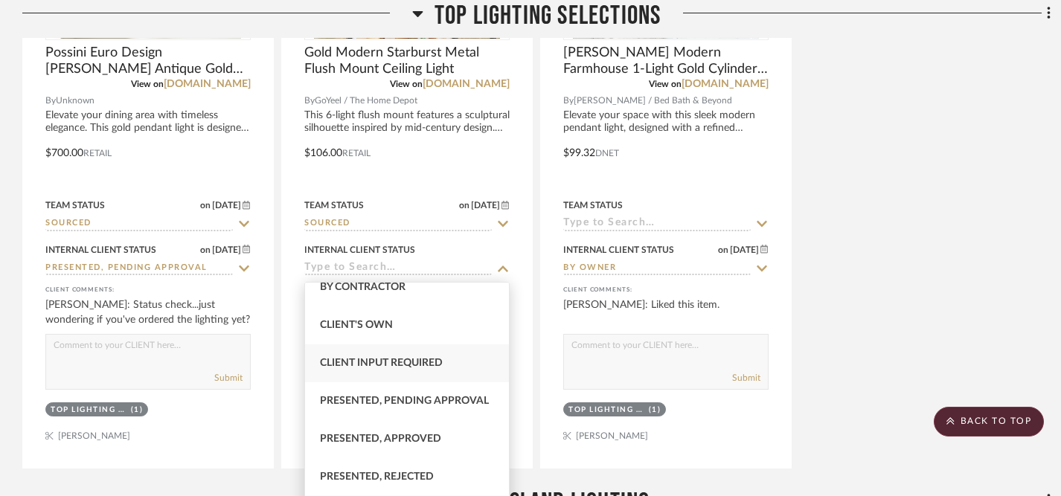
scroll to position [53, 0]
click at [420, 438] on span "Presented, Approved" at bounding box center [380, 438] width 121 height 10
type input "Presented, Approved"
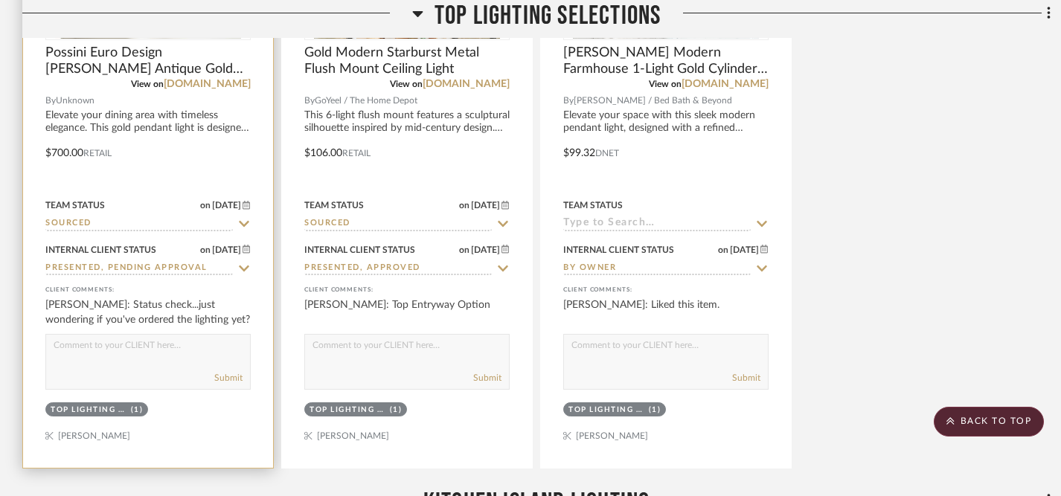
click at [242, 266] on icon at bounding box center [243, 269] width 13 height 12
type input "[DATE]"
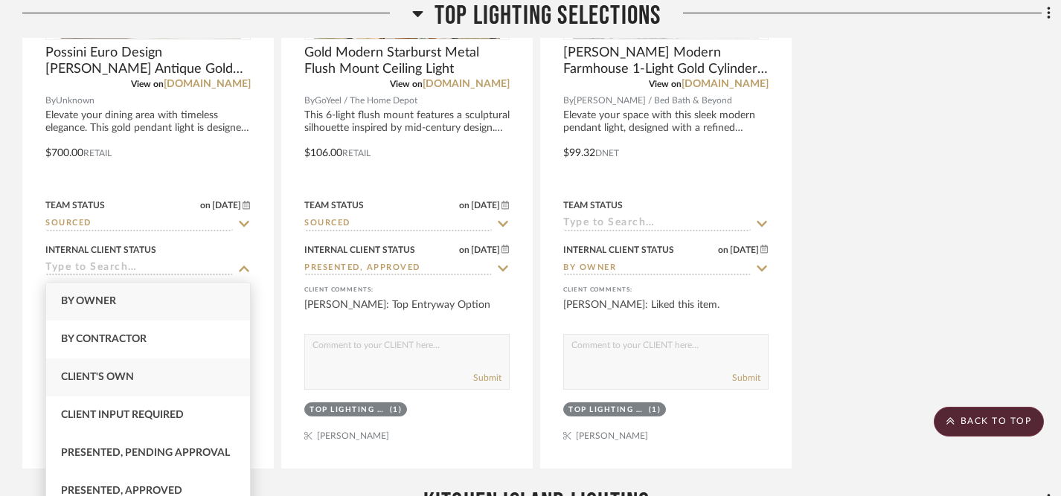
scroll to position [41, 0]
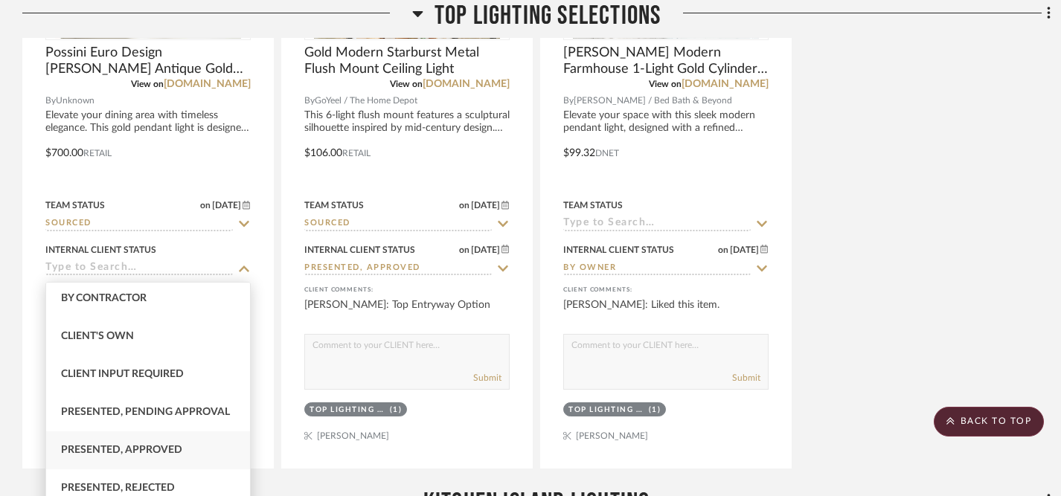
click at [164, 451] on span "Presented, Approved" at bounding box center [121, 450] width 121 height 10
type input "Presented, Approved"
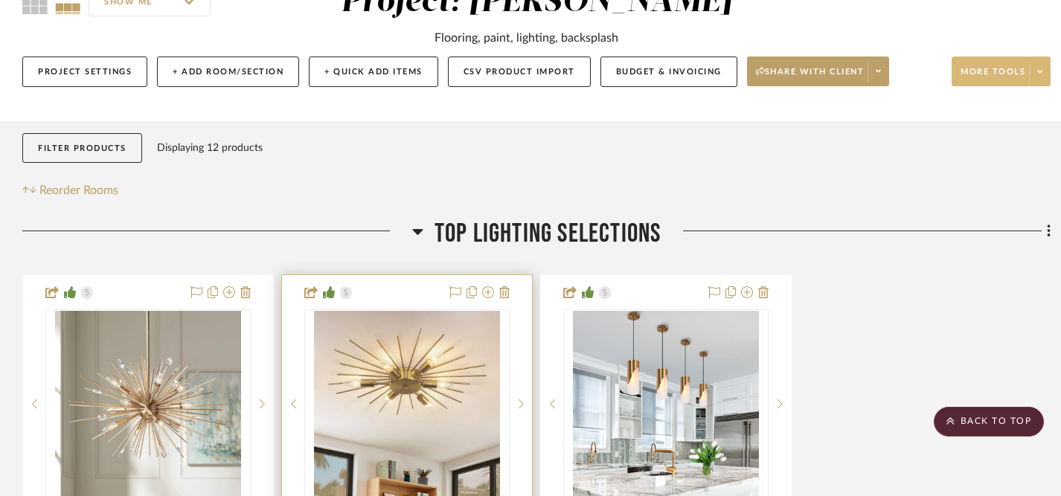
scroll to position [0, 0]
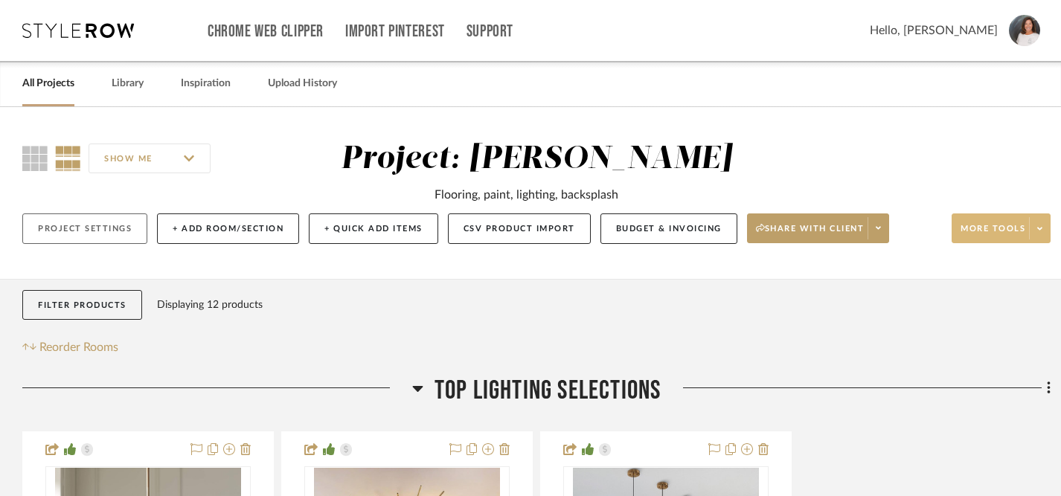
click at [123, 229] on button "Project Settings" at bounding box center [84, 228] width 125 height 30
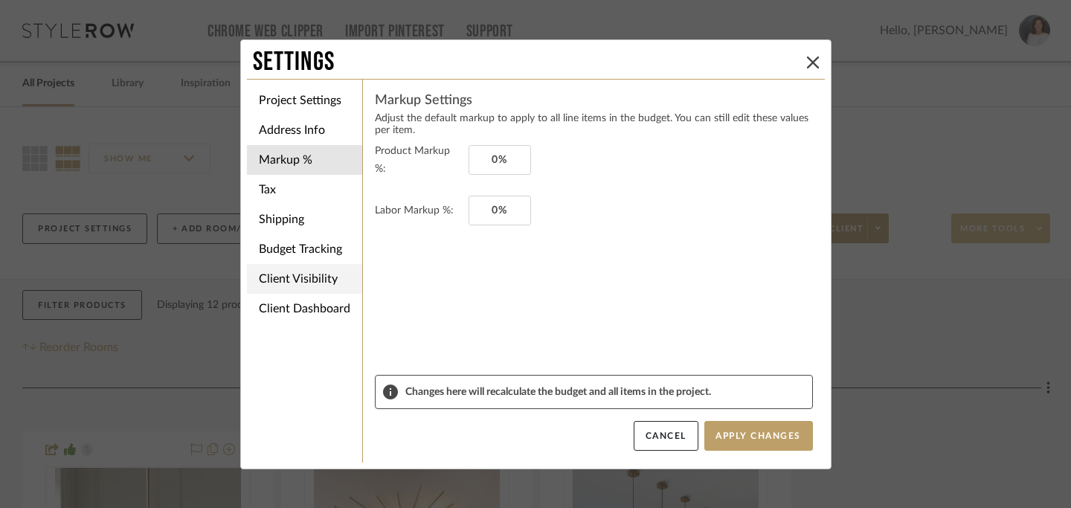
click at [314, 282] on li "Client Visibility" at bounding box center [304, 279] width 115 height 30
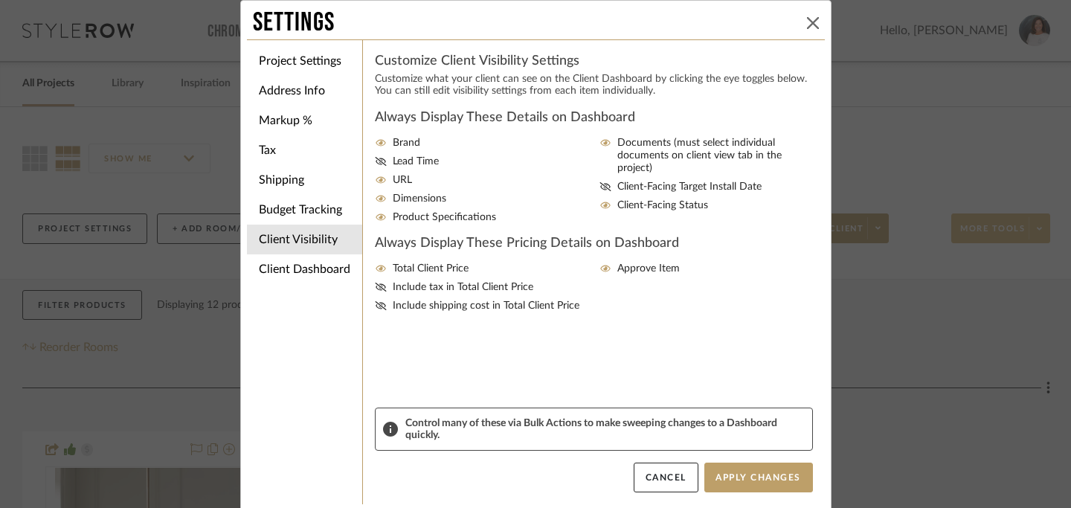
click at [807, 24] on icon at bounding box center [813, 23] width 12 height 12
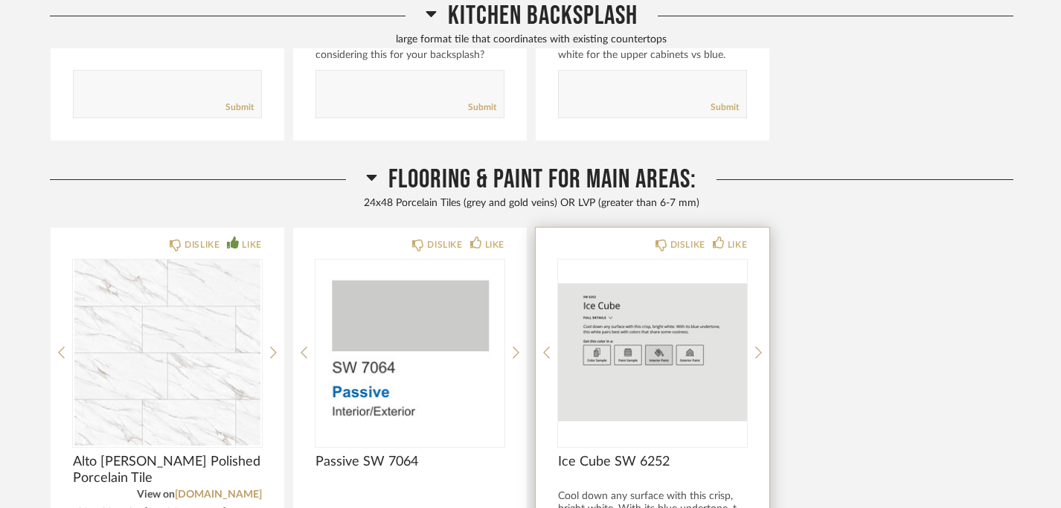
scroll to position [1279, 0]
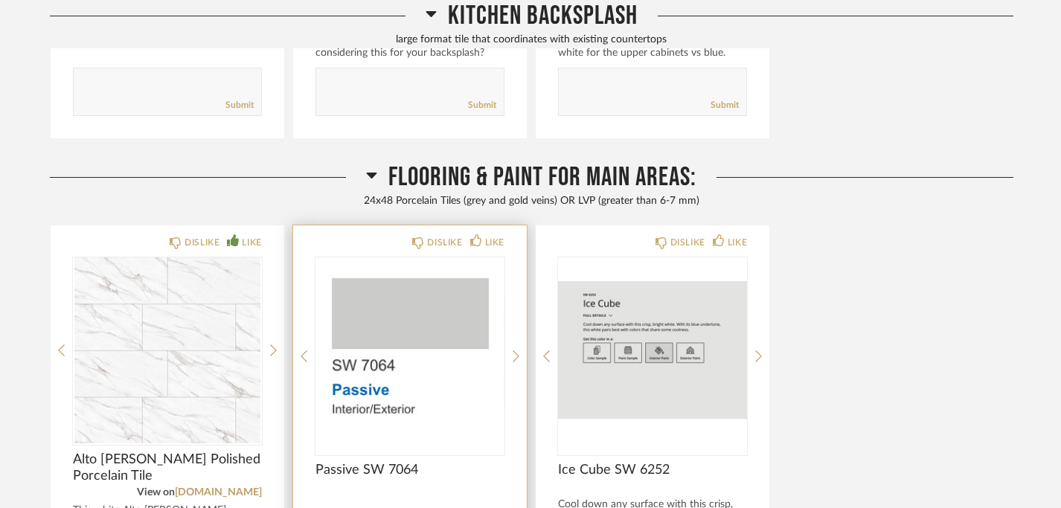
click at [495, 472] on span "Passive SW 7064" at bounding box center [409, 470] width 189 height 16
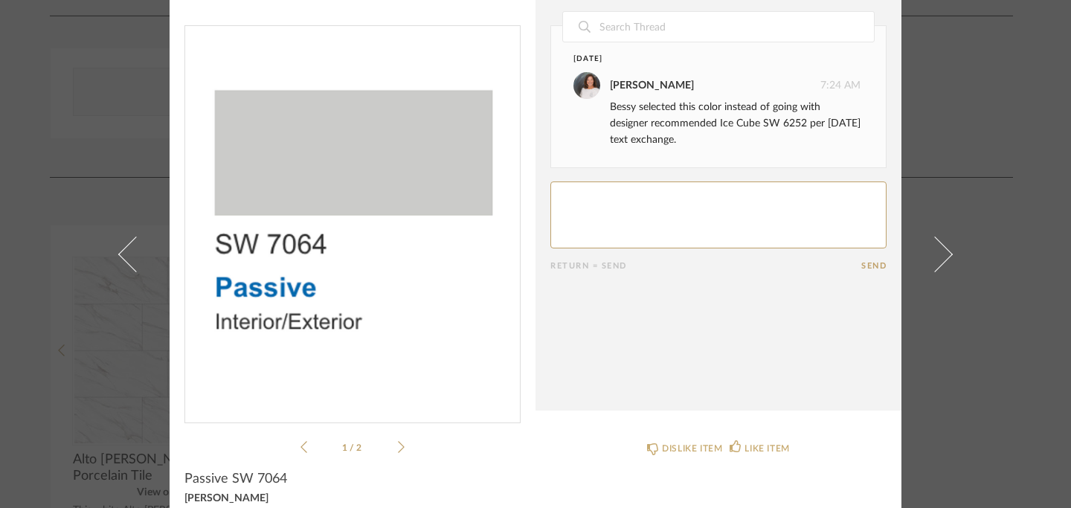
scroll to position [0, 0]
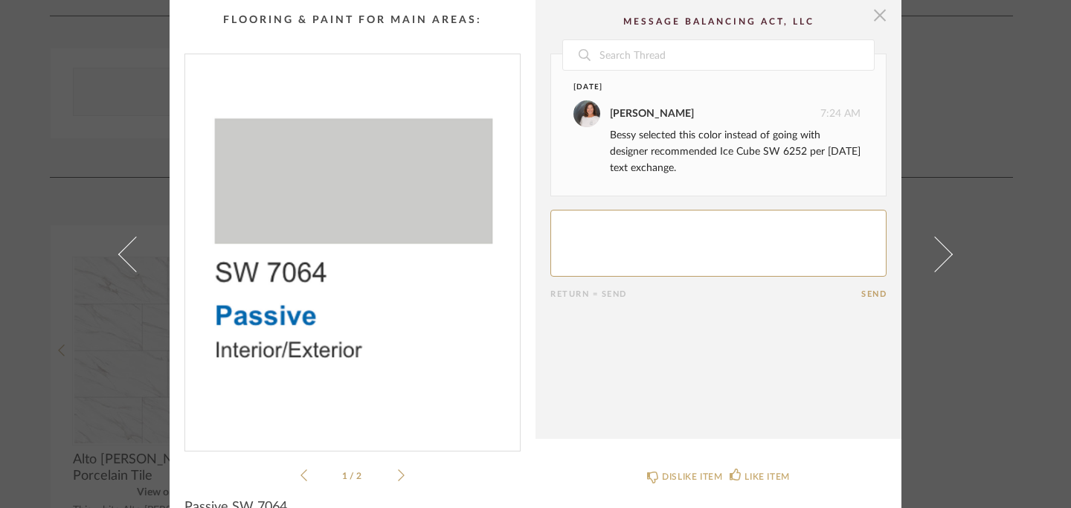
click at [876, 22] on span "button" at bounding box center [880, 15] width 30 height 30
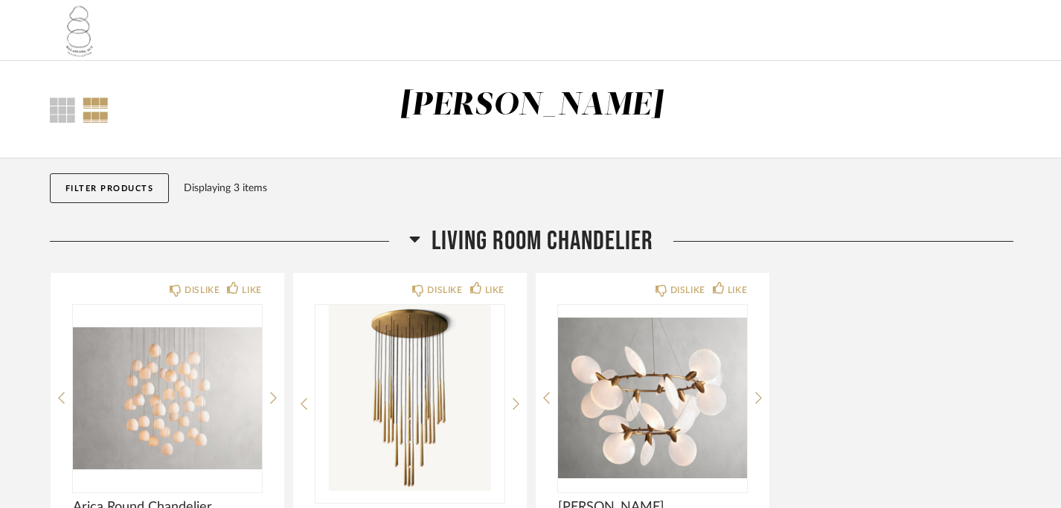
click at [479, 114] on div "[PERSON_NAME]" at bounding box center [531, 105] width 264 height 31
click at [80, 31] on img at bounding box center [80, 31] width 60 height 60
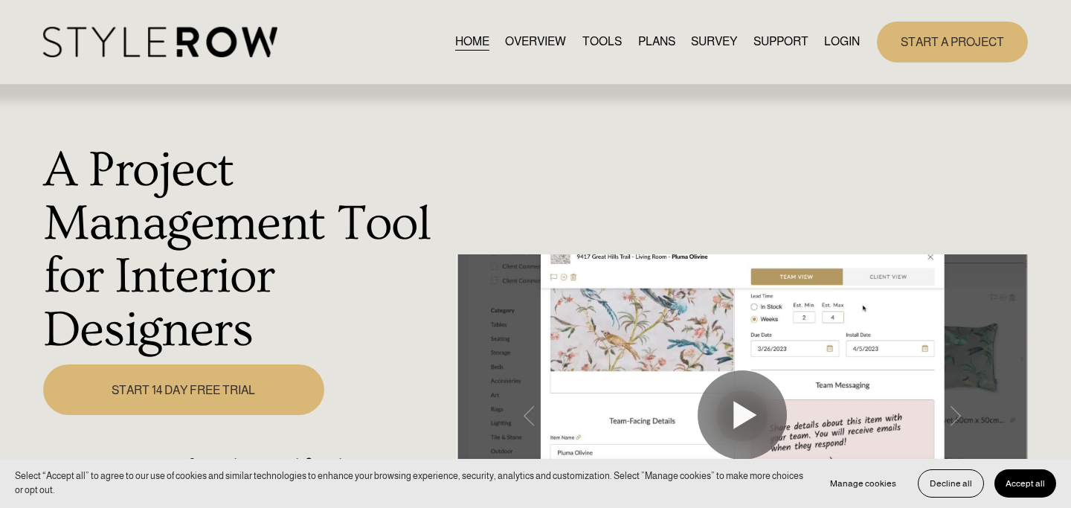
click at [846, 43] on link "LOGIN" at bounding box center [842, 42] width 36 height 20
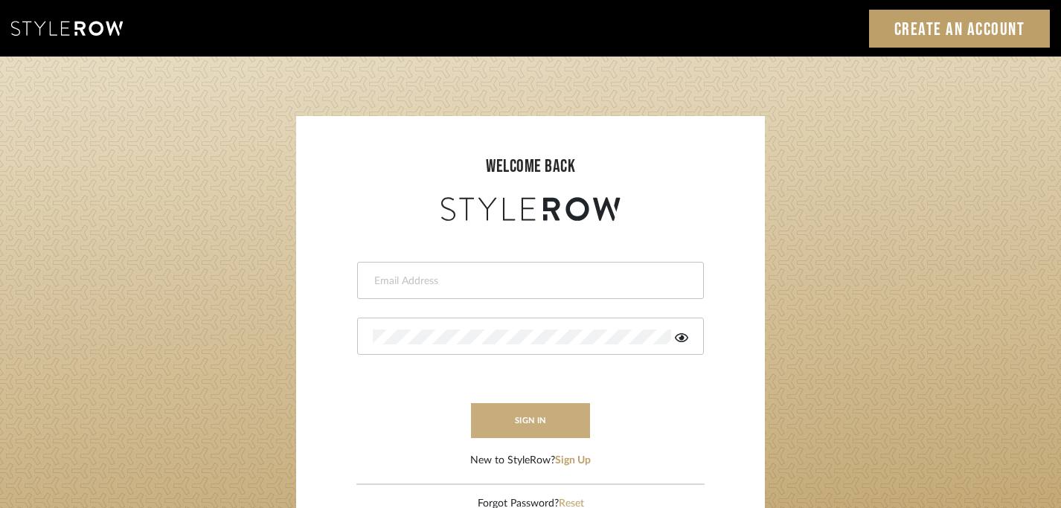
type input "peggy@balancingactlifestyle.com"
click at [544, 408] on button "sign in" at bounding box center [530, 420] width 119 height 35
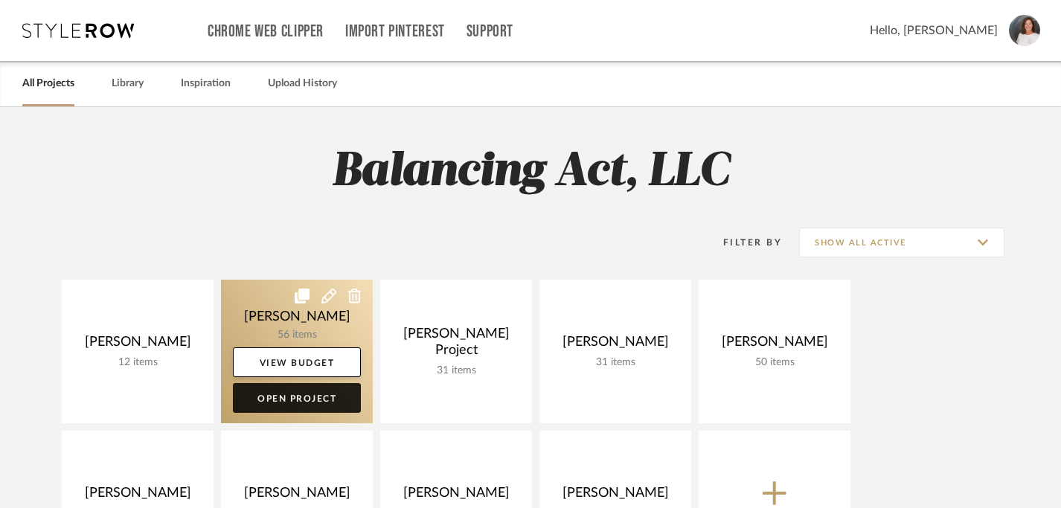
click at [288, 397] on link "Open Project" at bounding box center [297, 398] width 128 height 30
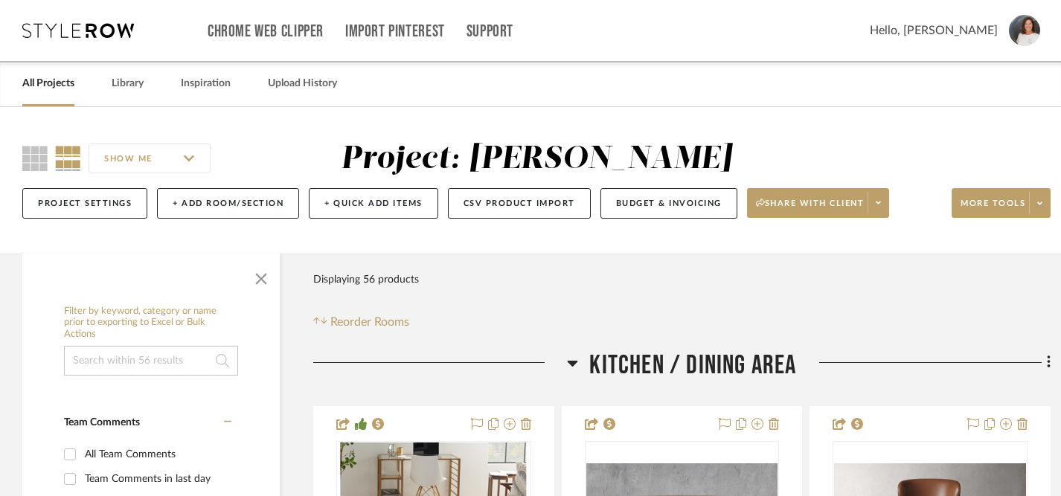
click at [60, 84] on link "All Projects" at bounding box center [48, 84] width 52 height 20
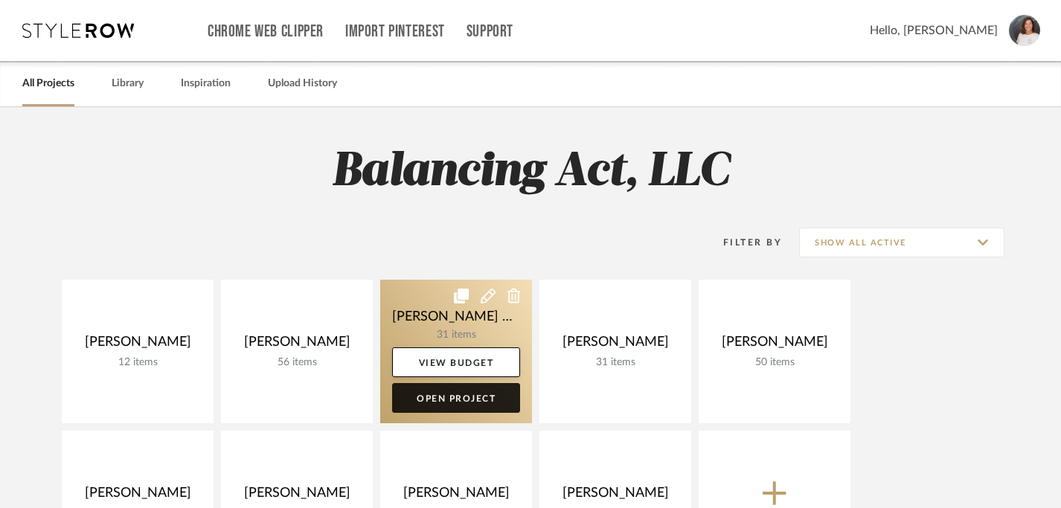
click at [469, 400] on link "Open Project" at bounding box center [456, 398] width 128 height 30
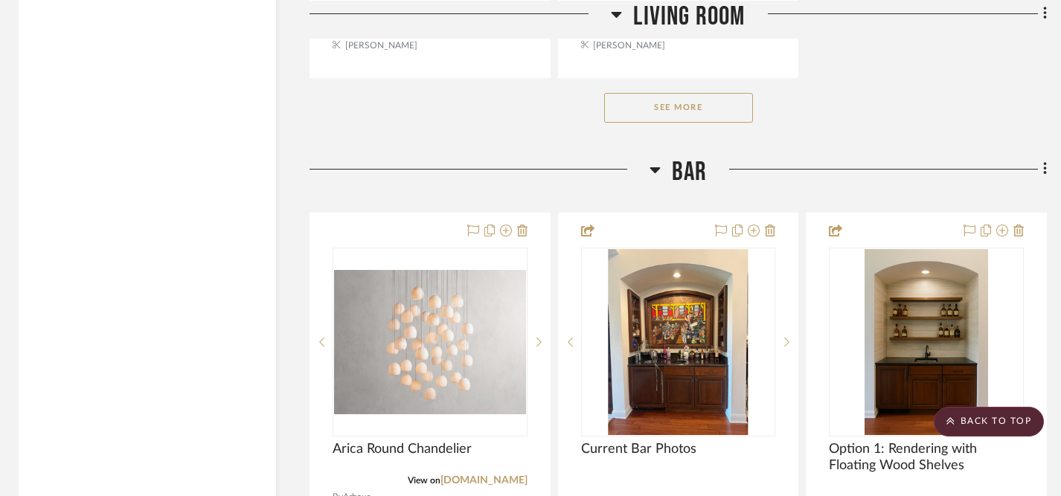
scroll to position [2329, 4]
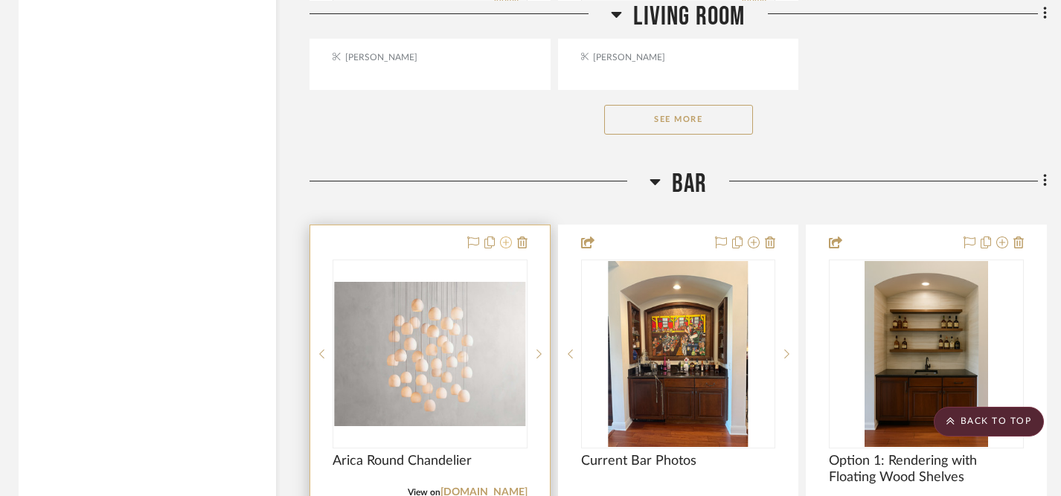
click at [507, 237] on icon at bounding box center [506, 243] width 12 height 12
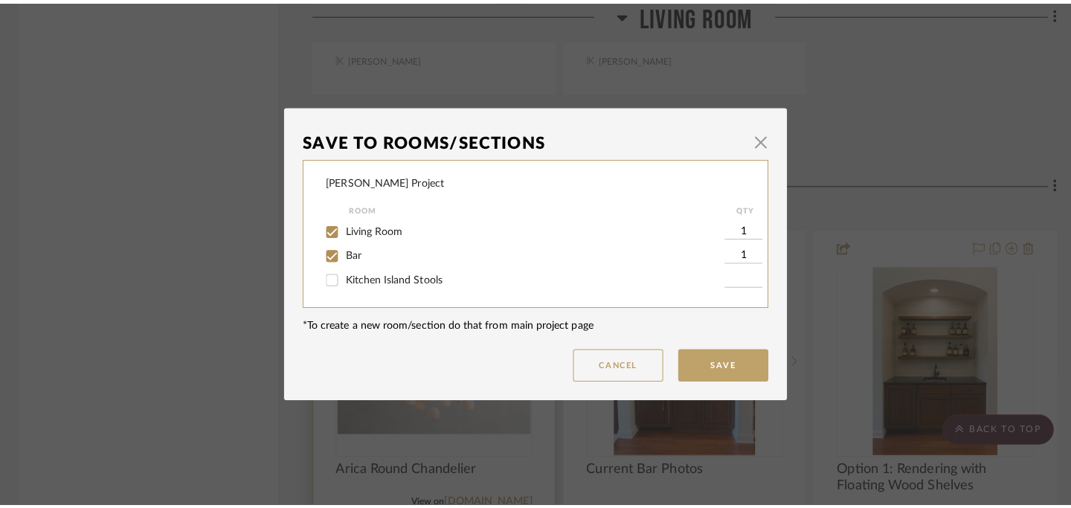
scroll to position [0, 0]
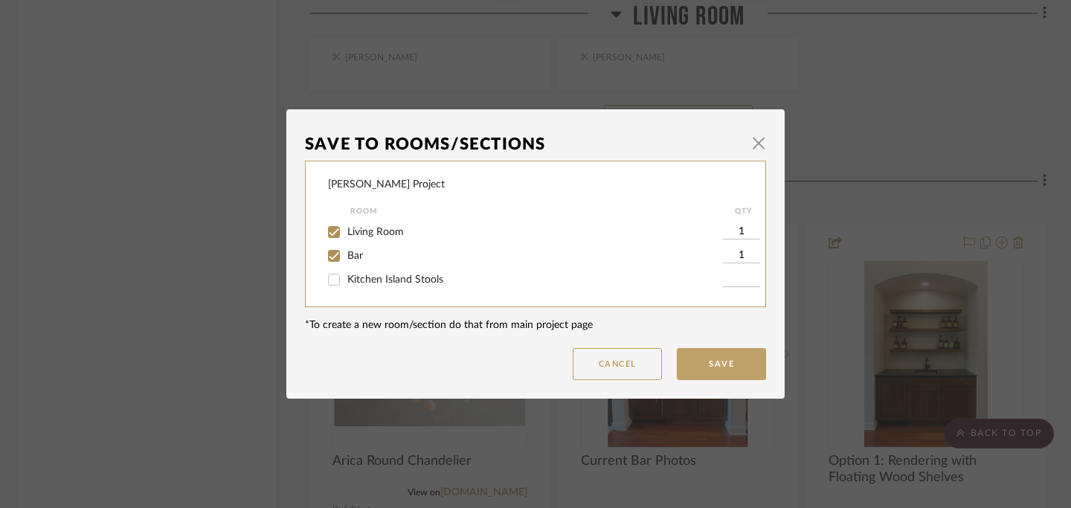
click at [330, 254] on input "Bar" at bounding box center [334, 256] width 24 height 24
checkbox input "false"
click at [719, 367] on button "Save" at bounding box center [721, 364] width 89 height 32
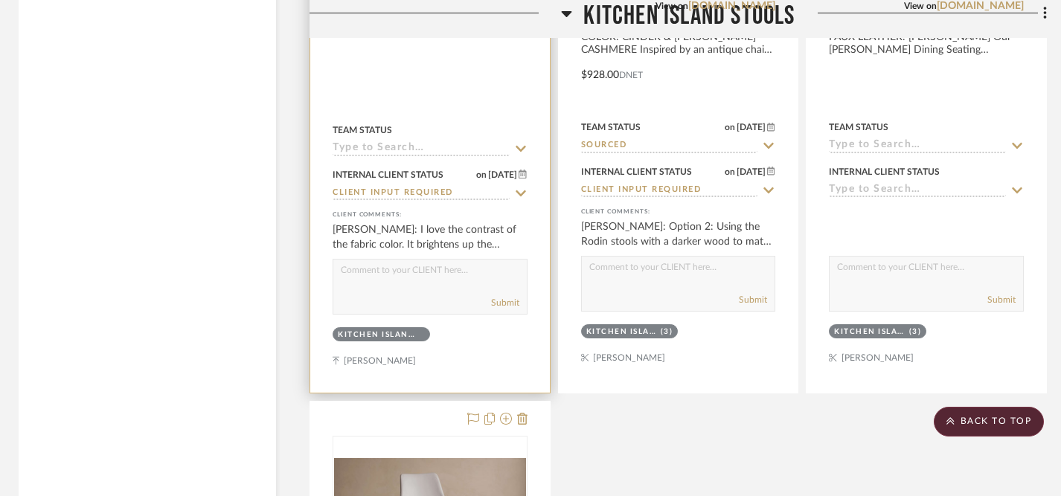
scroll to position [4875, 4]
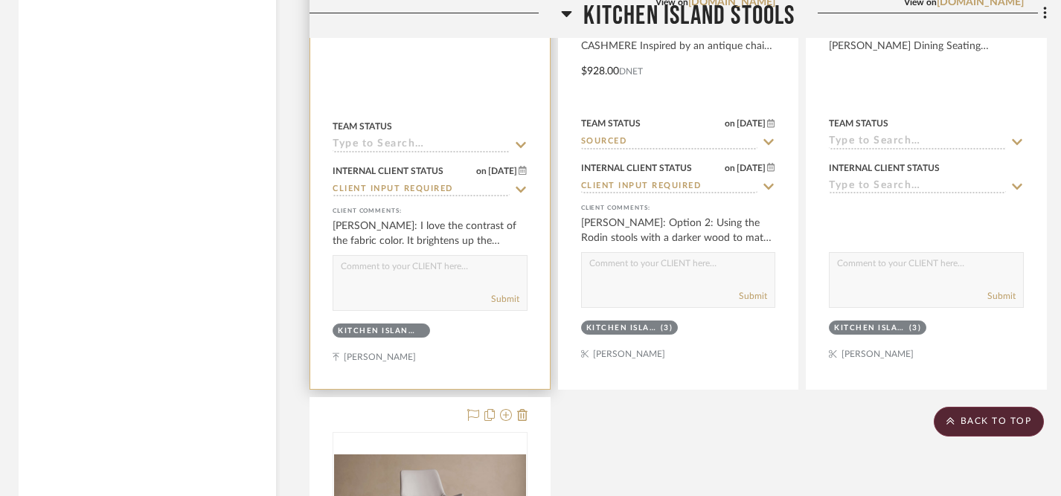
click at [428, 256] on textarea at bounding box center [429, 270] width 193 height 28
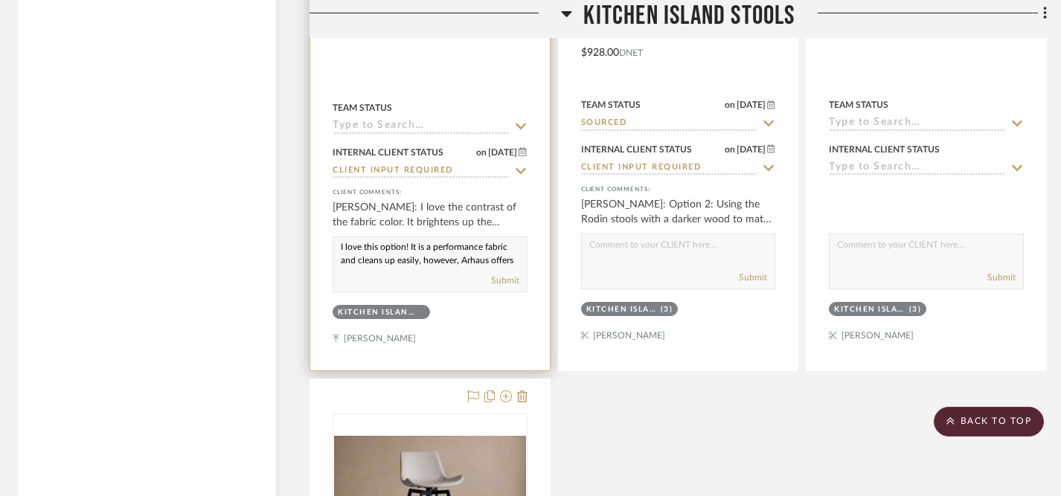
scroll to position [14, 0]
paste textarea "Arhaus offers Worry-Free Protection Plans on select products to provide inciden…"
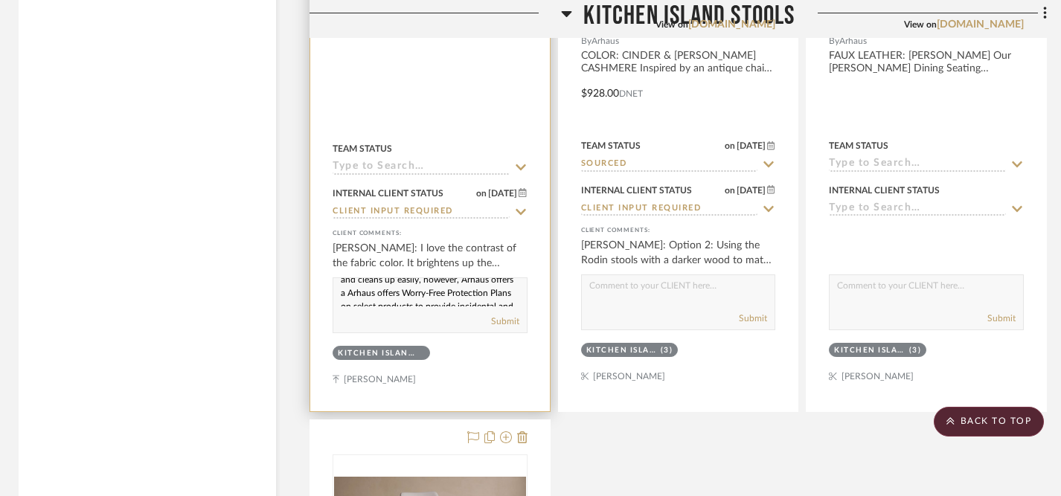
scroll to position [23, 0]
click at [373, 278] on textarea "I love this option! It is a performance fabric and cleans up easily, however, A…" at bounding box center [429, 292] width 193 height 28
click at [445, 278] on textarea "I love this option! It is a performance fabric and cleans up easily, however, A…" at bounding box center [429, 292] width 193 height 28
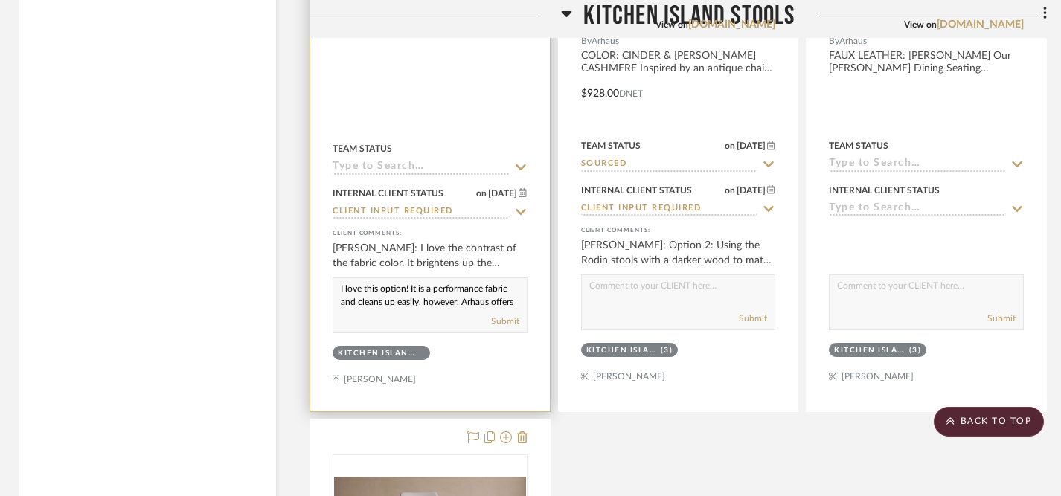
click at [397, 278] on textarea "I love this option! It is a performance fabric and cleans up easily, however, A…" at bounding box center [429, 292] width 193 height 28
drag, startPoint x: 433, startPoint y: 240, endPoint x: 512, endPoint y: 242, distance: 78.9
click at [512, 278] on textarea "I love this option! It is a performance fabric and cleans up very easily, howev…" at bounding box center [429, 292] width 193 height 28
click at [340, 278] on textarea "I love this option! It is a performance fabric and cleans up very easily, howev…" at bounding box center [429, 292] width 193 height 28
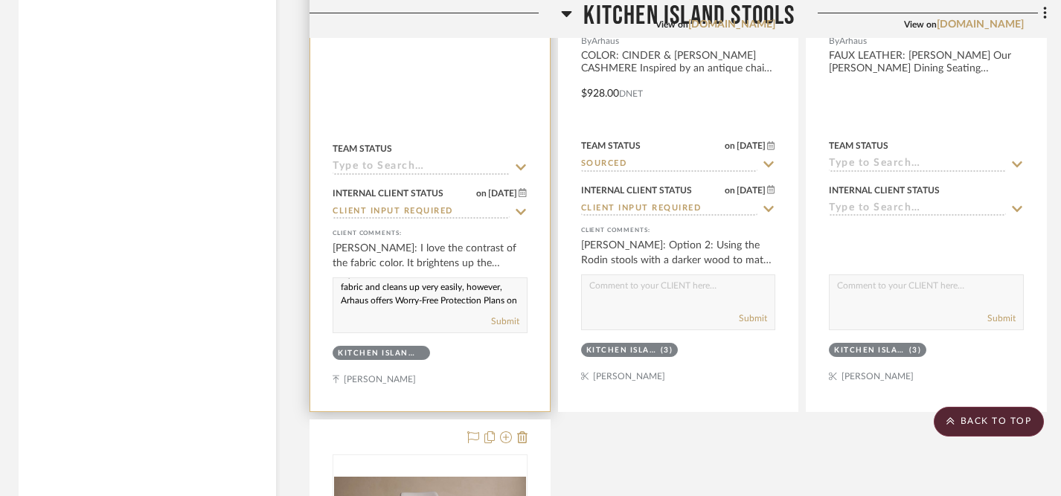
click at [431, 278] on textarea "Agreed, I love this option! It is a performance fabric and cleans up very easil…" at bounding box center [429, 292] width 193 height 28
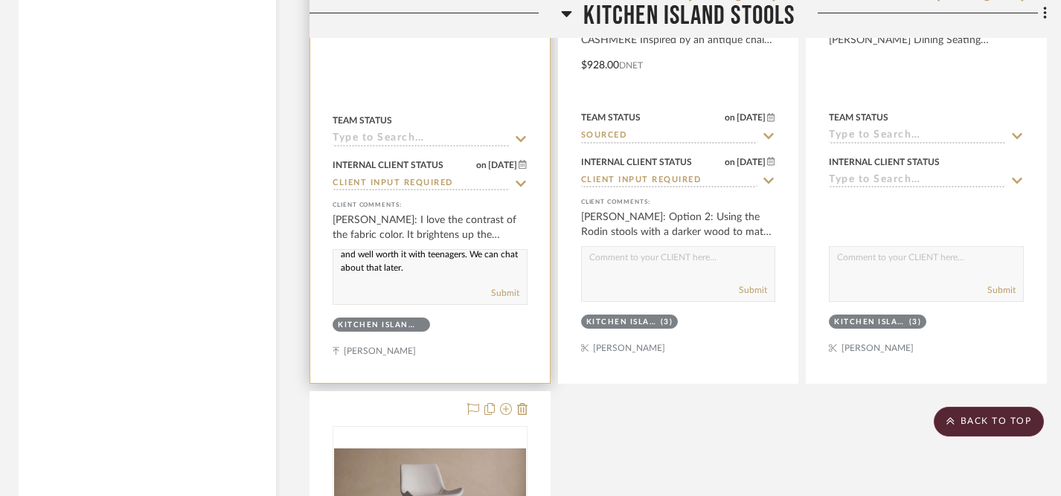
scroll to position [100, 0]
type textarea "Agreed, I love this option! It is a performance fabric & cleans up very easily,…"
click at [507, 286] on button "Submit" at bounding box center [505, 292] width 28 height 13
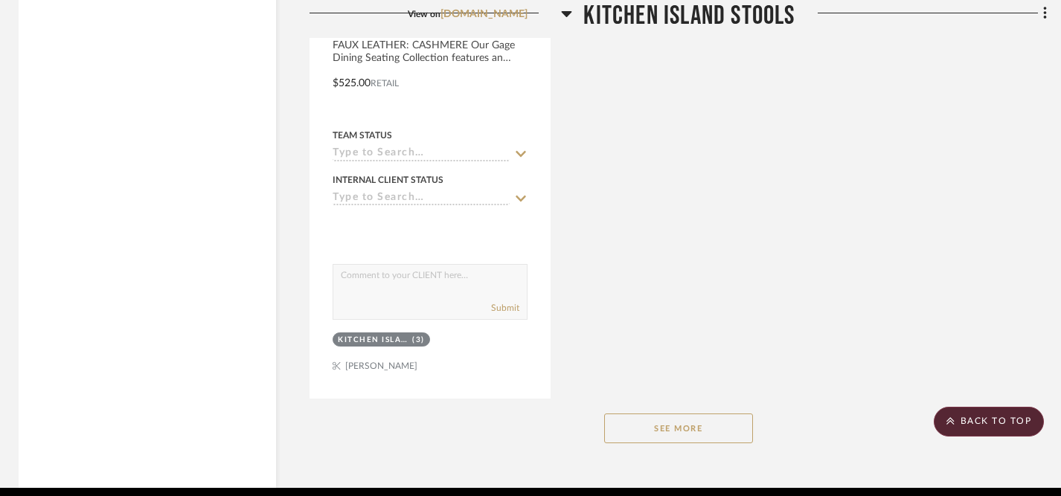
scroll to position [5520, 4]
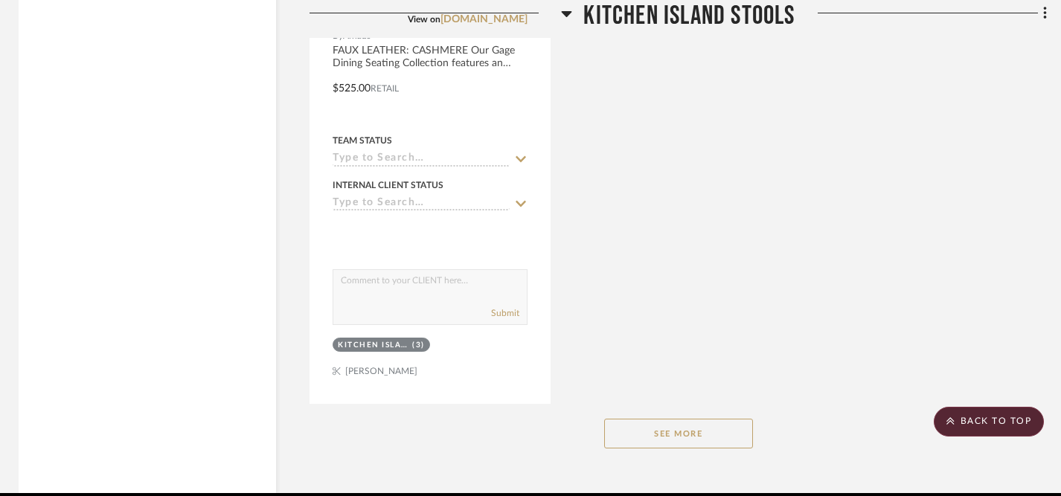
click at [704, 419] on button "See More" at bounding box center [678, 434] width 149 height 30
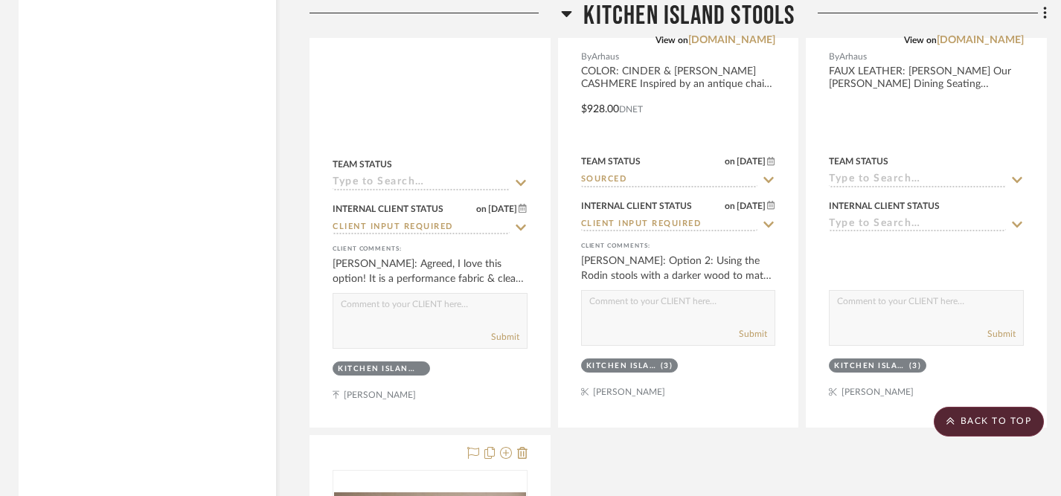
scroll to position [4839, 4]
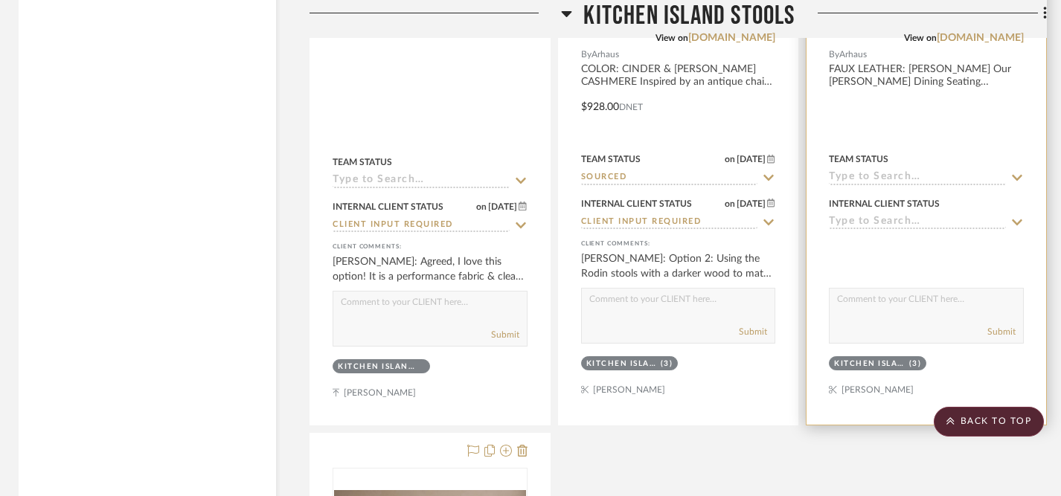
click at [1015, 172] on icon at bounding box center [1016, 178] width 13 height 12
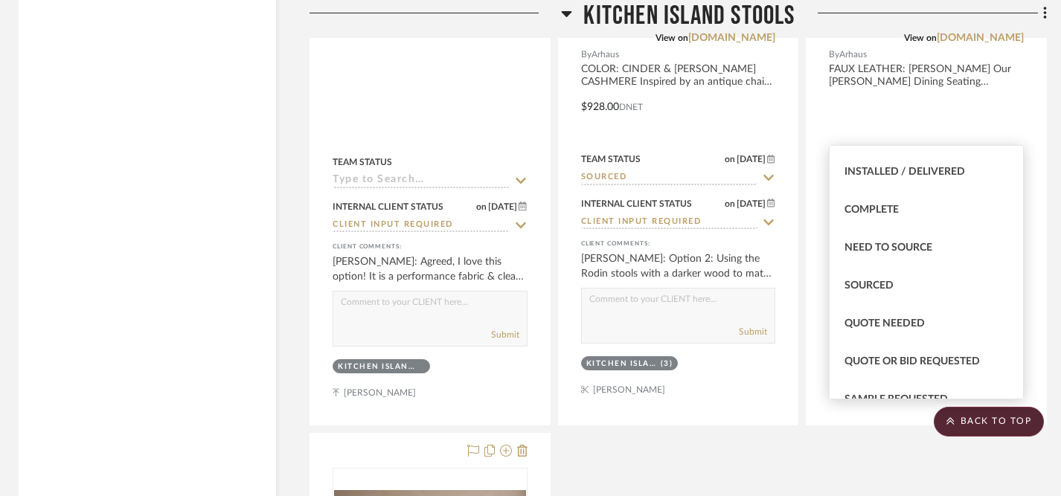
scroll to position [376, 0]
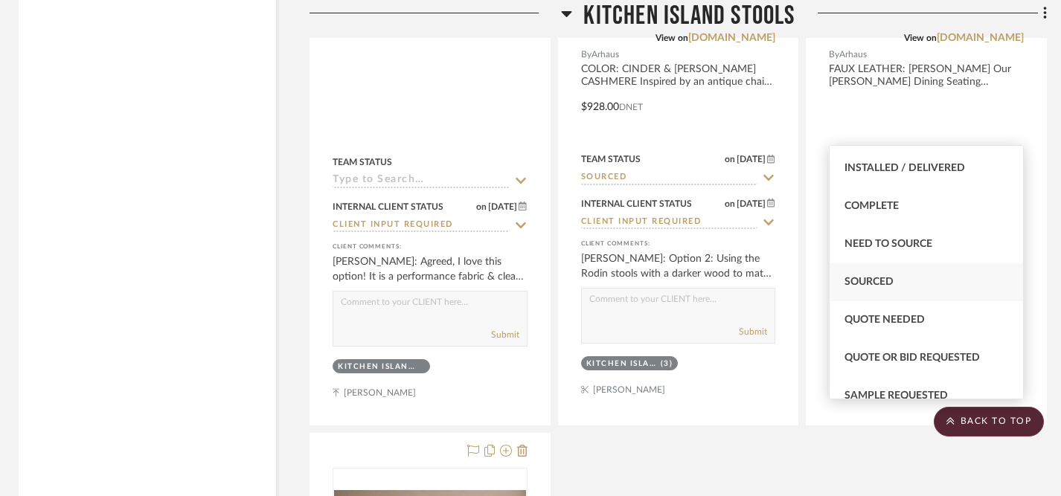
click at [907, 284] on div "Sourced" at bounding box center [925, 282] width 193 height 38
type input "[DATE]"
type input "Sourced"
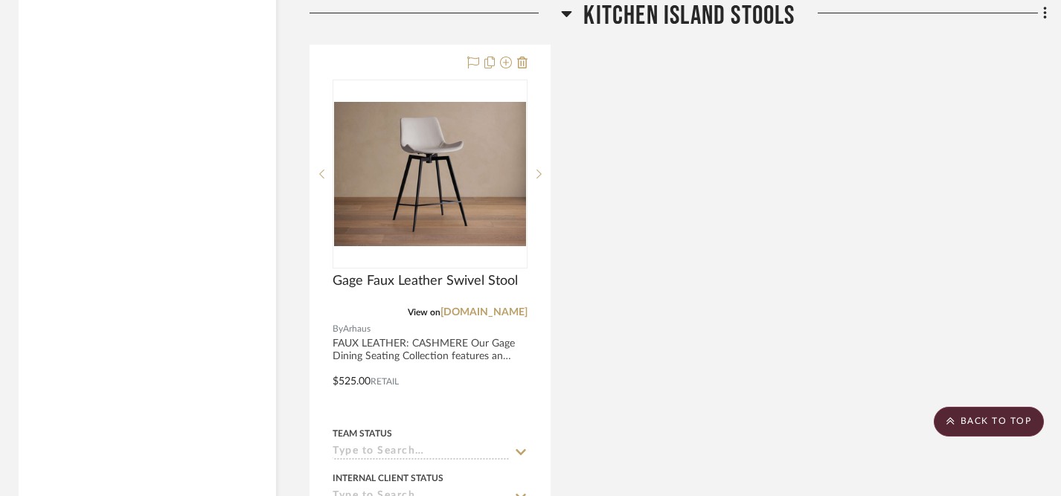
scroll to position [5232, 4]
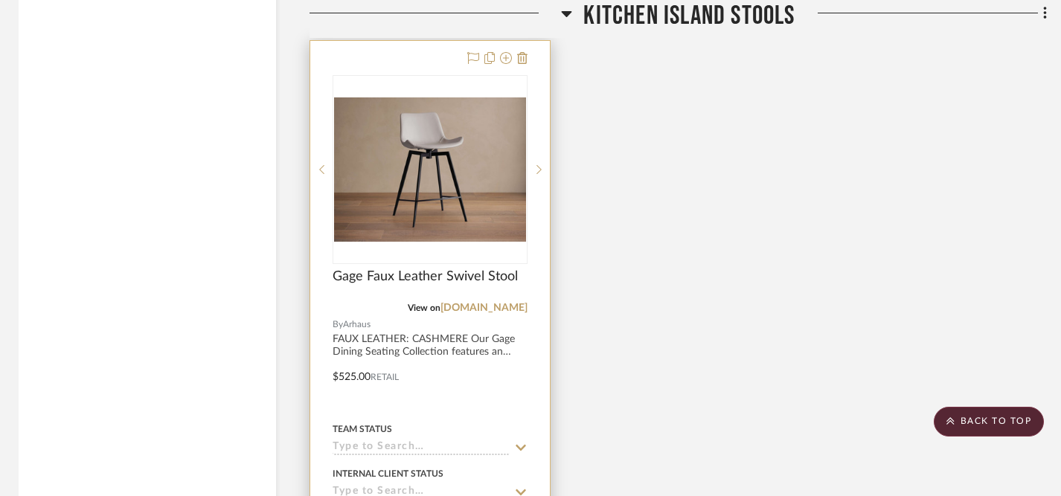
click at [519, 442] on icon at bounding box center [520, 448] width 13 height 12
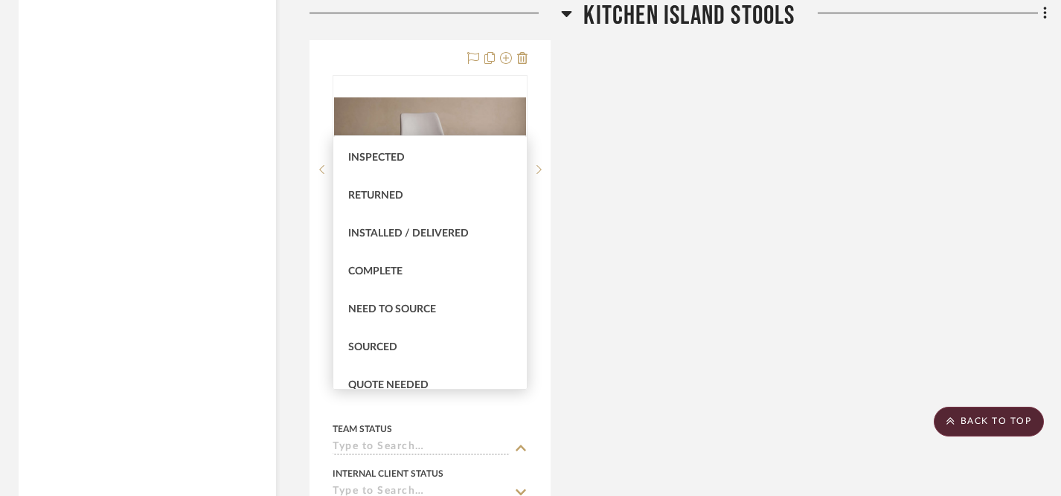
scroll to position [309, 0]
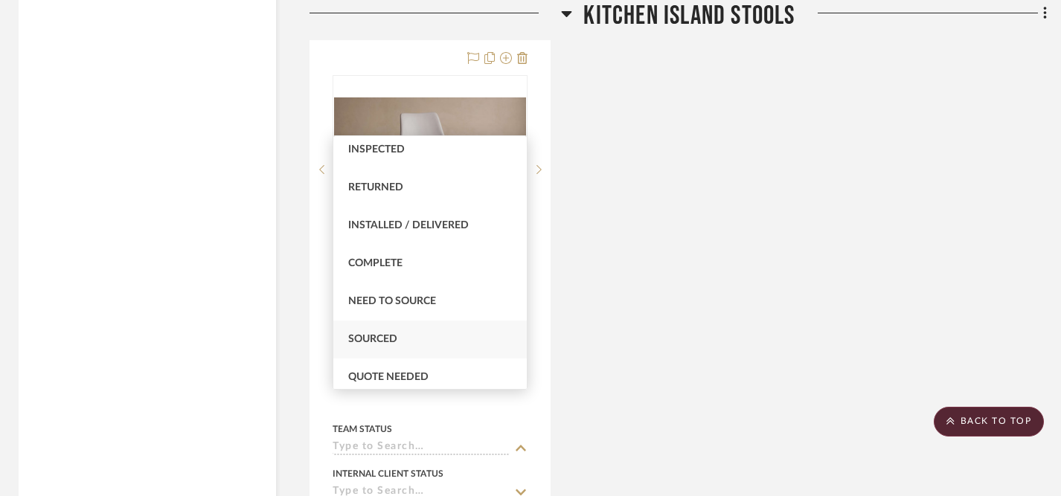
click at [411, 339] on div "Sourced" at bounding box center [429, 340] width 193 height 38
type input "[DATE]"
type input "Sourced"
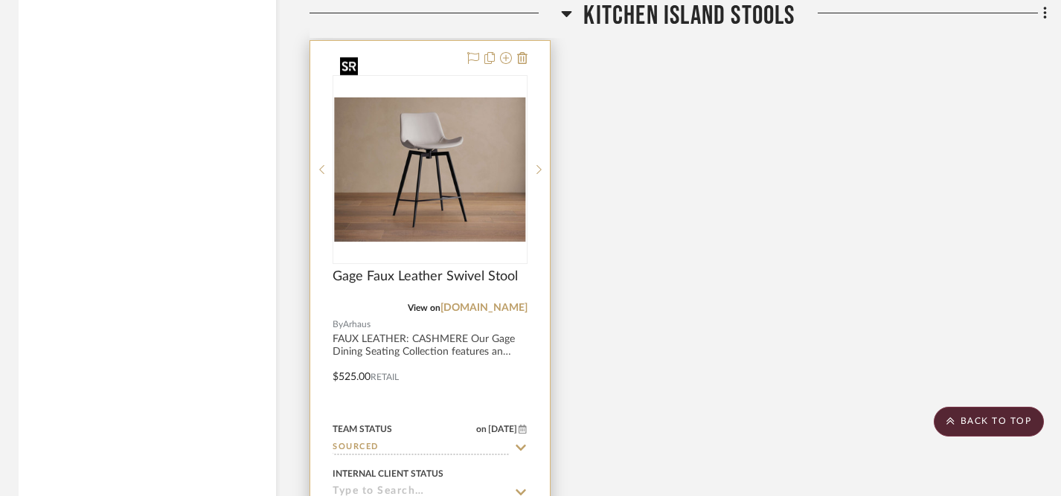
click at [434, 152] on img "0" at bounding box center [430, 169] width 192 height 144
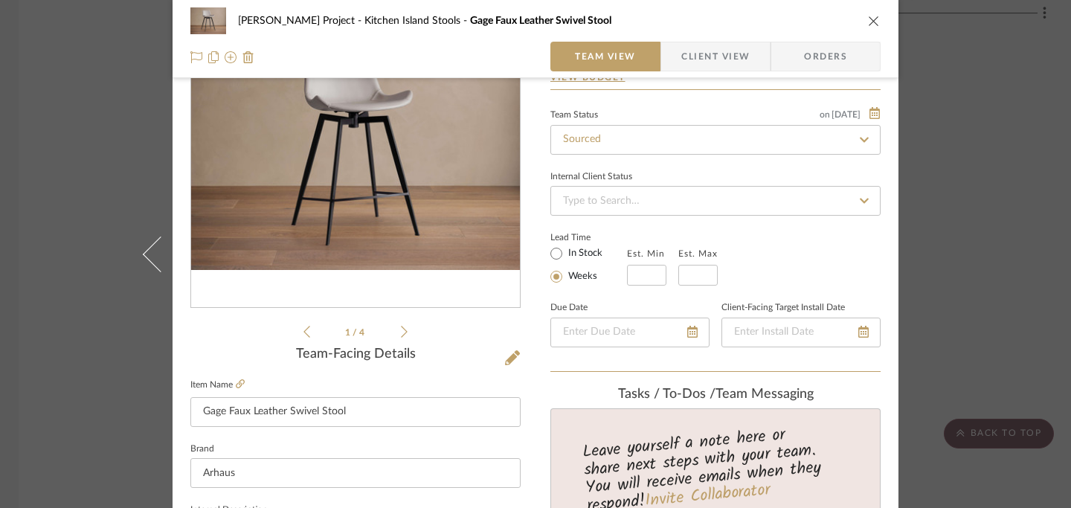
scroll to position [111, 0]
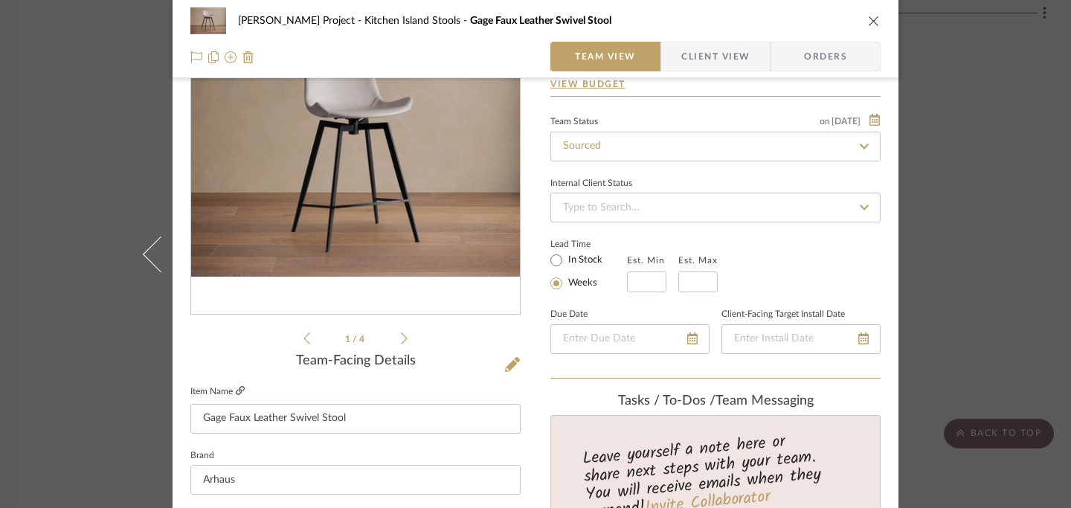
click at [236, 389] on icon at bounding box center [240, 390] width 9 height 9
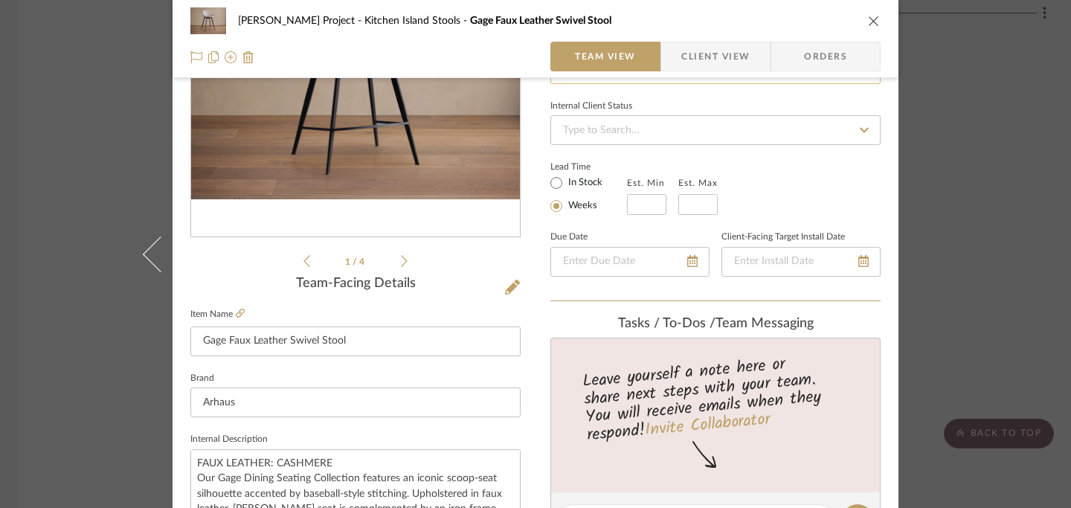
scroll to position [189, 0]
drag, startPoint x: 193, startPoint y: 459, endPoint x: 330, endPoint y: 459, distance: 137.6
click at [330, 459] on textarea "FAUX LEATHER: CASHMERE Our Gage Dining Seating Collection features an iconic sc…" at bounding box center [355, 486] width 330 height 74
